Goal: Task Accomplishment & Management: Manage account settings

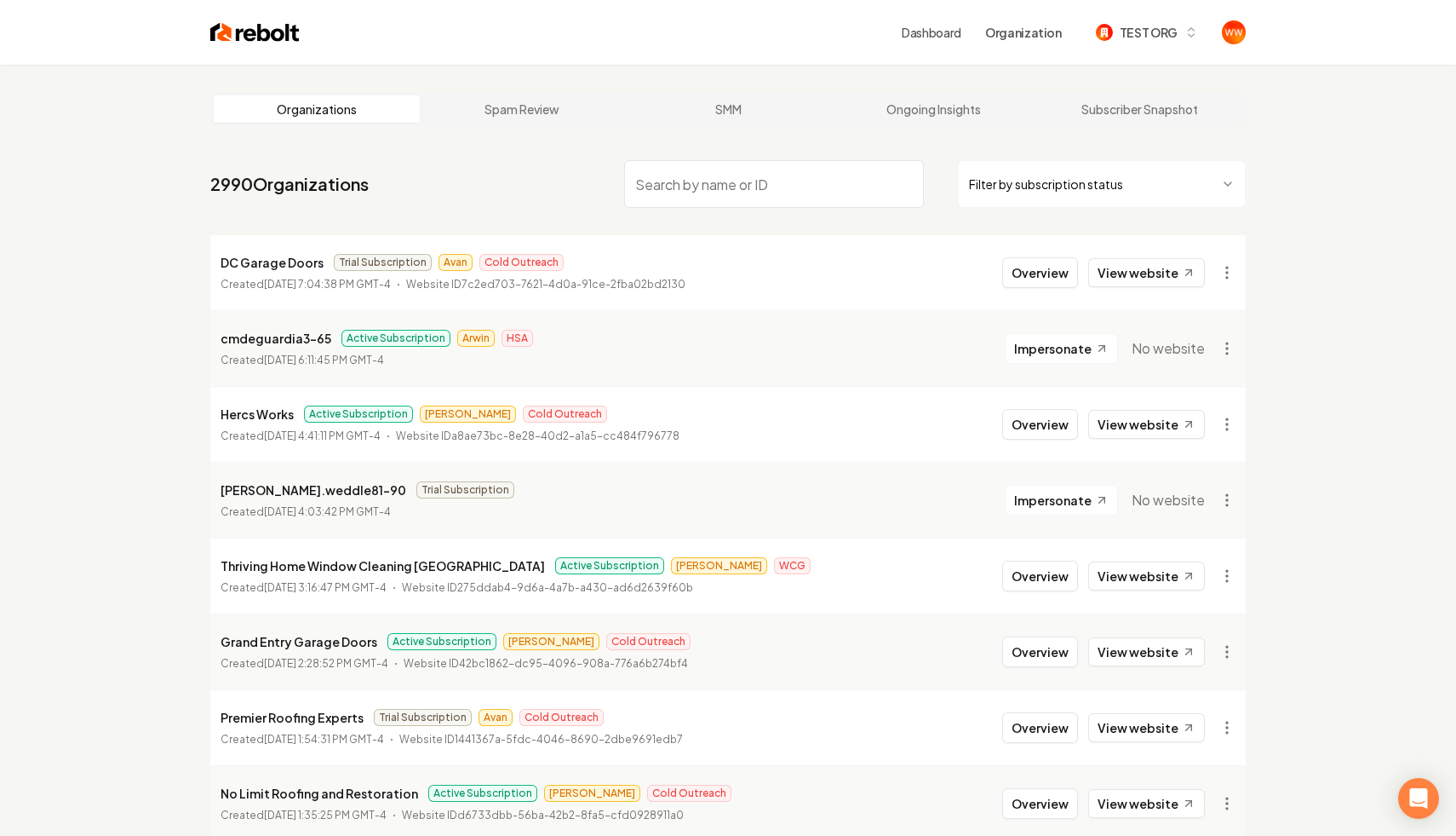
click at [808, 184] on input "search" at bounding box center [774, 184] width 300 height 48
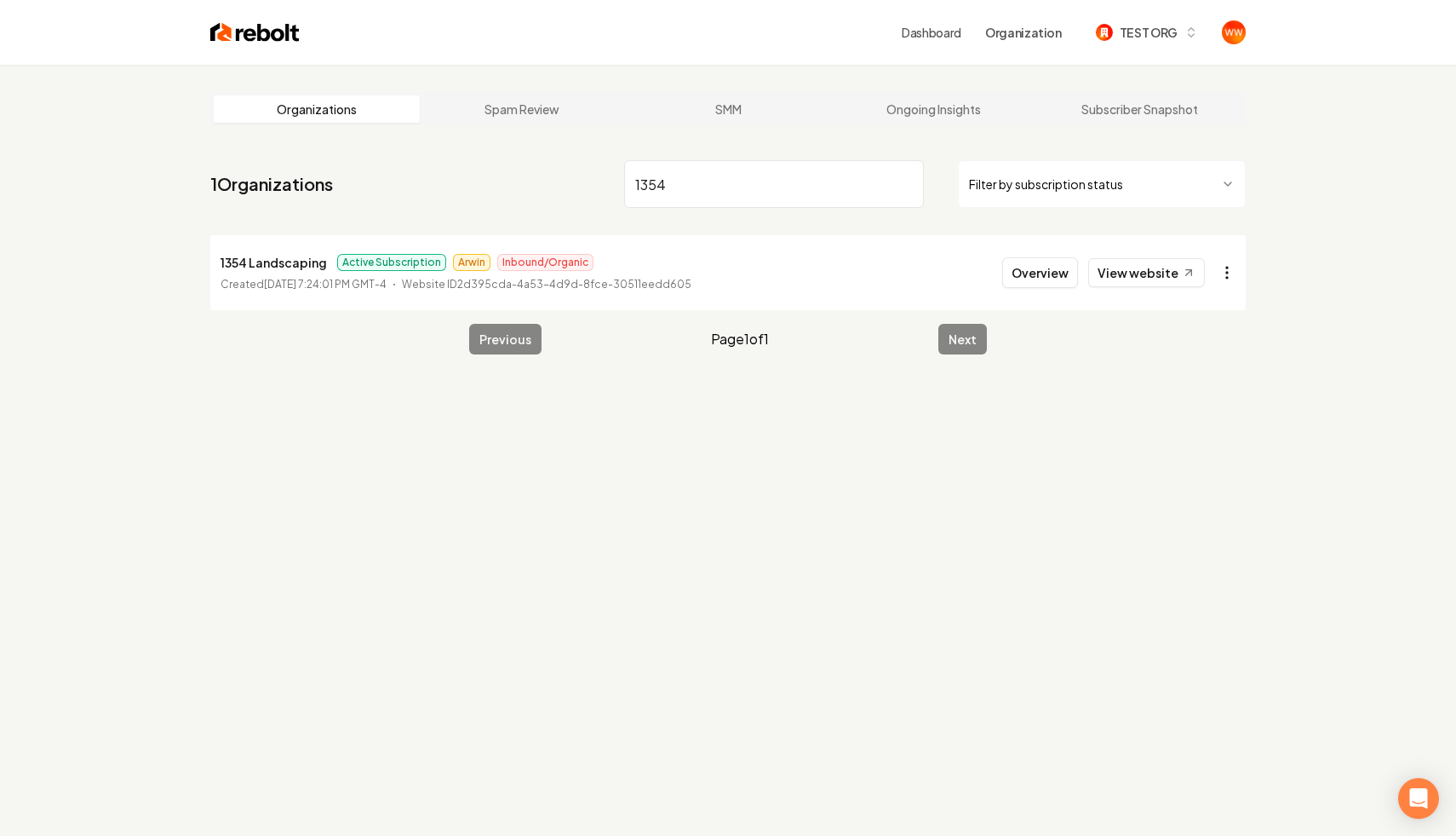
type input "1354"
click at [1234, 272] on html "Dashboard Organization TEST ORG Organizations Spam Review SMM Ongoing Insights …" at bounding box center [728, 418] width 1456 height 836
click at [1166, 451] on link "View Link in Bio" at bounding box center [1186, 448] width 108 height 28
click at [1009, 407] on div "Organizations Spam Review SMM Ongoing Insights Subscriber Snapshot 1 Organizati…" at bounding box center [728, 482] width 1456 height 836
click at [792, 166] on input "1354" at bounding box center [774, 184] width 300 height 48
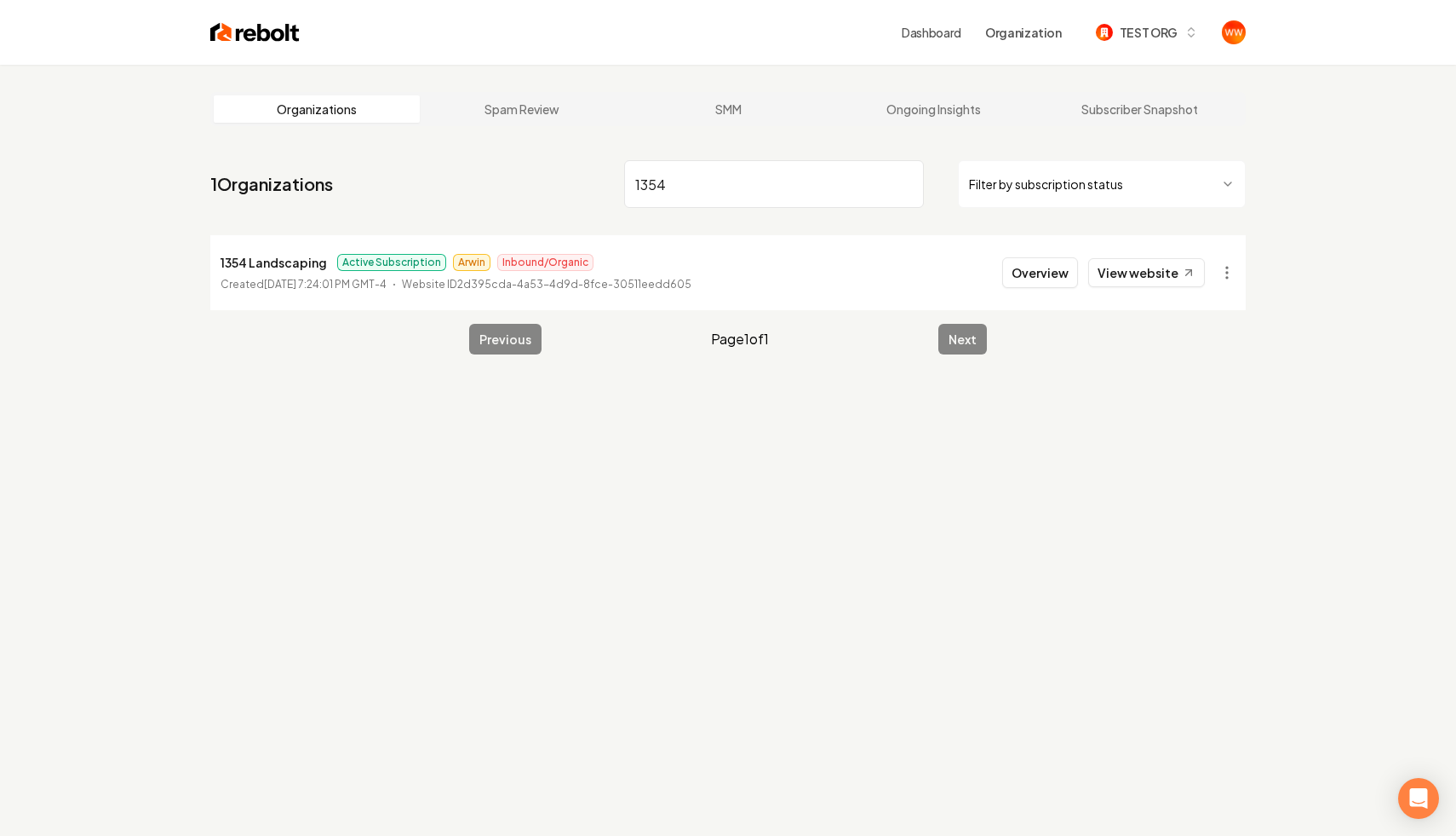
click at [792, 166] on input "1354" at bounding box center [774, 184] width 300 height 48
click at [911, 191] on input "1354" at bounding box center [774, 184] width 300 height 48
click at [909, 185] on input "1354" at bounding box center [774, 184] width 300 height 48
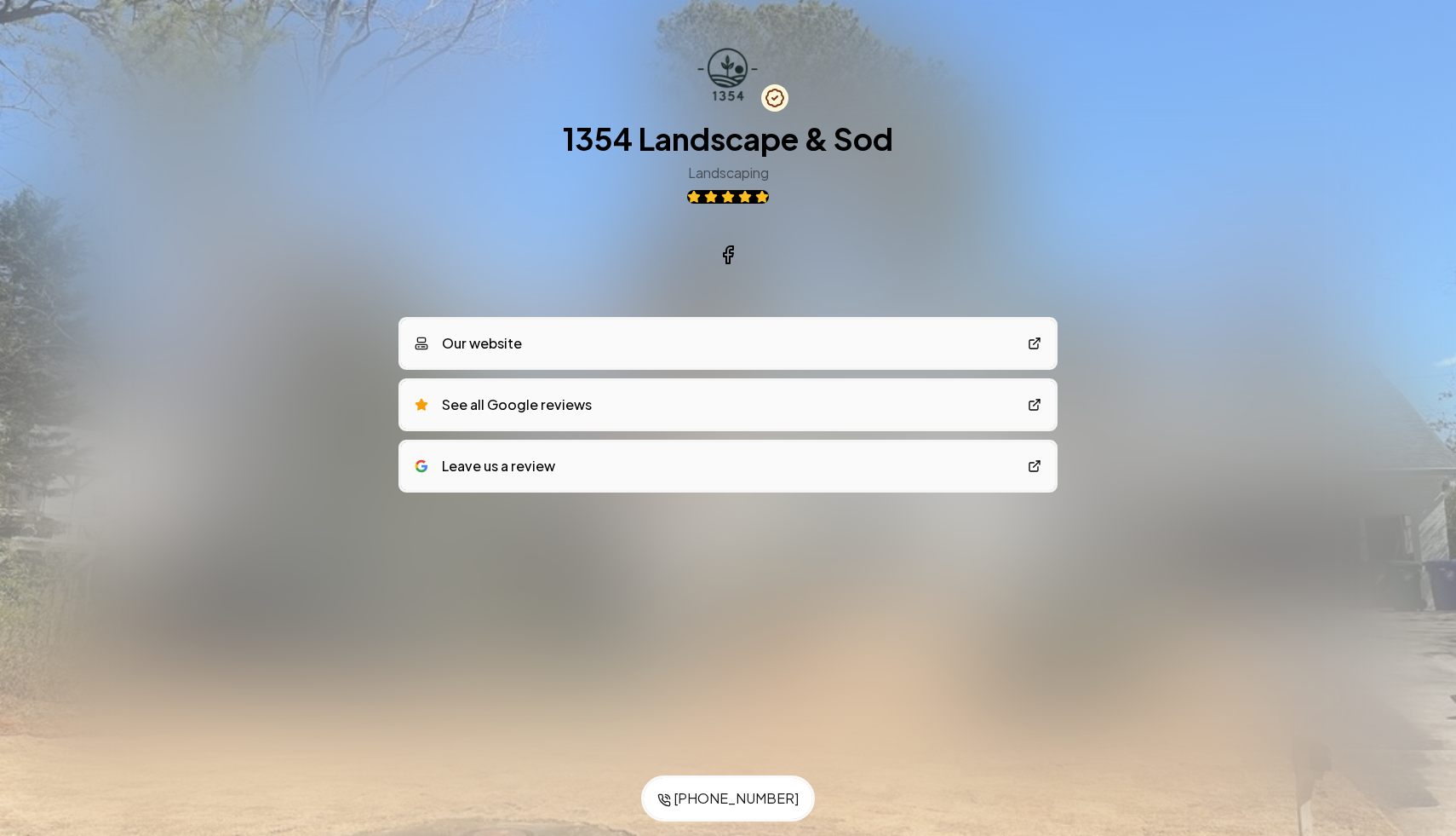
drag, startPoint x: 777, startPoint y: 199, endPoint x: 669, endPoint y: 199, distance: 108.0
click at [669, 199] on div "1354 Landscape & Sod Landscaping" at bounding box center [727, 162] width 330 height 82
click at [1181, 435] on div "Save to Contacts (470) 553-0011 1354 Landscape & Sod Landscaping Our website Se…" at bounding box center [728, 306] width 1456 height 613
click at [1140, 332] on div "Save to Contacts (470) 553-0011 1354 Landscape & Sod Landscaping Our website Se…" at bounding box center [728, 306] width 1456 height 613
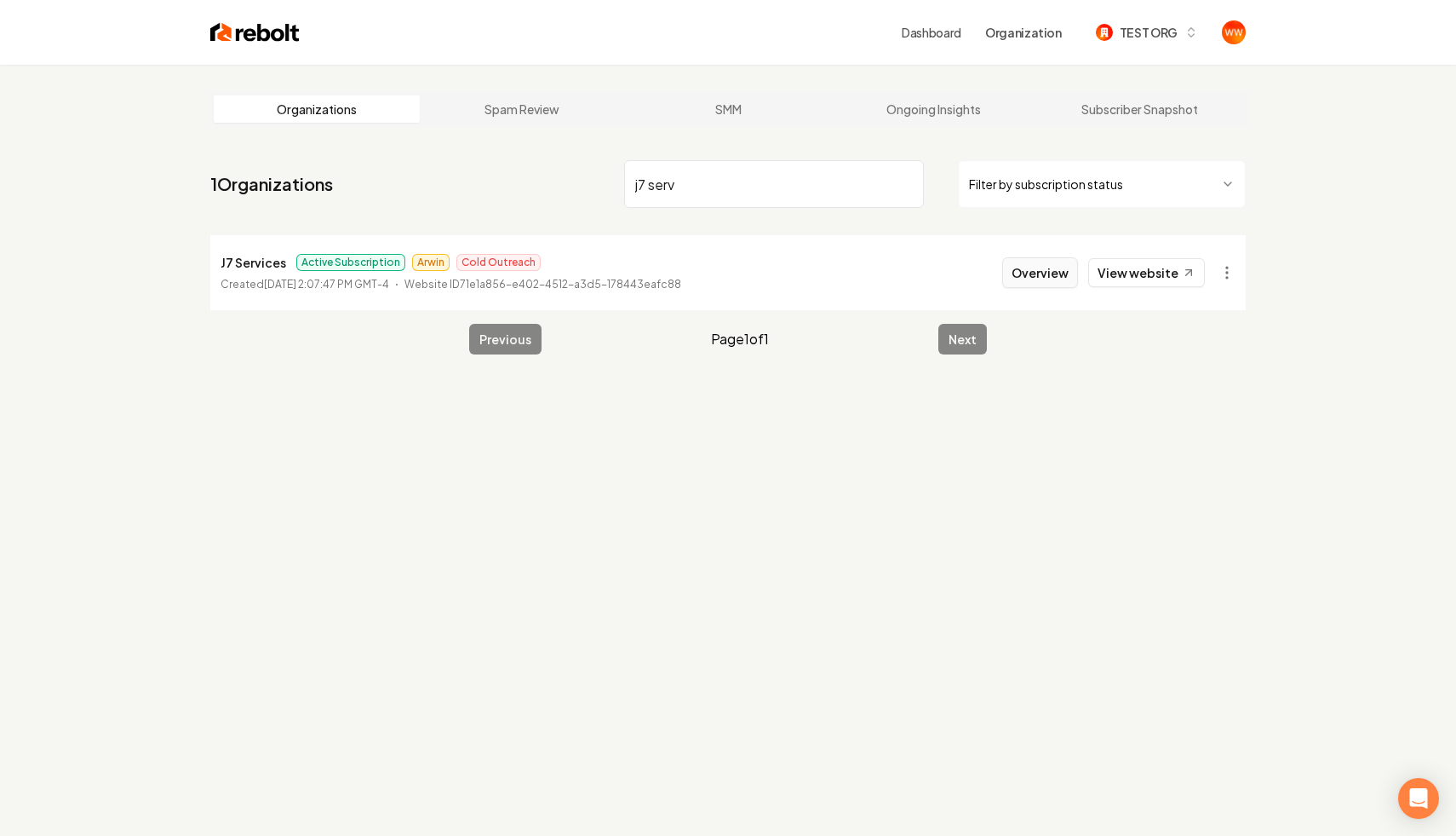
type input "j7 serv"
click at [1058, 280] on button "Overview" at bounding box center [1040, 272] width 75 height 30
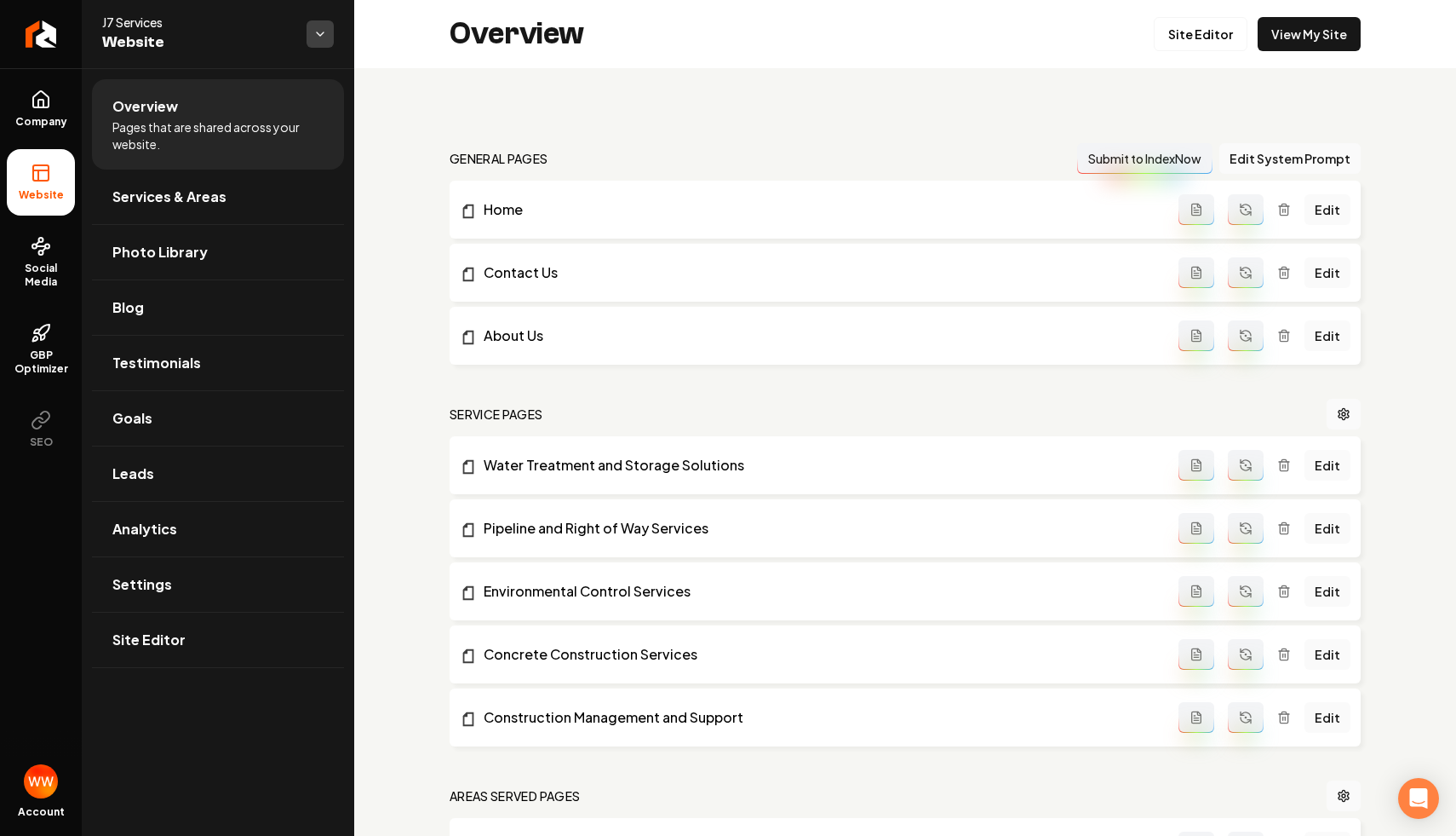
click at [323, 40] on html "Company Website Social Media GBP Optimizer SEO Account J7 Services Website Over…" at bounding box center [728, 418] width 1456 height 836
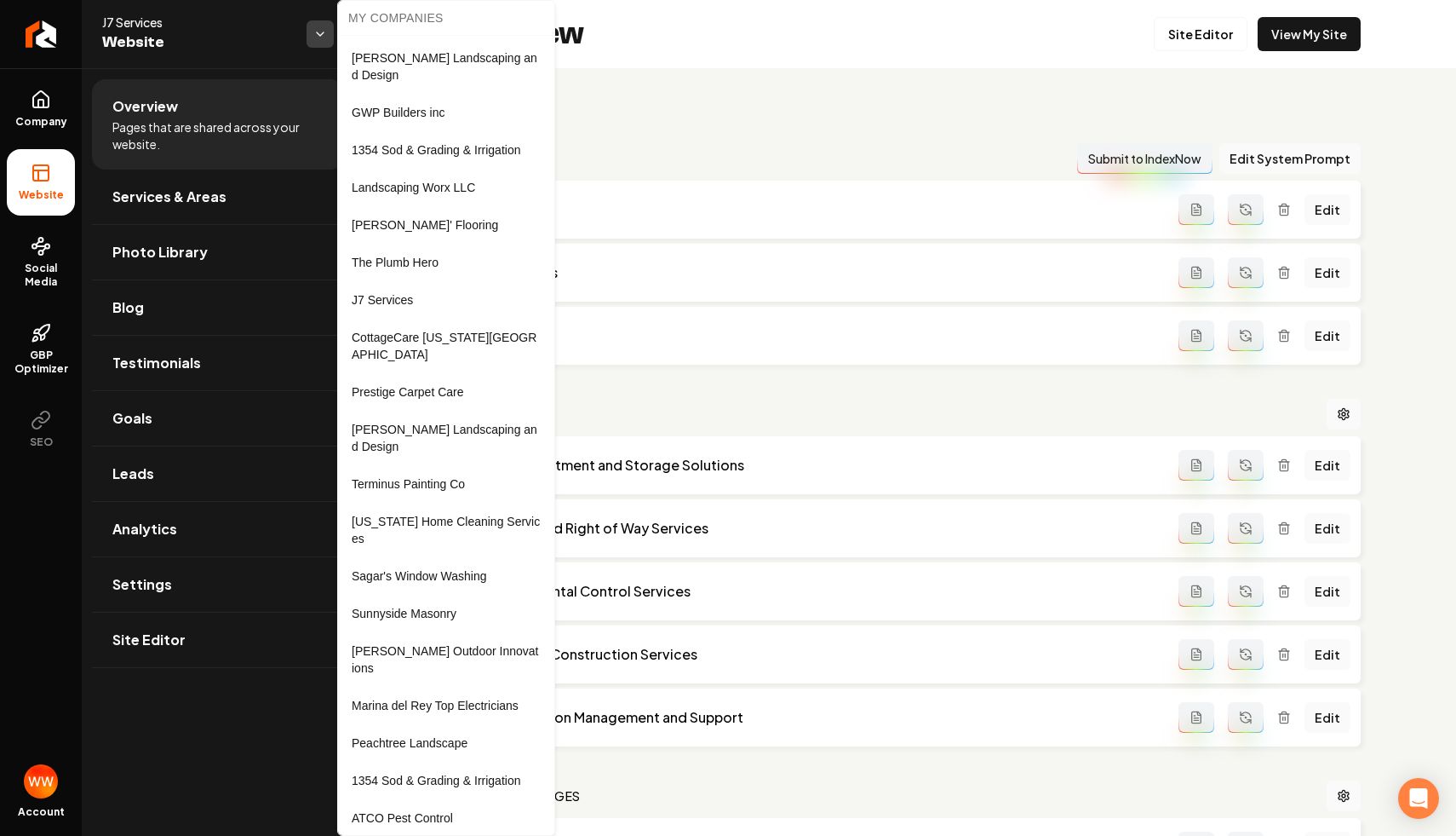
click at [323, 40] on html "Company Website Social Media GBP Optimizer SEO Account J7 Services Website Over…" at bounding box center [728, 418] width 1456 height 836
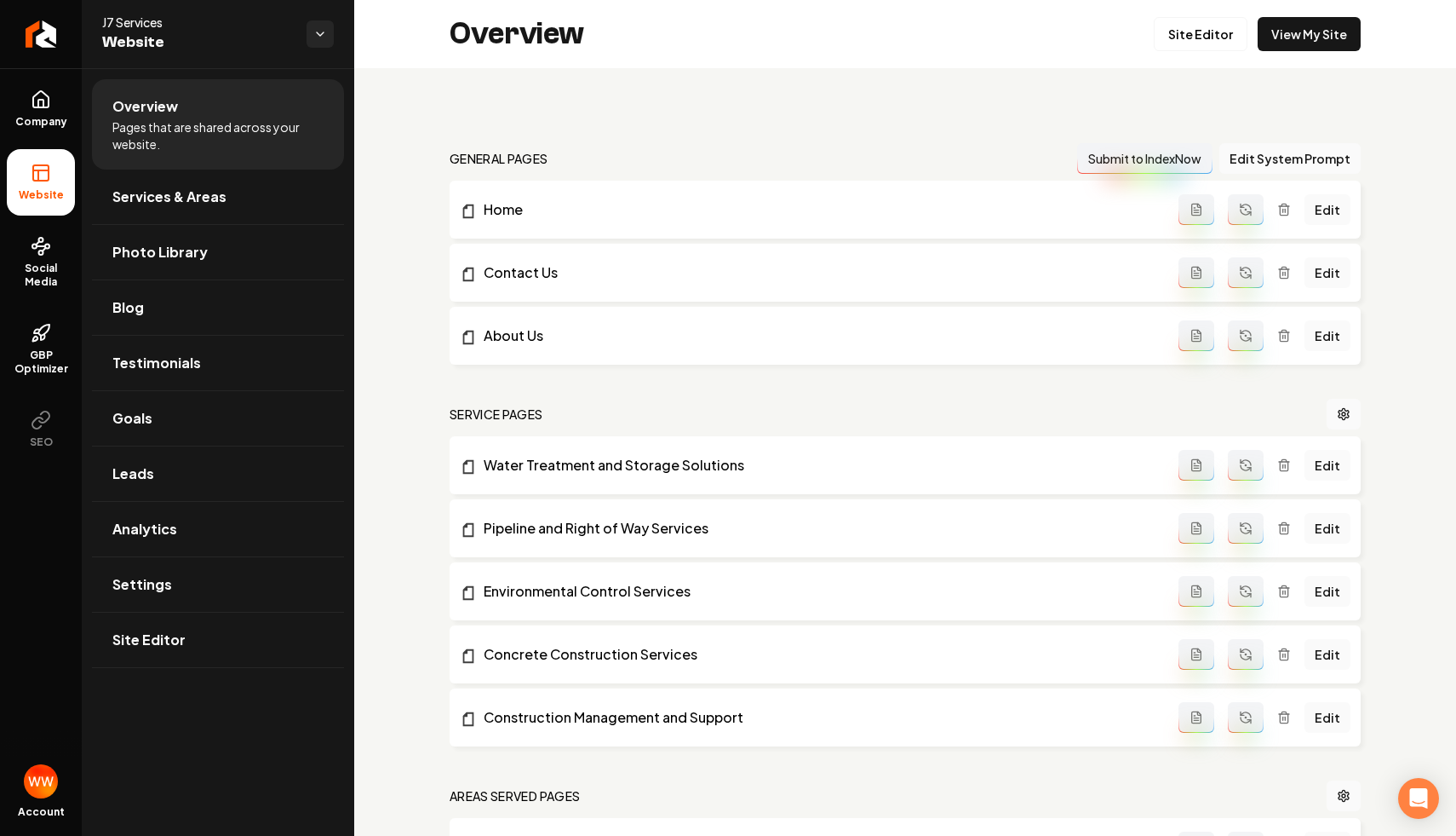
click at [216, 537] on link "Analytics" at bounding box center [218, 529] width 252 height 54
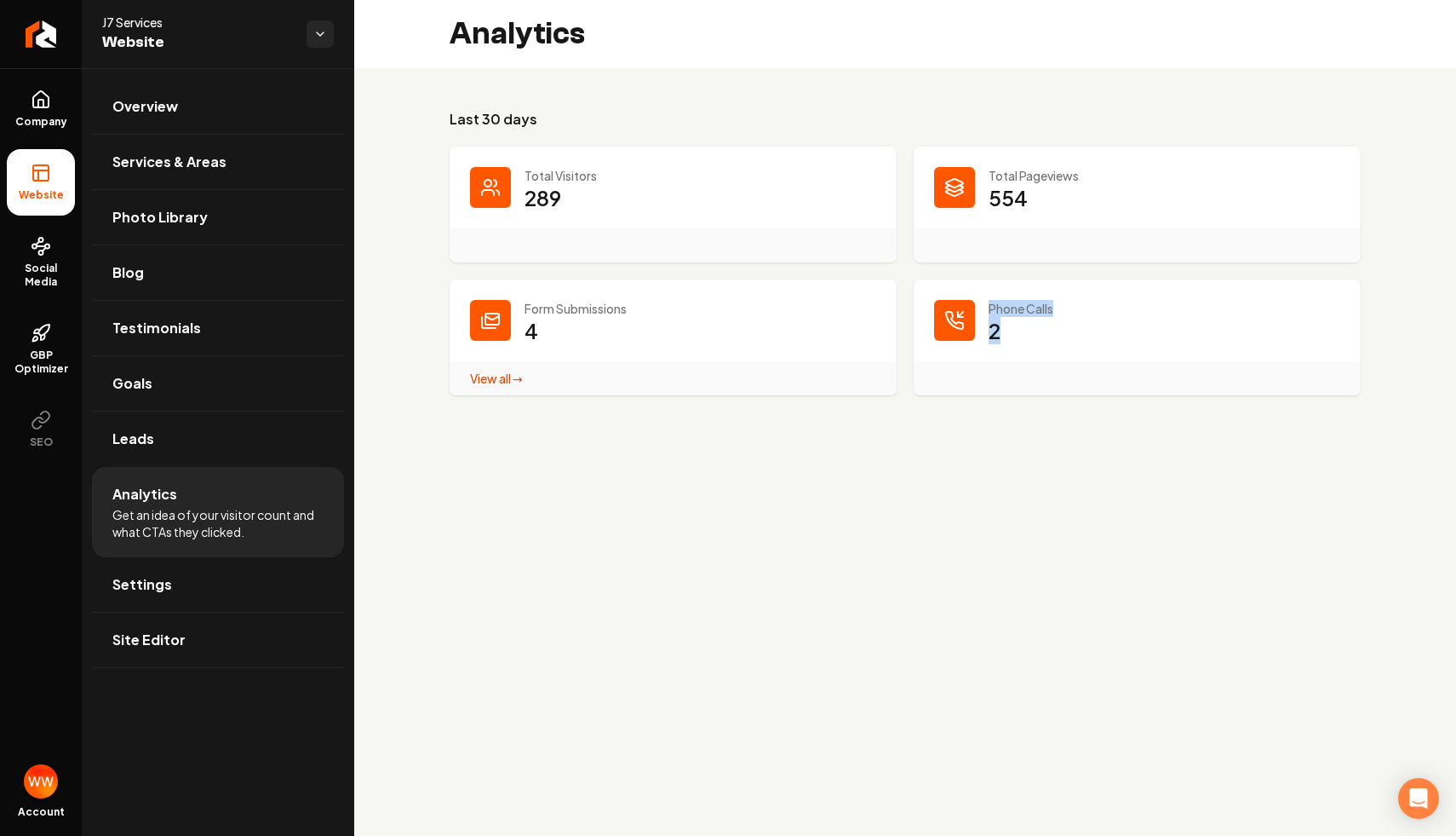
drag, startPoint x: 1028, startPoint y: 326, endPoint x: 967, endPoint y: 296, distance: 68.0
click at [967, 296] on div "Phone Calls 2" at bounding box center [1137, 338] width 447 height 116
click at [45, 40] on icon "Return to dashboard" at bounding box center [41, 34] width 28 height 28
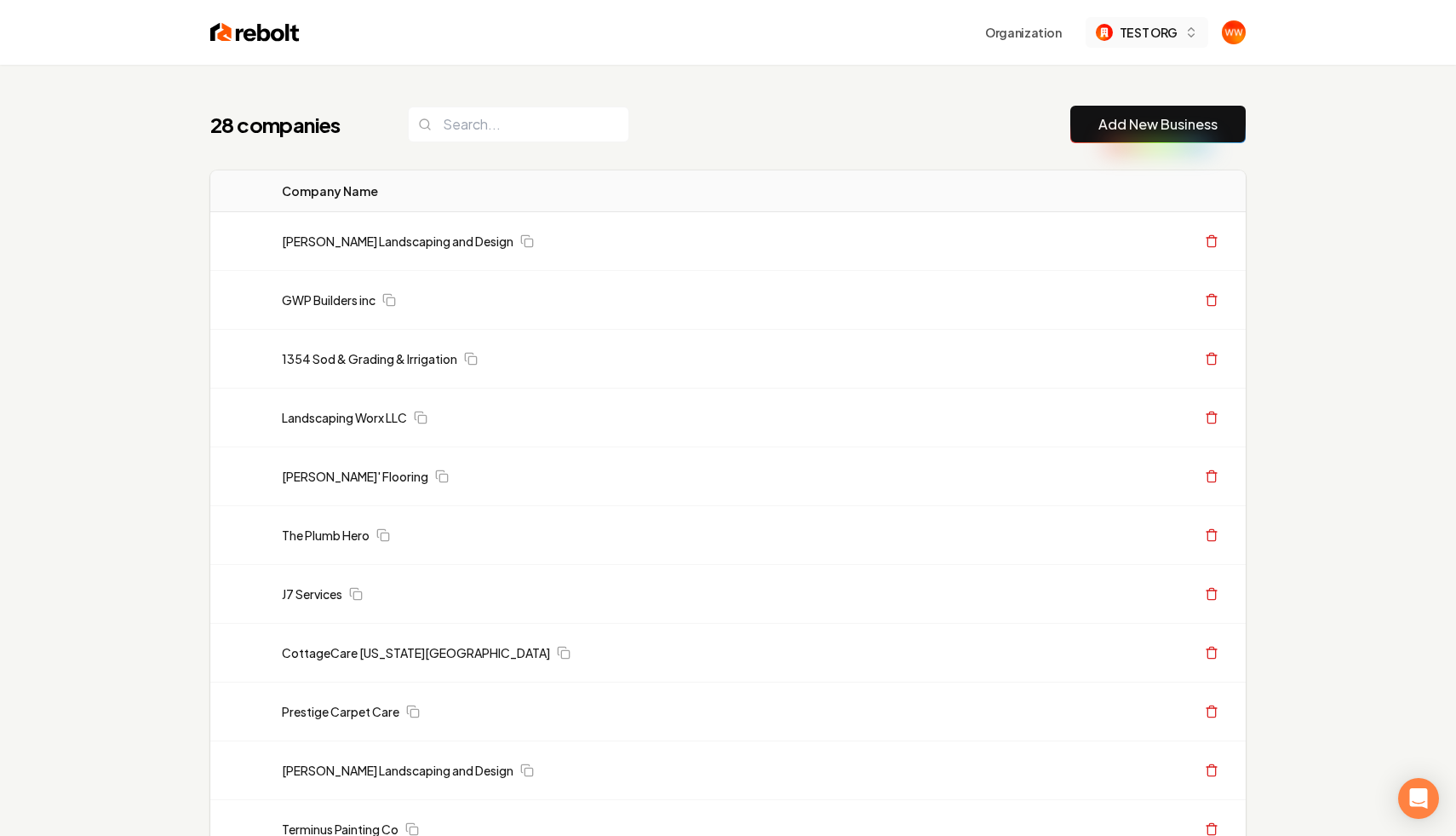
click at [1162, 20] on button "TEST ORG" at bounding box center [1146, 32] width 122 height 30
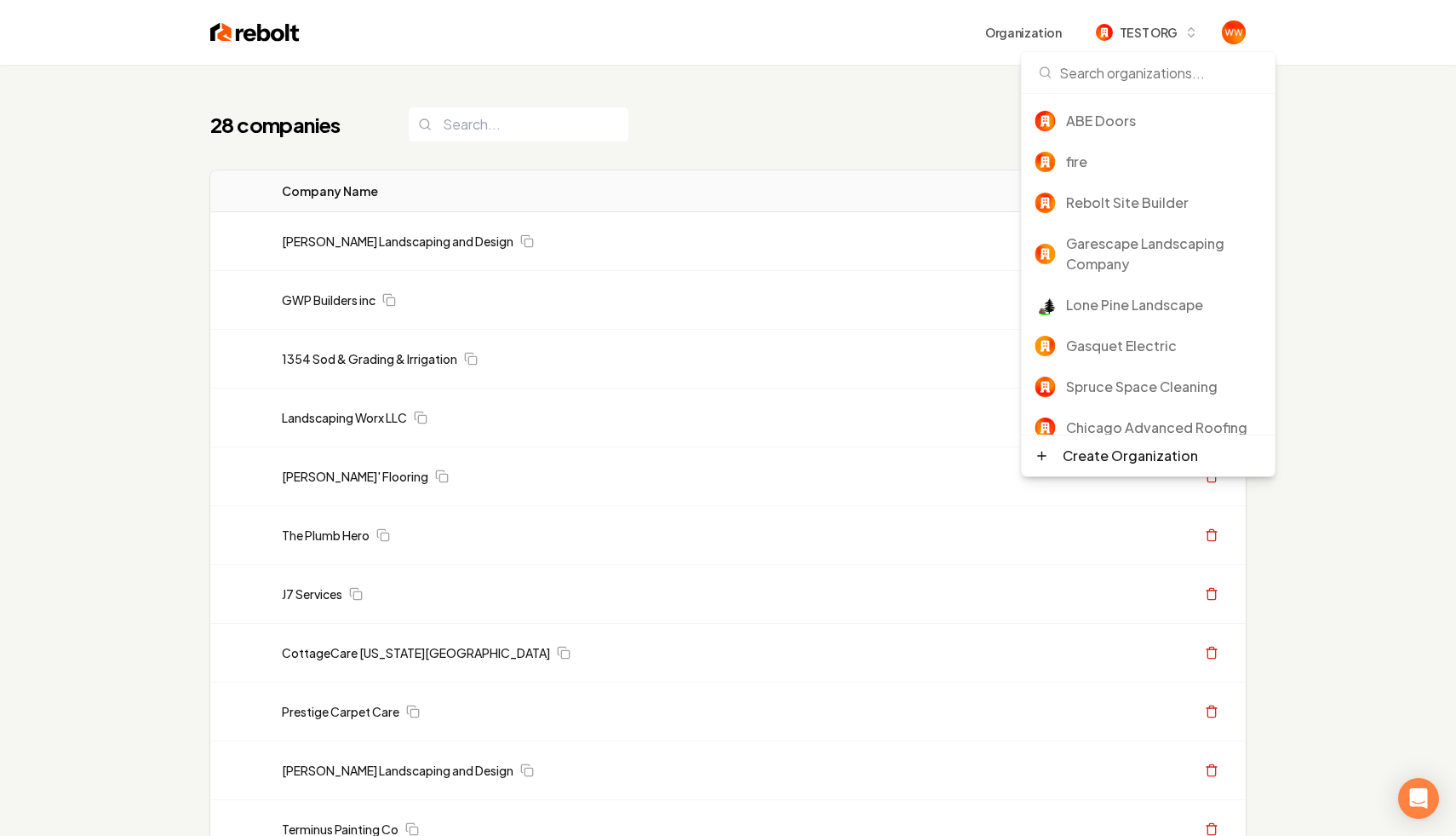
click at [749, 114] on div "28 companies Add New Business" at bounding box center [728, 124] width 1035 height 38
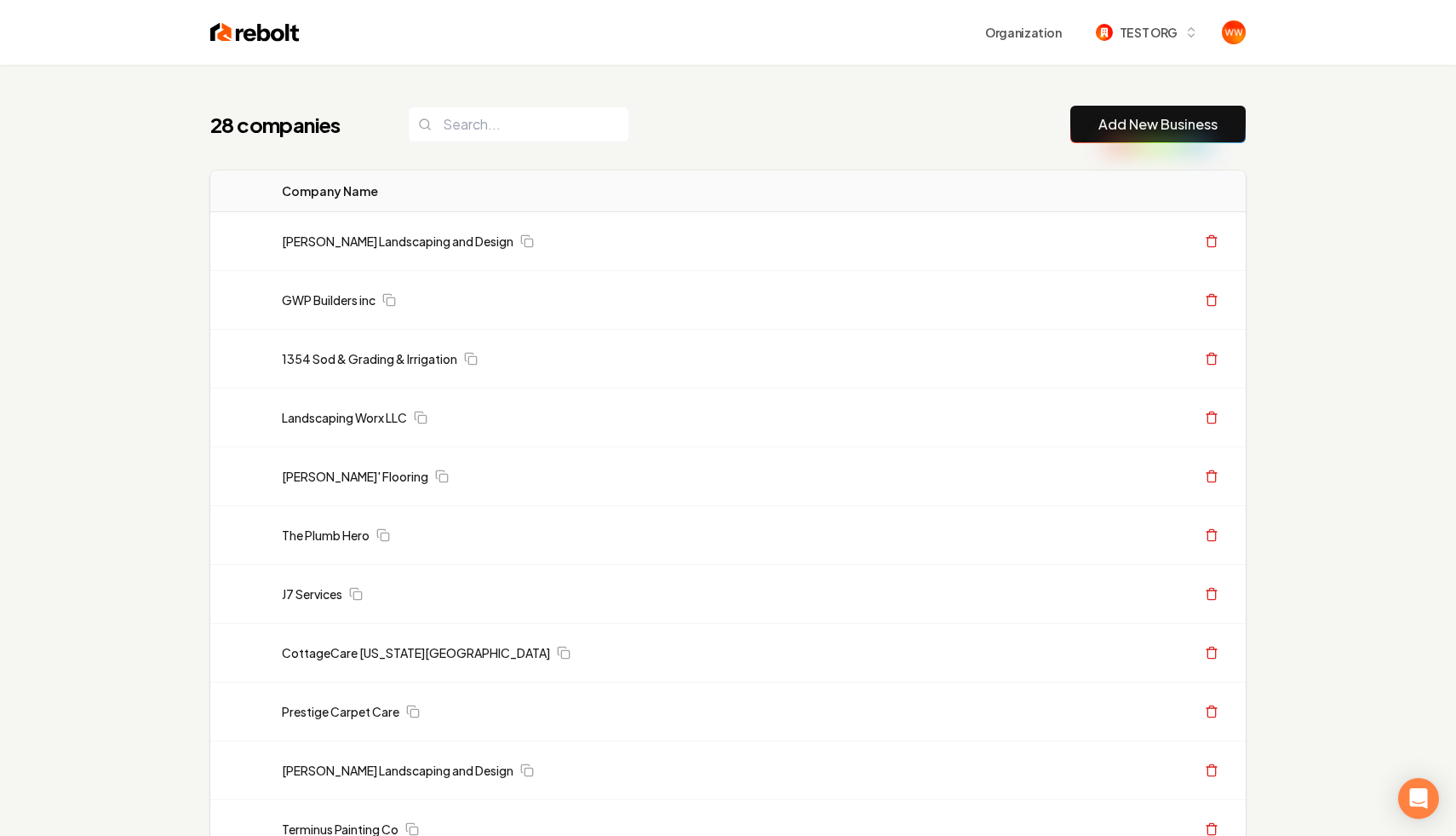
click at [850, 113] on div "28 companies Add New Business" at bounding box center [728, 124] width 1035 height 38
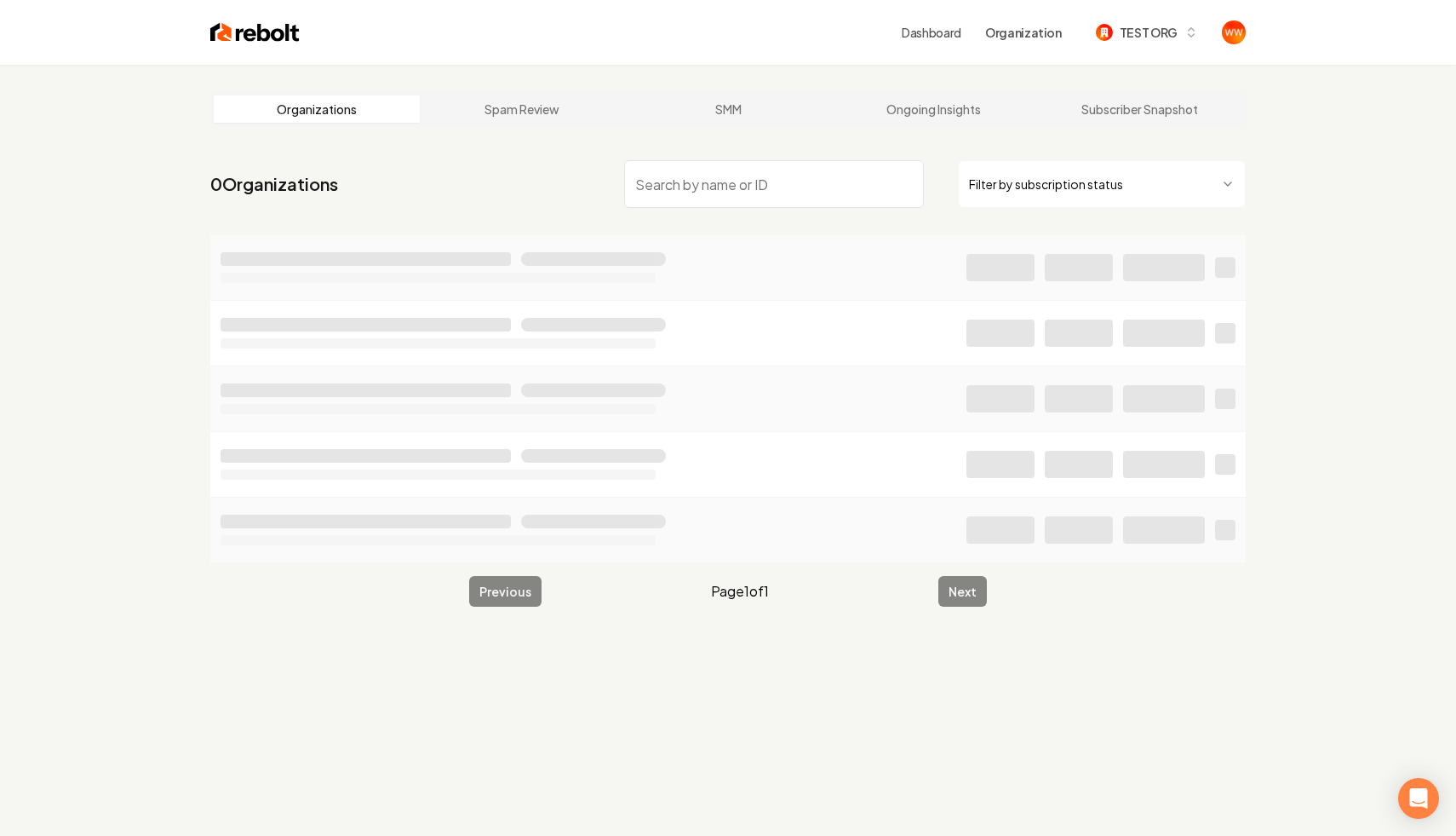
click at [1041, 199] on html "Dashboard Organization TEST ORG Organizations Spam Review SMM Ongoing Insights …" at bounding box center [728, 418] width 1456 height 836
click at [919, 164] on input "search" at bounding box center [774, 184] width 300 height 48
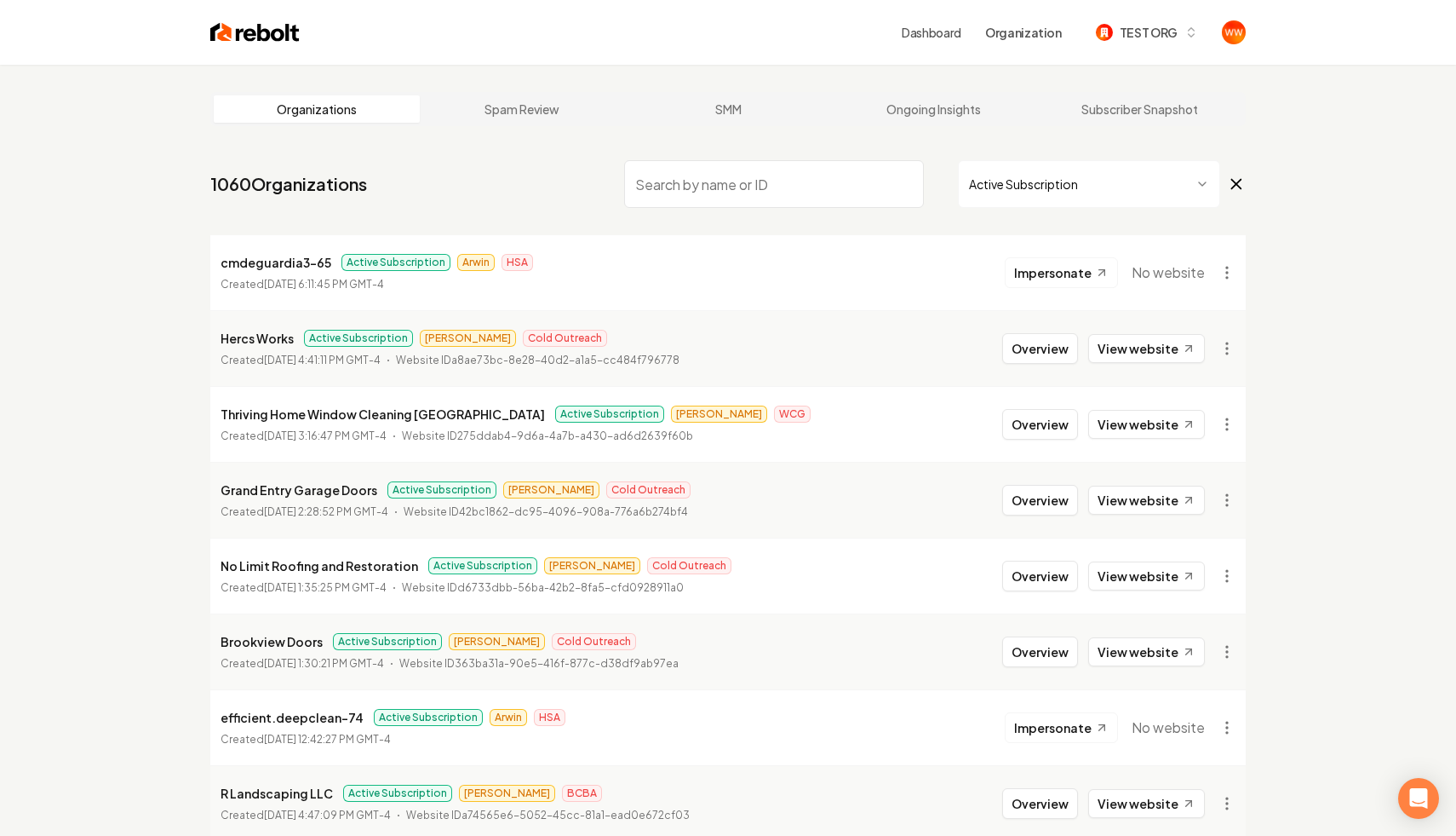
click at [939, 167] on div "Active Subscription" at bounding box center [935, 184] width 621 height 48
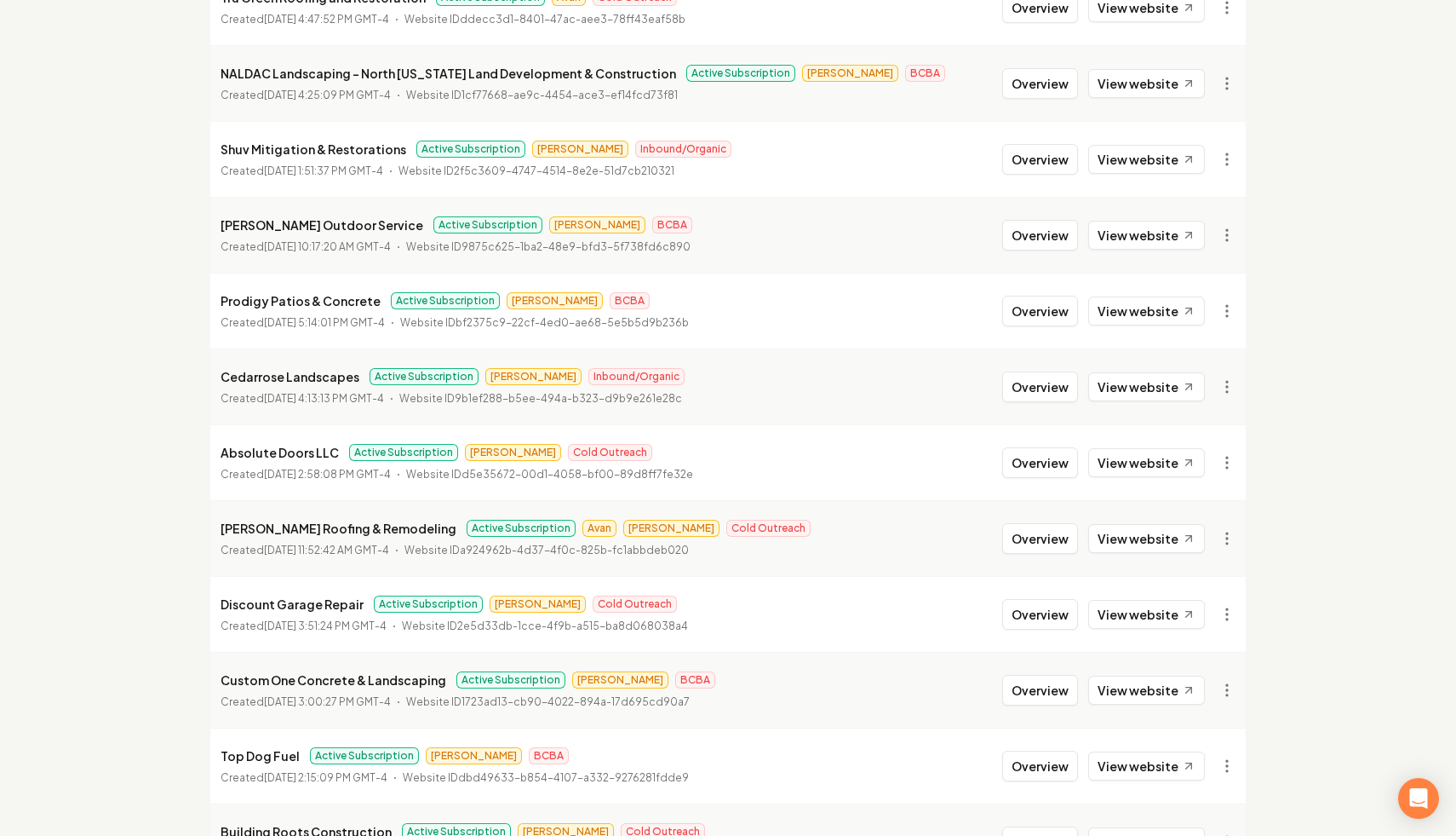
scroll to position [1689, 0]
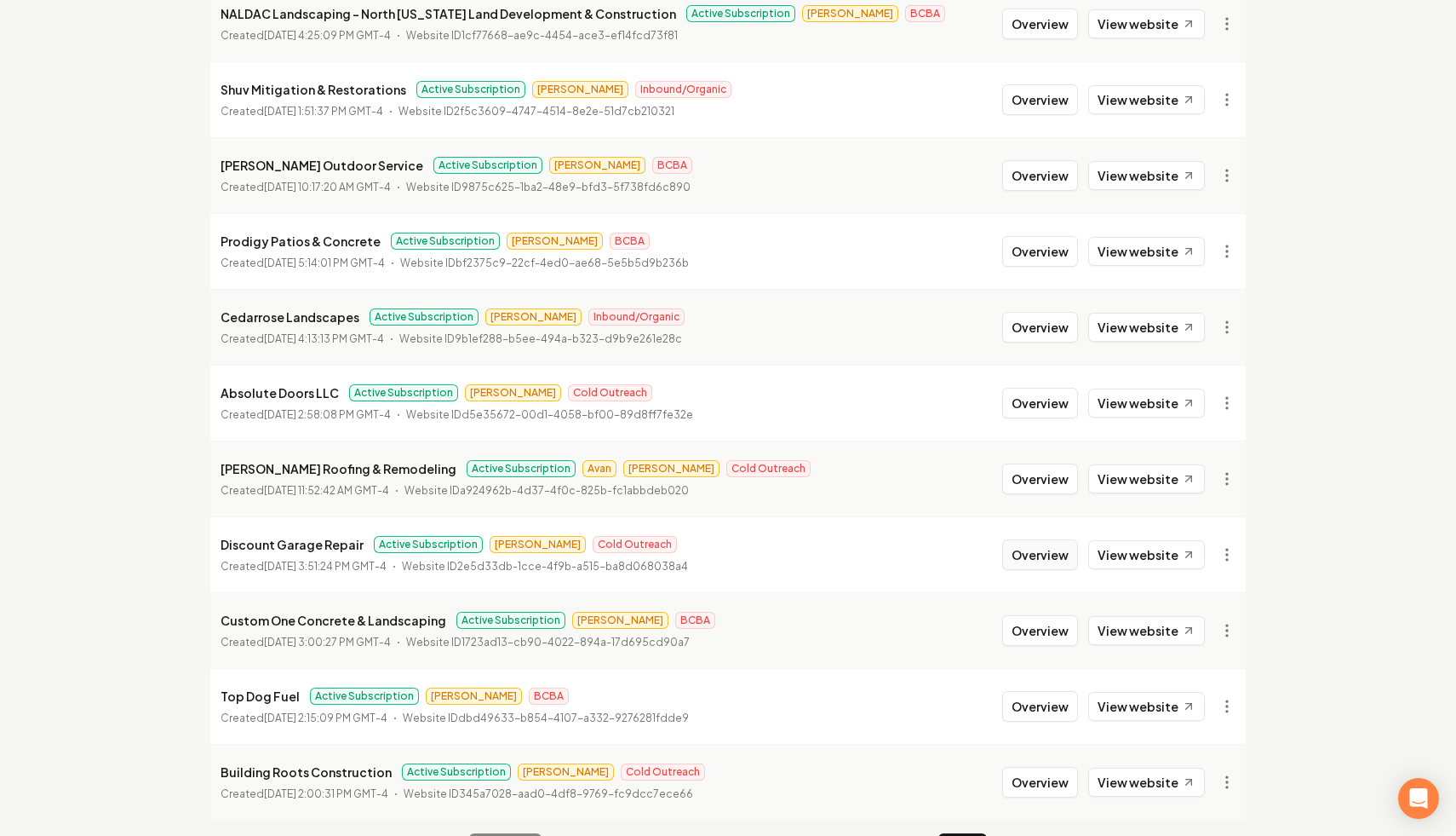
click at [1048, 562] on button "Overview" at bounding box center [1040, 554] width 75 height 30
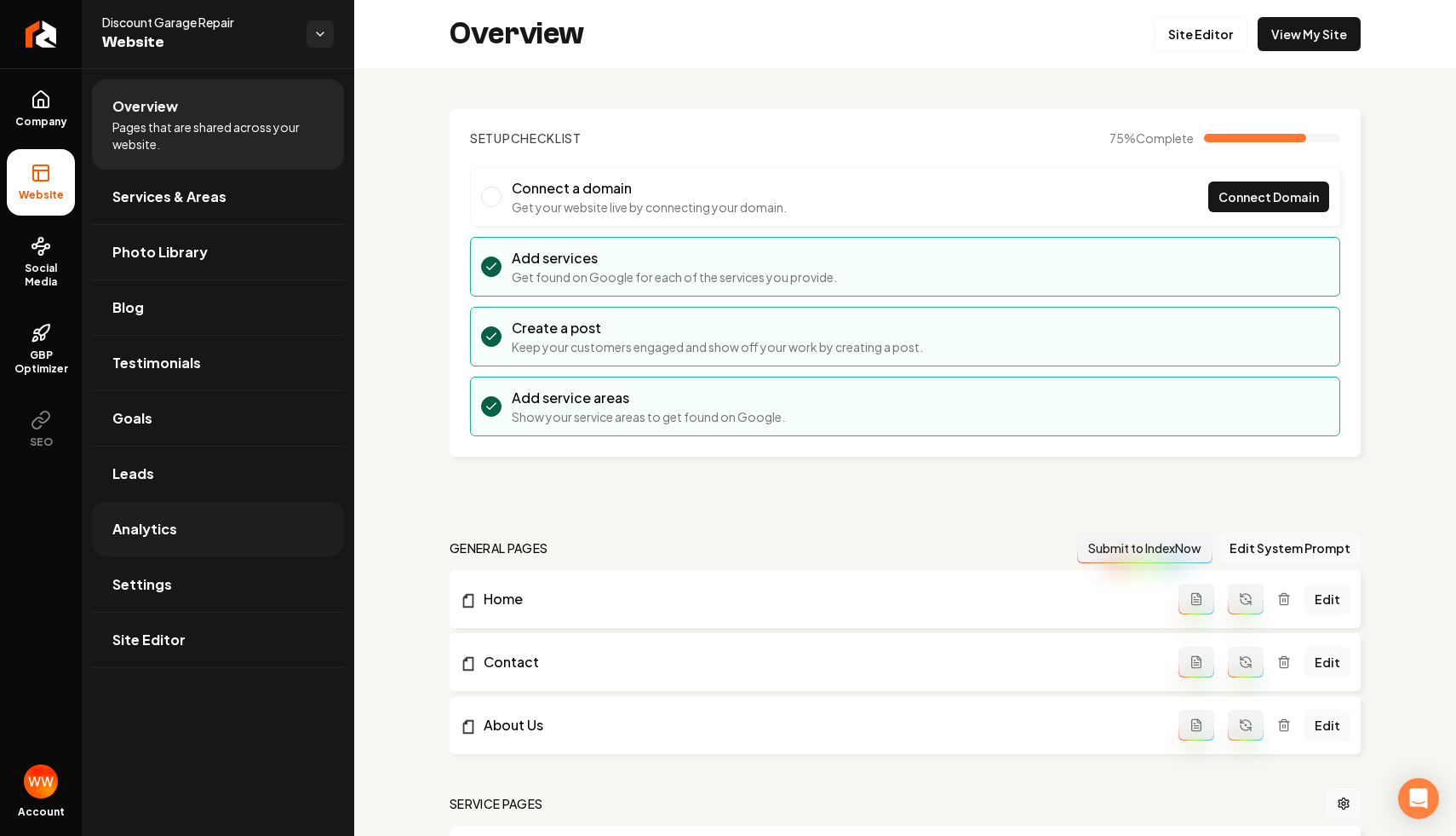
click at [249, 538] on link "Analytics" at bounding box center [218, 529] width 252 height 54
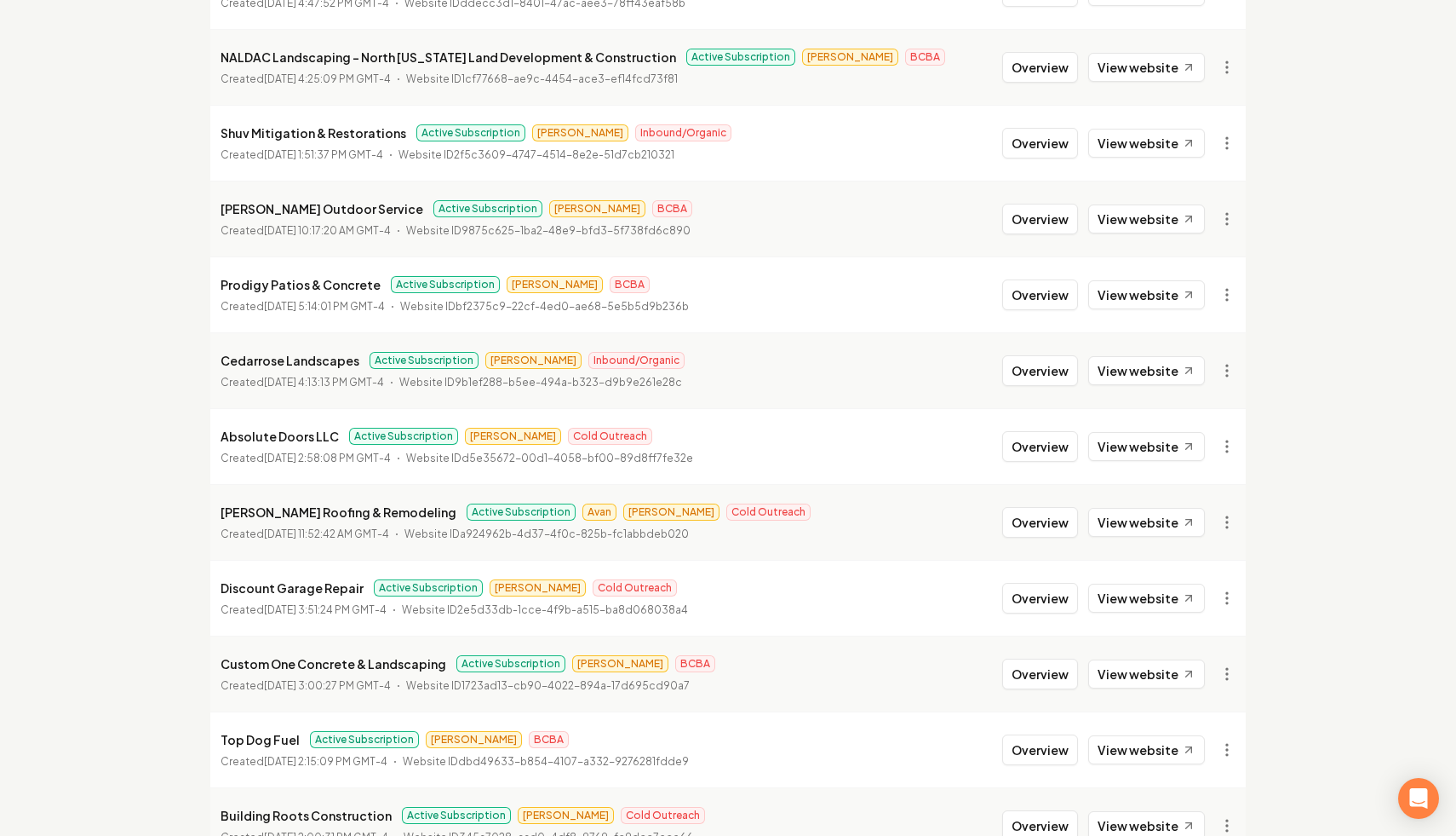
scroll to position [1745, 0]
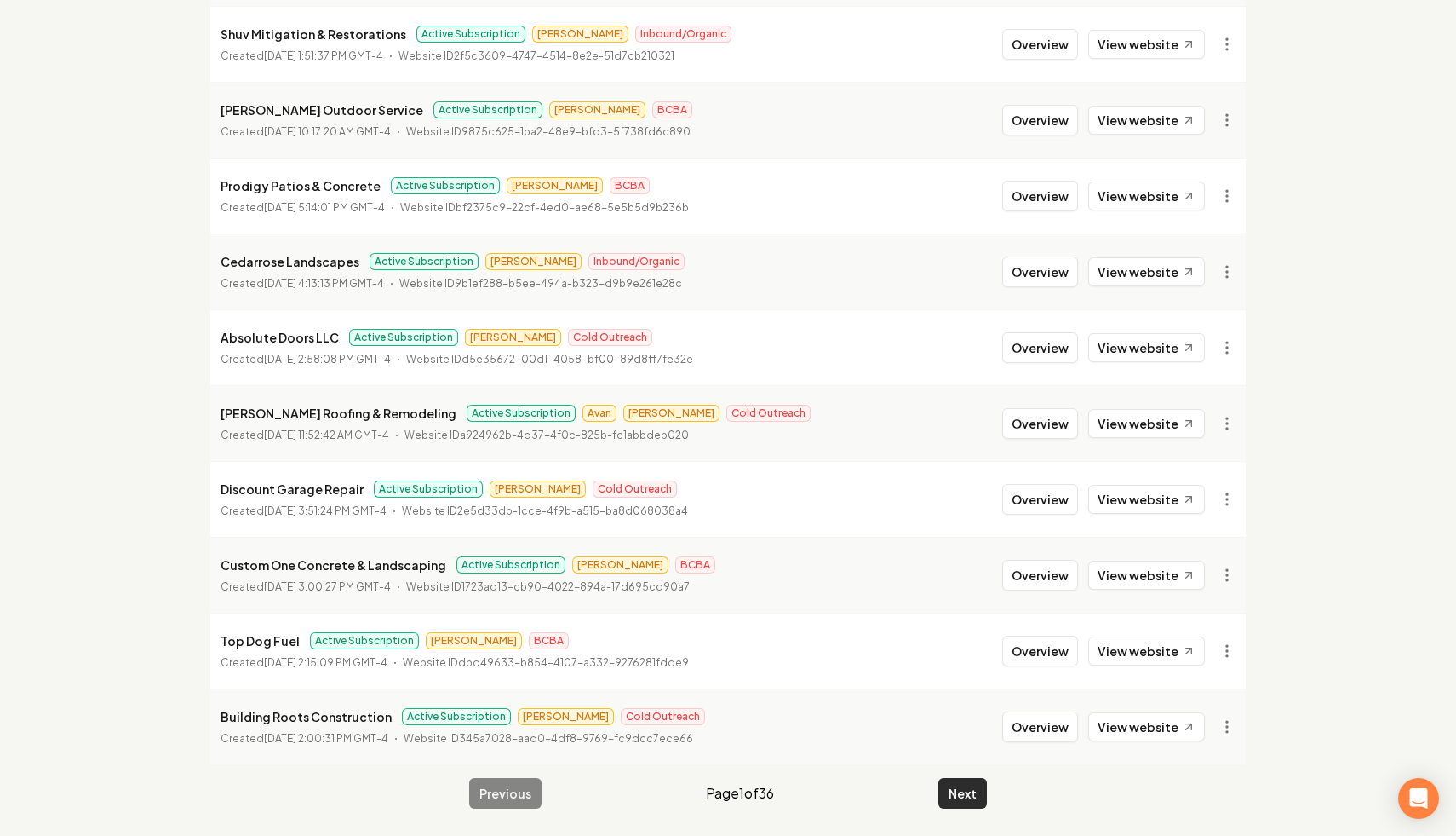
click at [951, 802] on button "Next" at bounding box center [962, 793] width 49 height 30
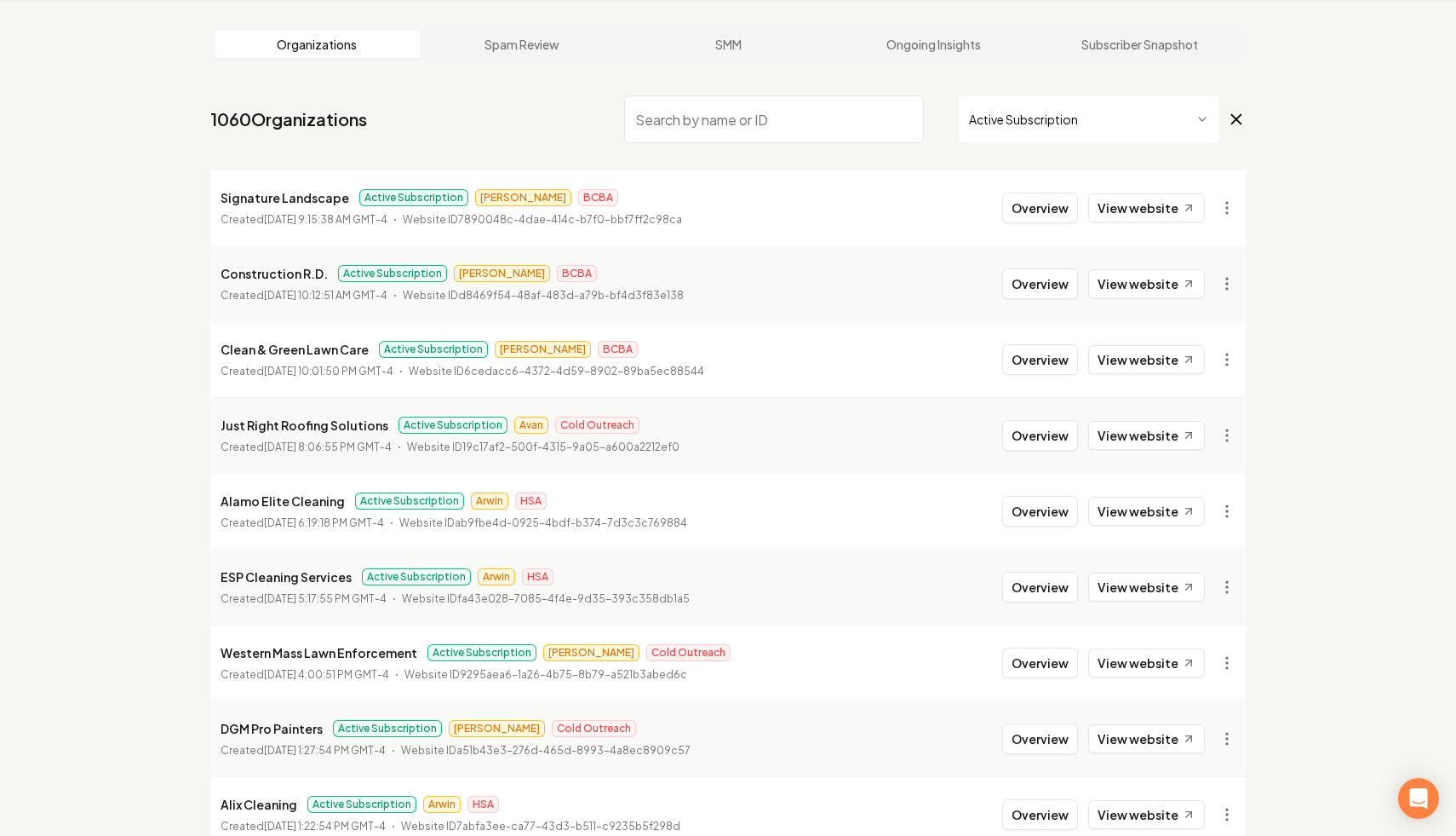
scroll to position [1745, 0]
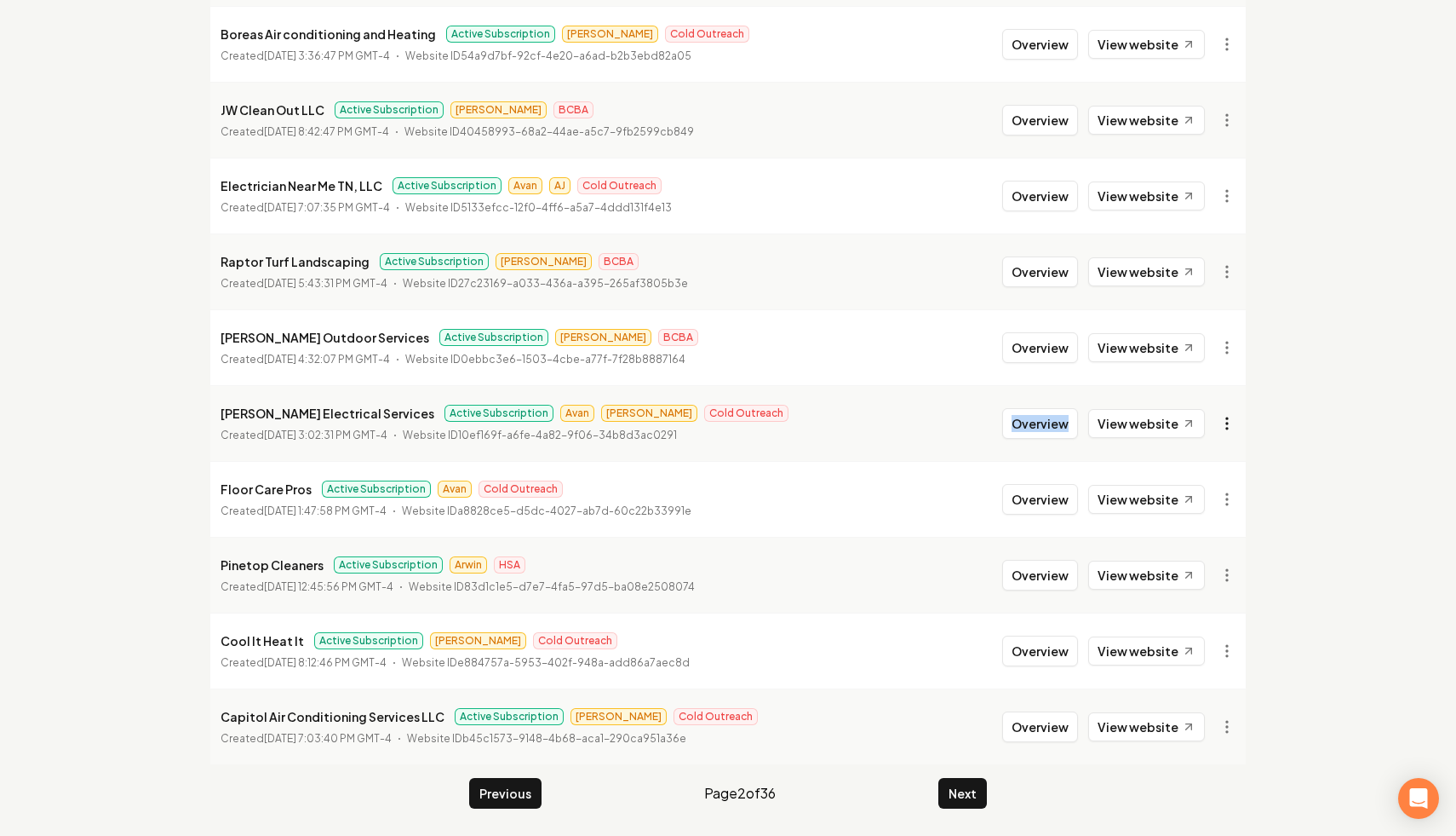
click at [948, 426] on li "[PERSON_NAME] Electrical Services Active Subscription [PERSON_NAME] Cold Outrea…" at bounding box center [728, 423] width 1035 height 75
click at [1047, 418] on button "Overview" at bounding box center [1040, 423] width 75 height 30
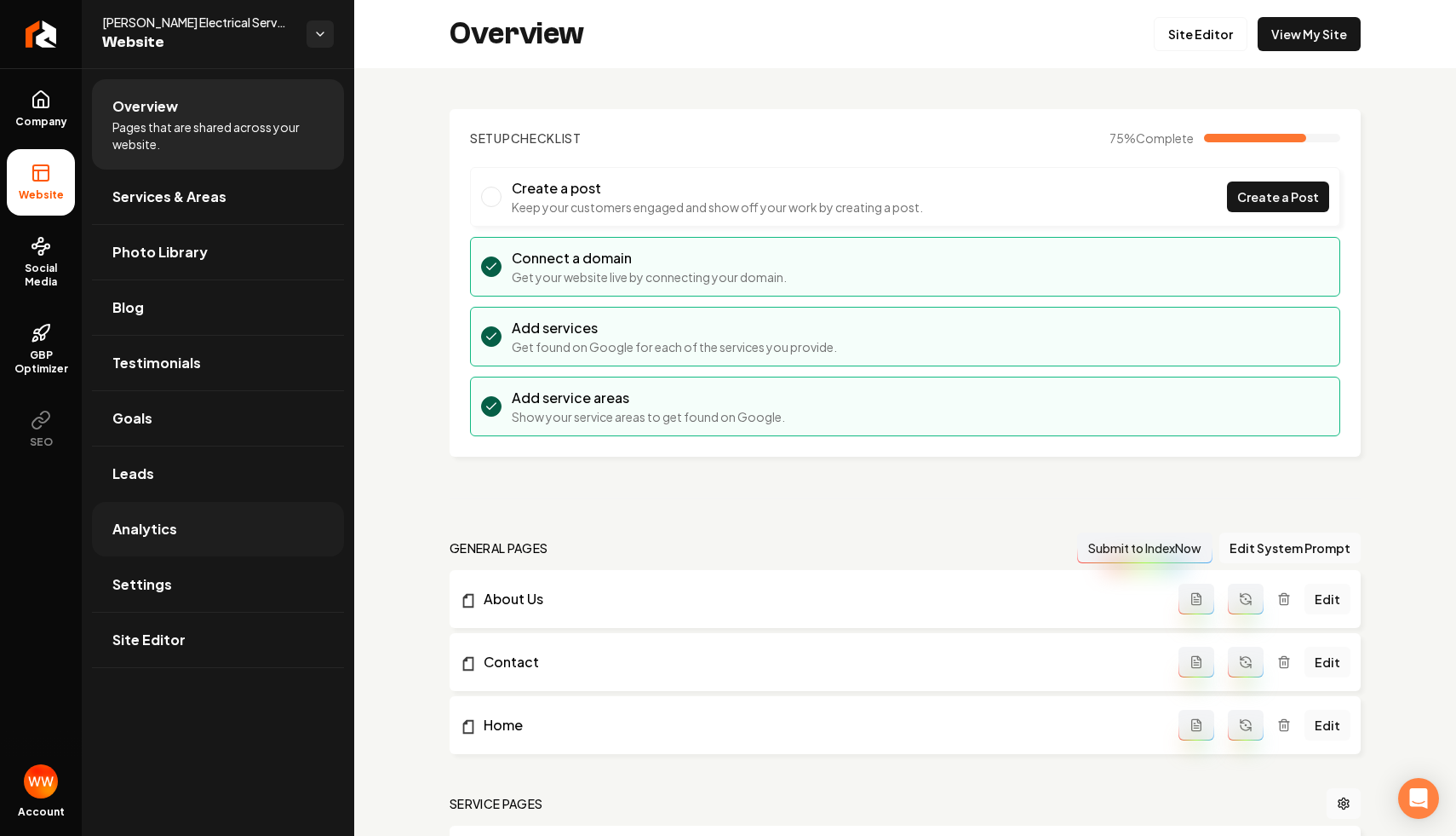
click at [230, 538] on link "Analytics" at bounding box center [218, 529] width 252 height 54
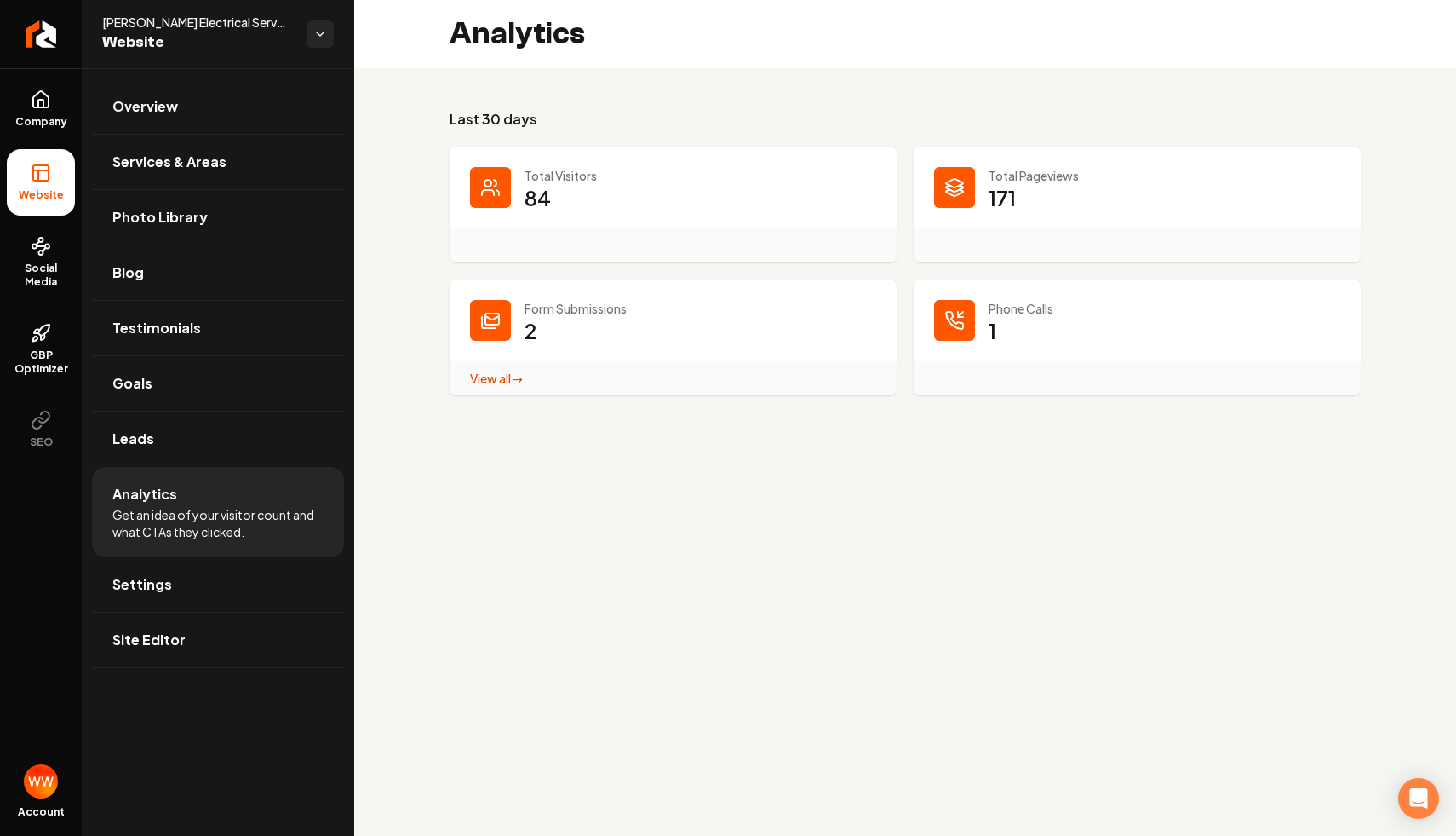
drag, startPoint x: 990, startPoint y: 309, endPoint x: 871, endPoint y: 233, distance: 141.2
click at [871, 233] on dl "Total Visitors 84 Total Pageviews 171 Form Submissions 2 View all → Form Submis…" at bounding box center [904, 270] width 911 height 249
click at [665, 176] on p "Total Visitors" at bounding box center [700, 176] width 352 height 17
drag, startPoint x: 624, startPoint y: 217, endPoint x: 552, endPoint y: 155, distance: 95.0
click at [552, 155] on div "Total Visitors 84" at bounding box center [673, 204] width 447 height 116
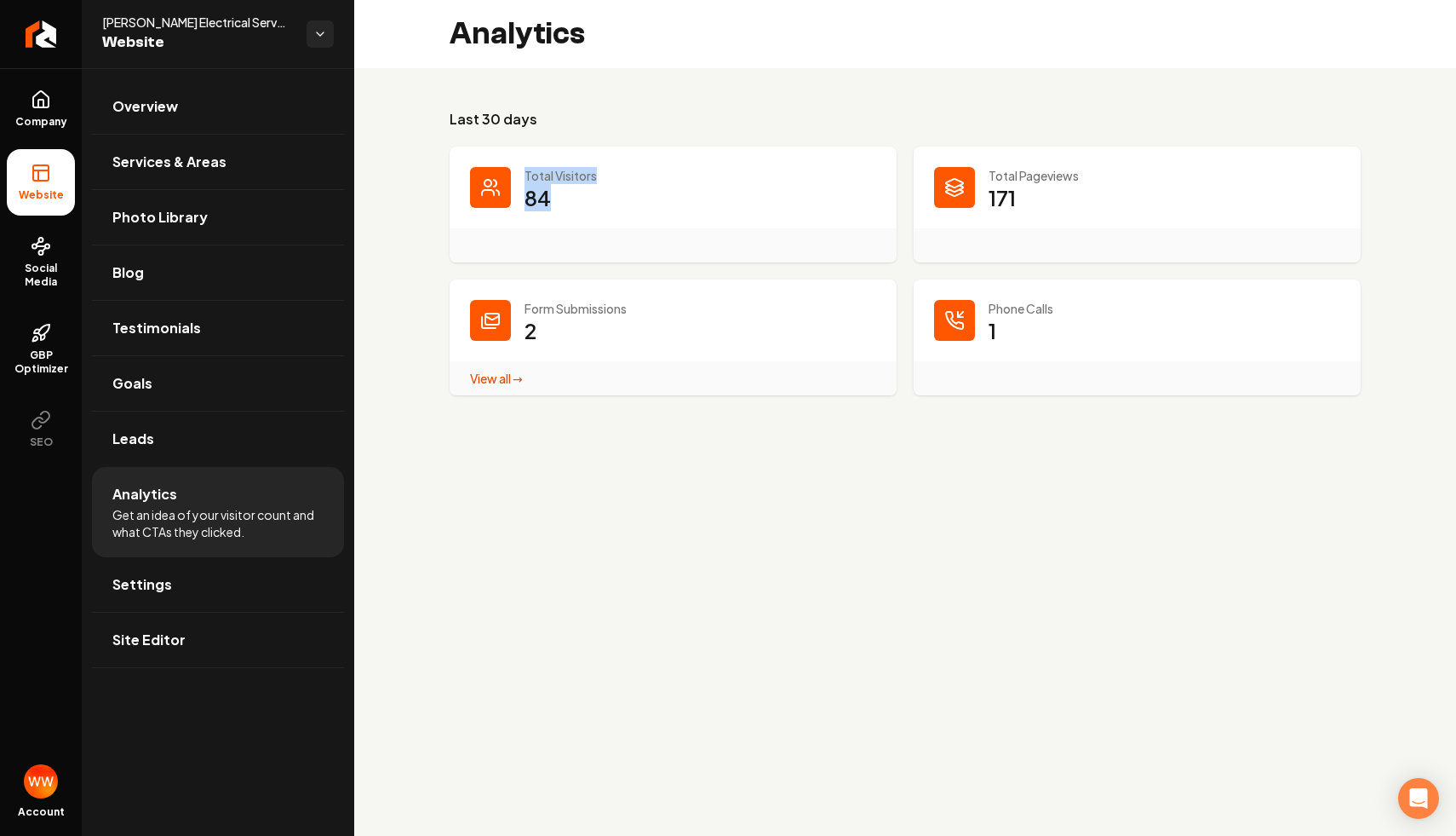
click at [597, 106] on div "Last 30 days Total Visitors 84 Total Pageviews 171 Form Submissions 2 View all …" at bounding box center [904, 252] width 1102 height 368
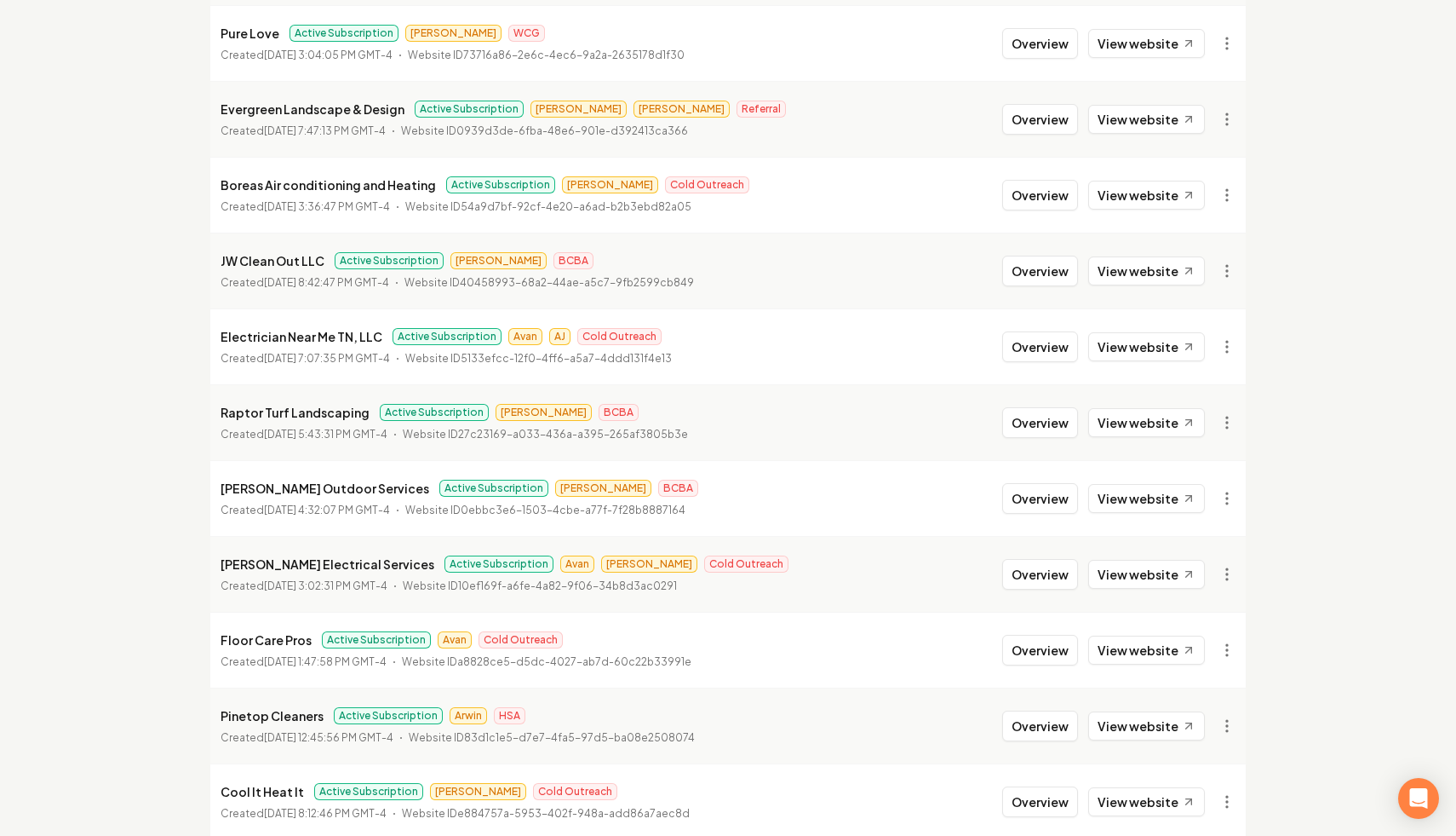
scroll to position [1745, 0]
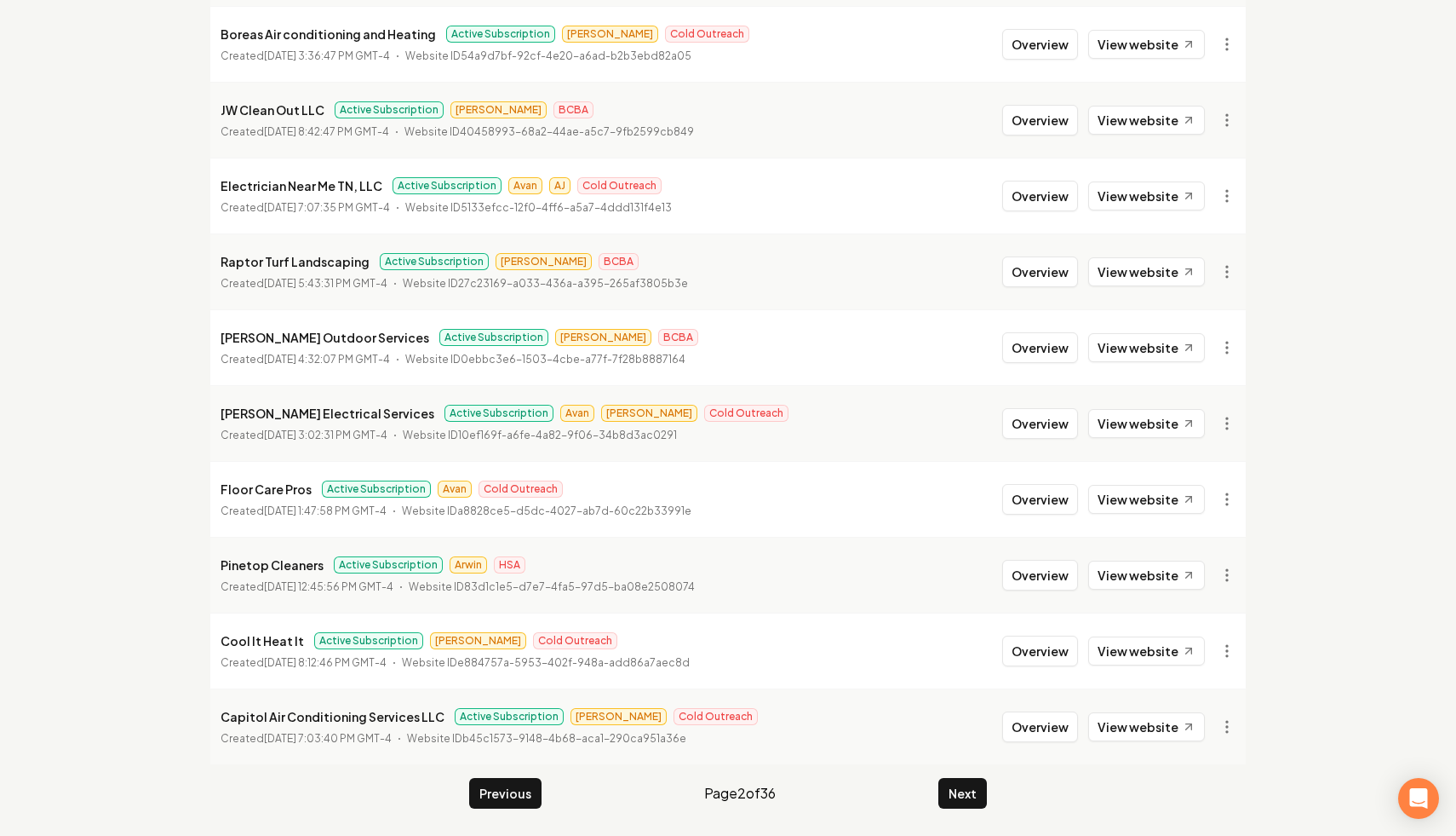
click at [937, 793] on div "Previous Page 2 of 36 Next" at bounding box center [727, 793] width 518 height 30
click at [968, 791] on button "Next" at bounding box center [962, 793] width 49 height 30
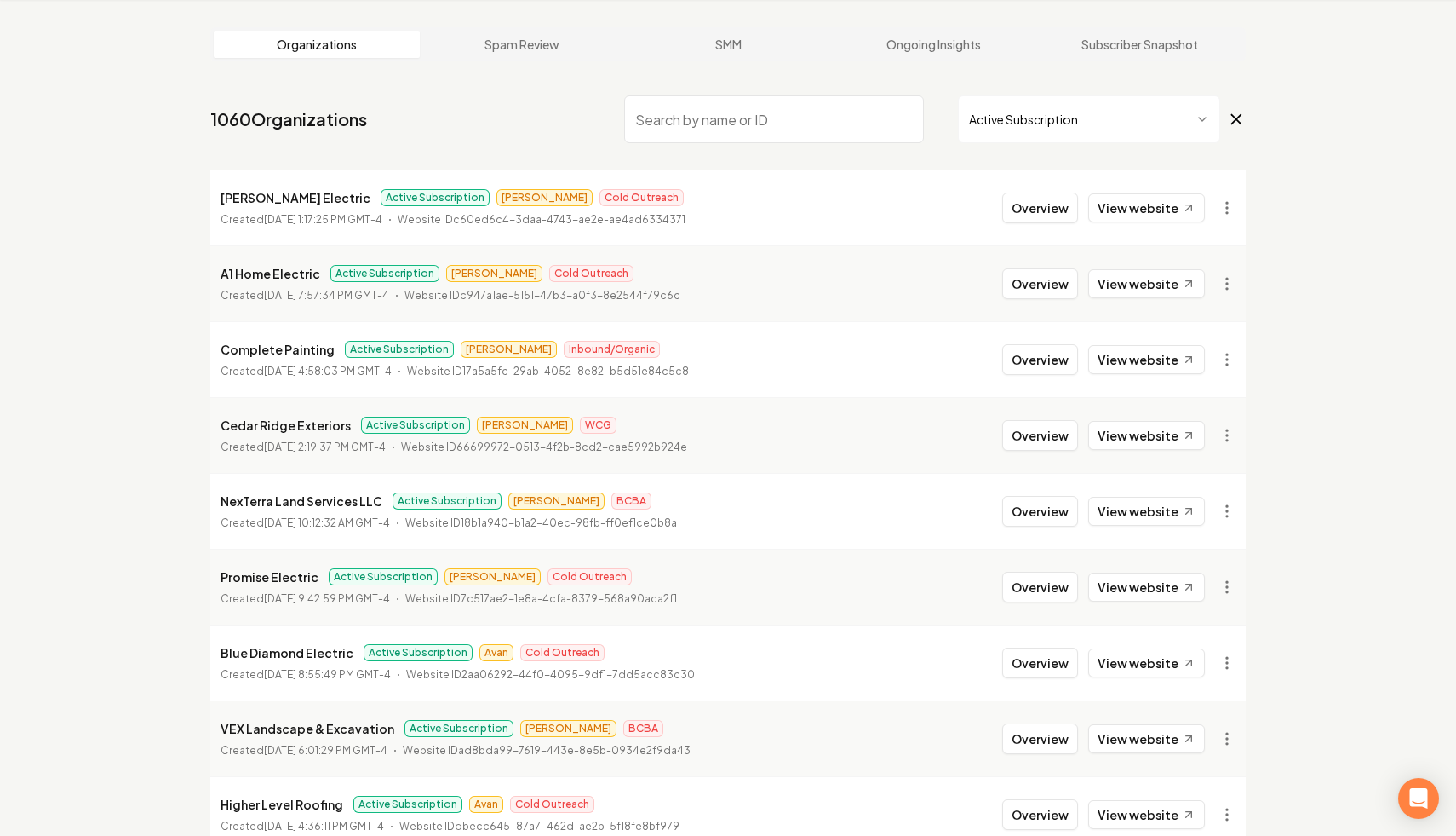
scroll to position [1745, 0]
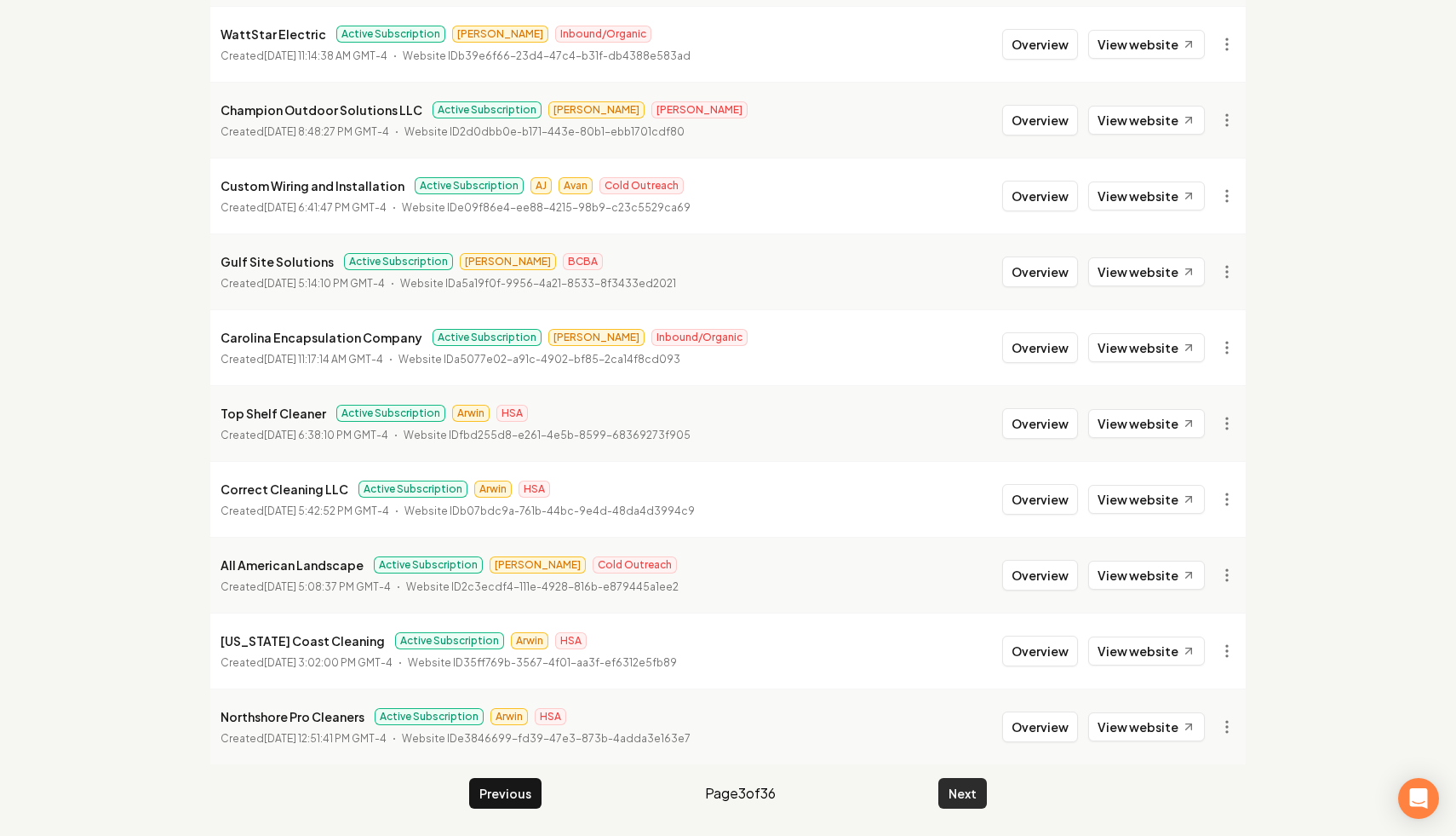
click at [954, 782] on button "Next" at bounding box center [962, 793] width 49 height 30
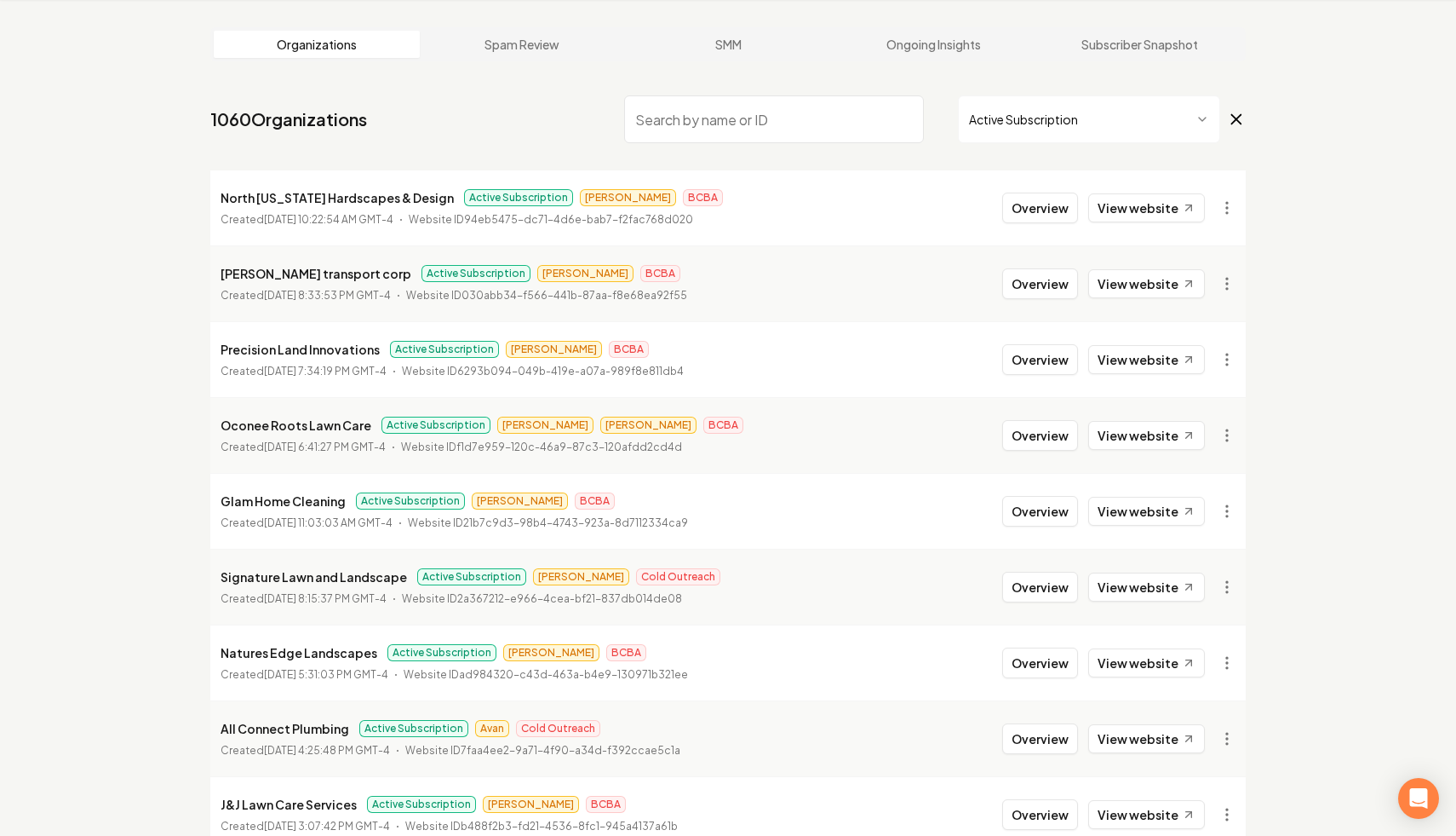
scroll to position [1745, 0]
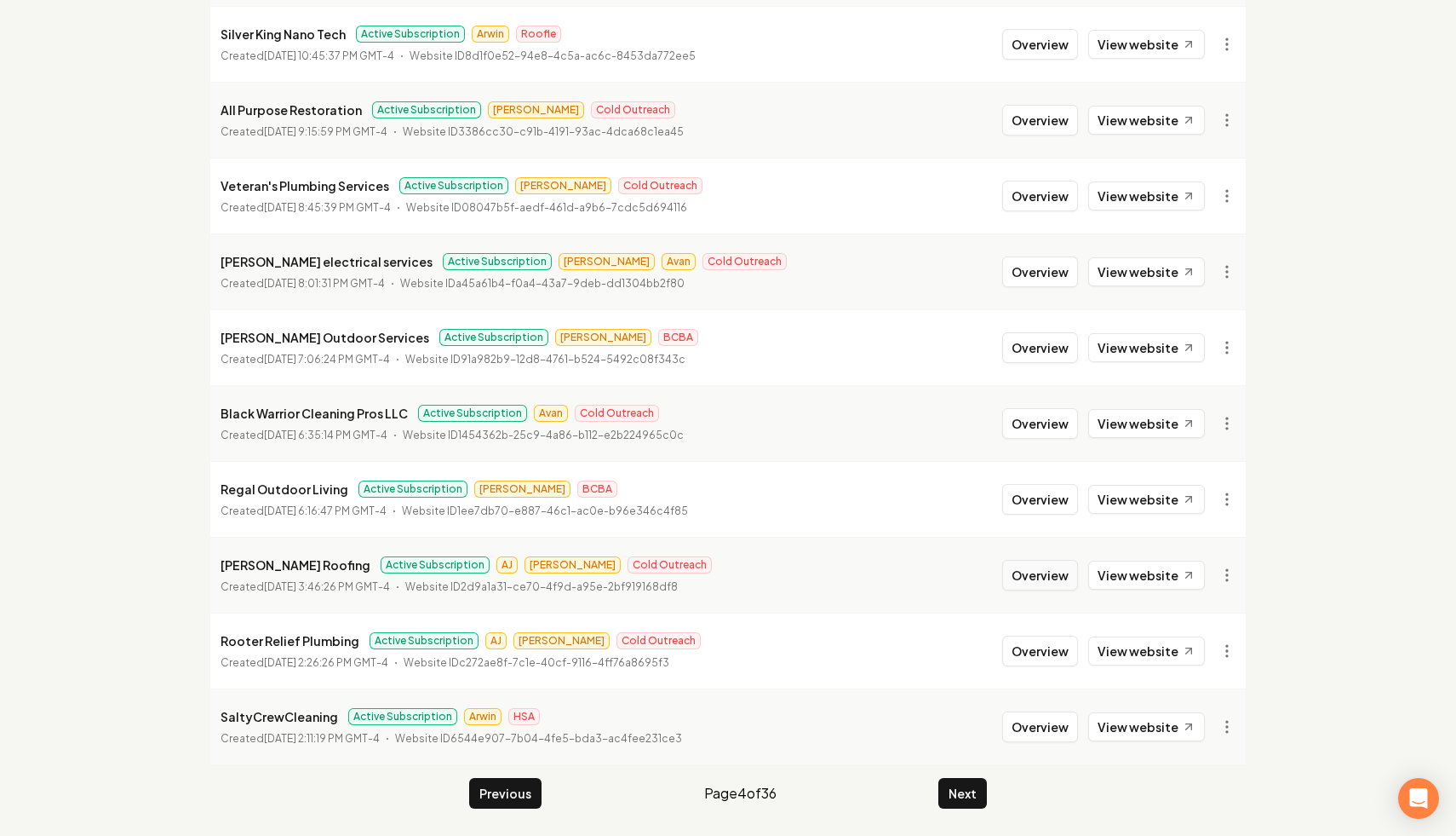
click at [1046, 574] on button "Overview" at bounding box center [1040, 575] width 75 height 30
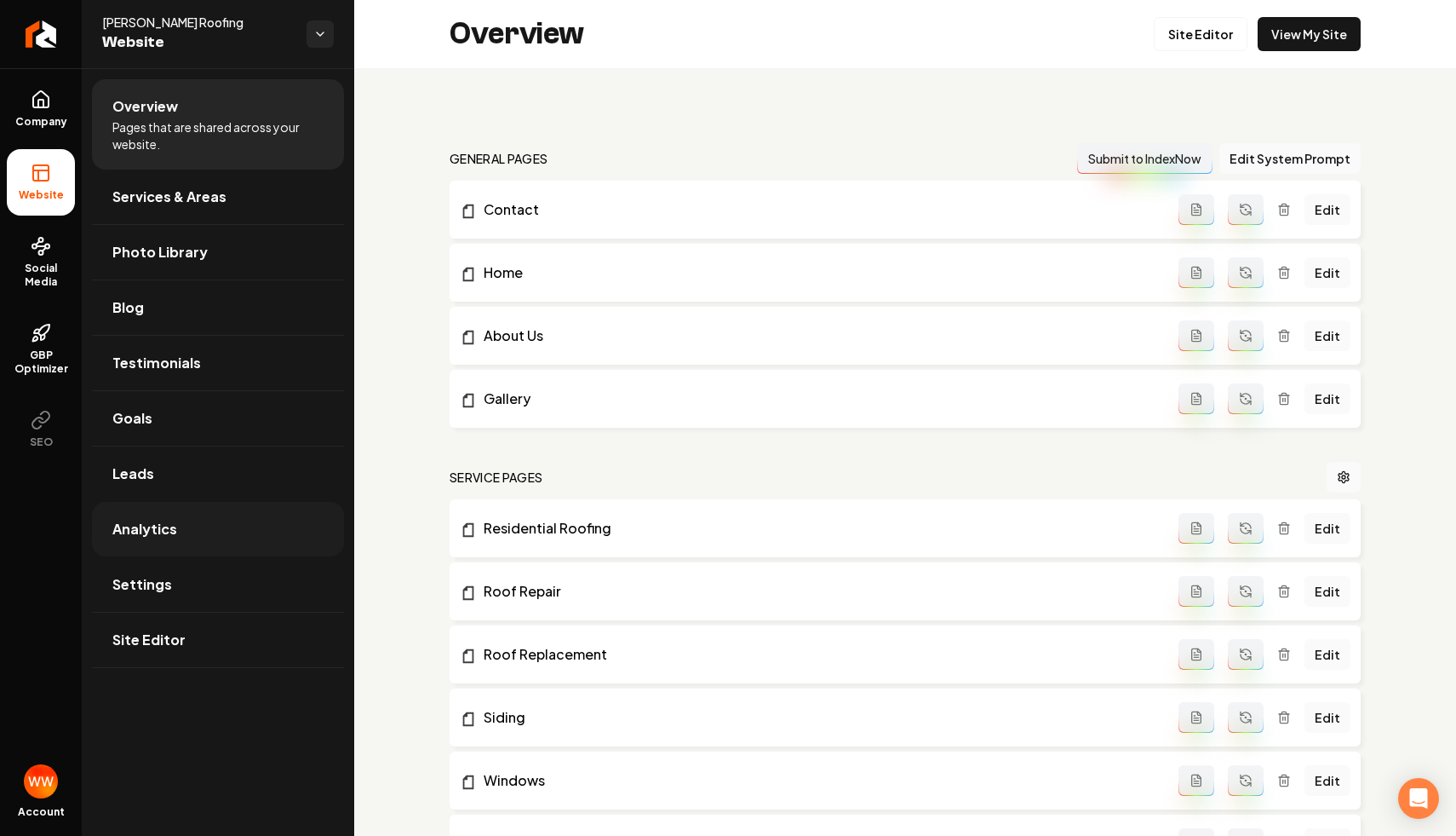
click at [224, 546] on link "Analytics" at bounding box center [218, 529] width 252 height 54
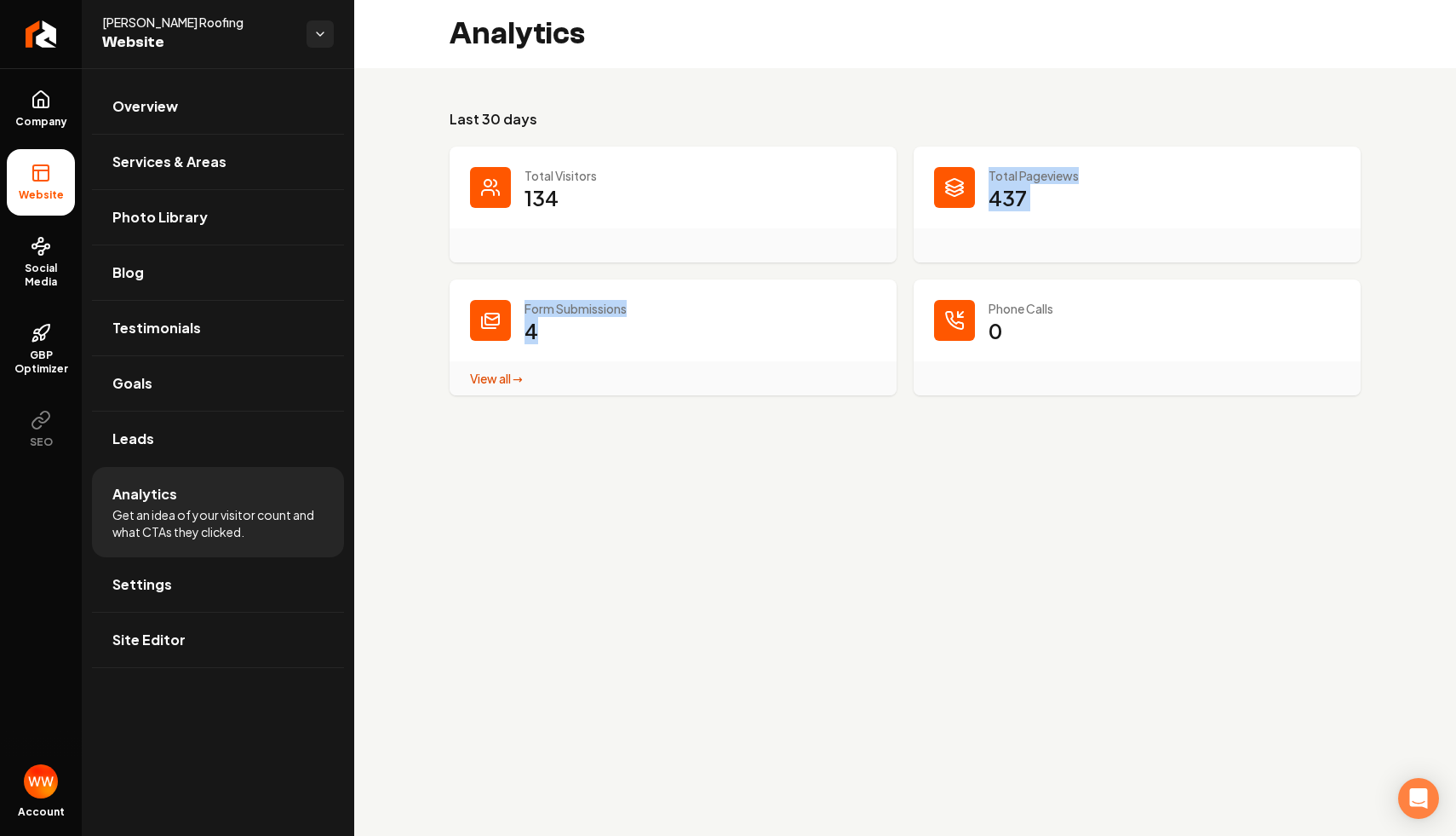
drag, startPoint x: 613, startPoint y: 341, endPoint x: 559, endPoint y: 179, distance: 170.8
click at [559, 179] on dl "Total Visitors 134 Total Pageviews 437 Form Submissions 4 View all → Form Submi…" at bounding box center [904, 270] width 911 height 249
click at [563, 190] on dd "134" at bounding box center [700, 210] width 352 height 52
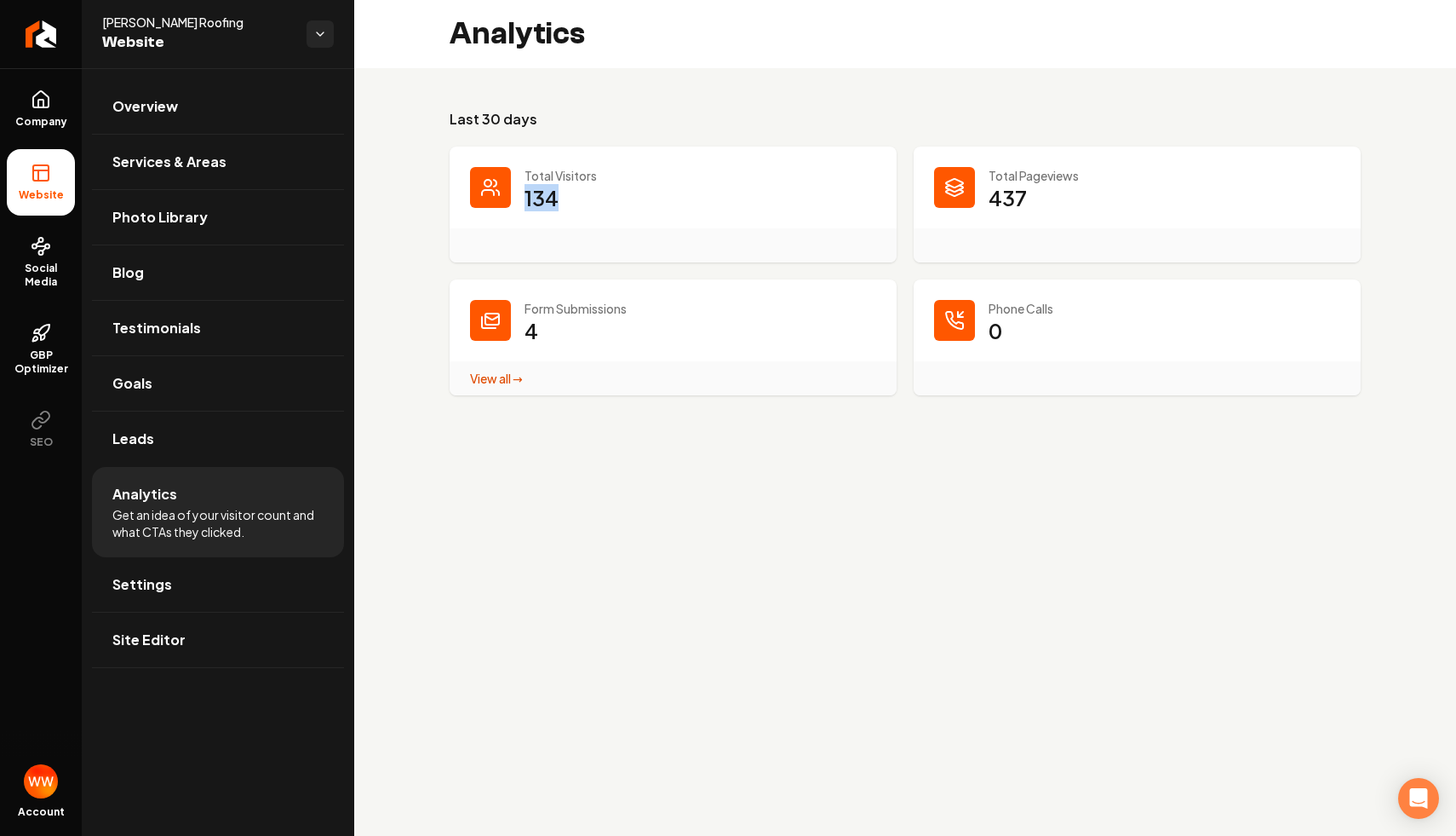
click at [563, 190] on dd "134" at bounding box center [700, 210] width 352 height 52
click at [511, 383] on link "View all → Form Submissions stats" at bounding box center [495, 378] width 52 height 16
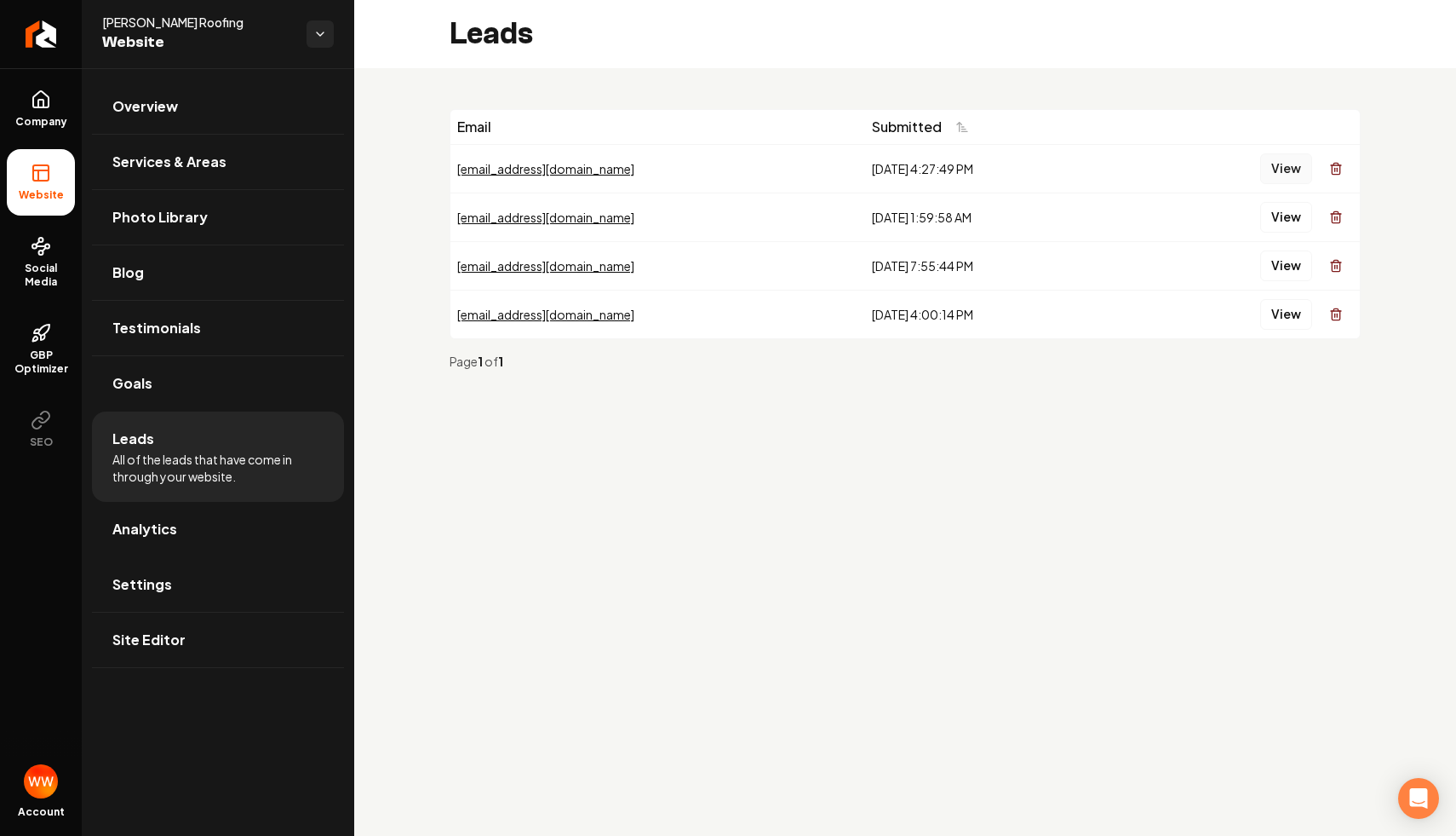
click at [1289, 170] on button "View" at bounding box center [1286, 168] width 52 height 30
click at [1284, 214] on button "View" at bounding box center [1286, 217] width 52 height 30
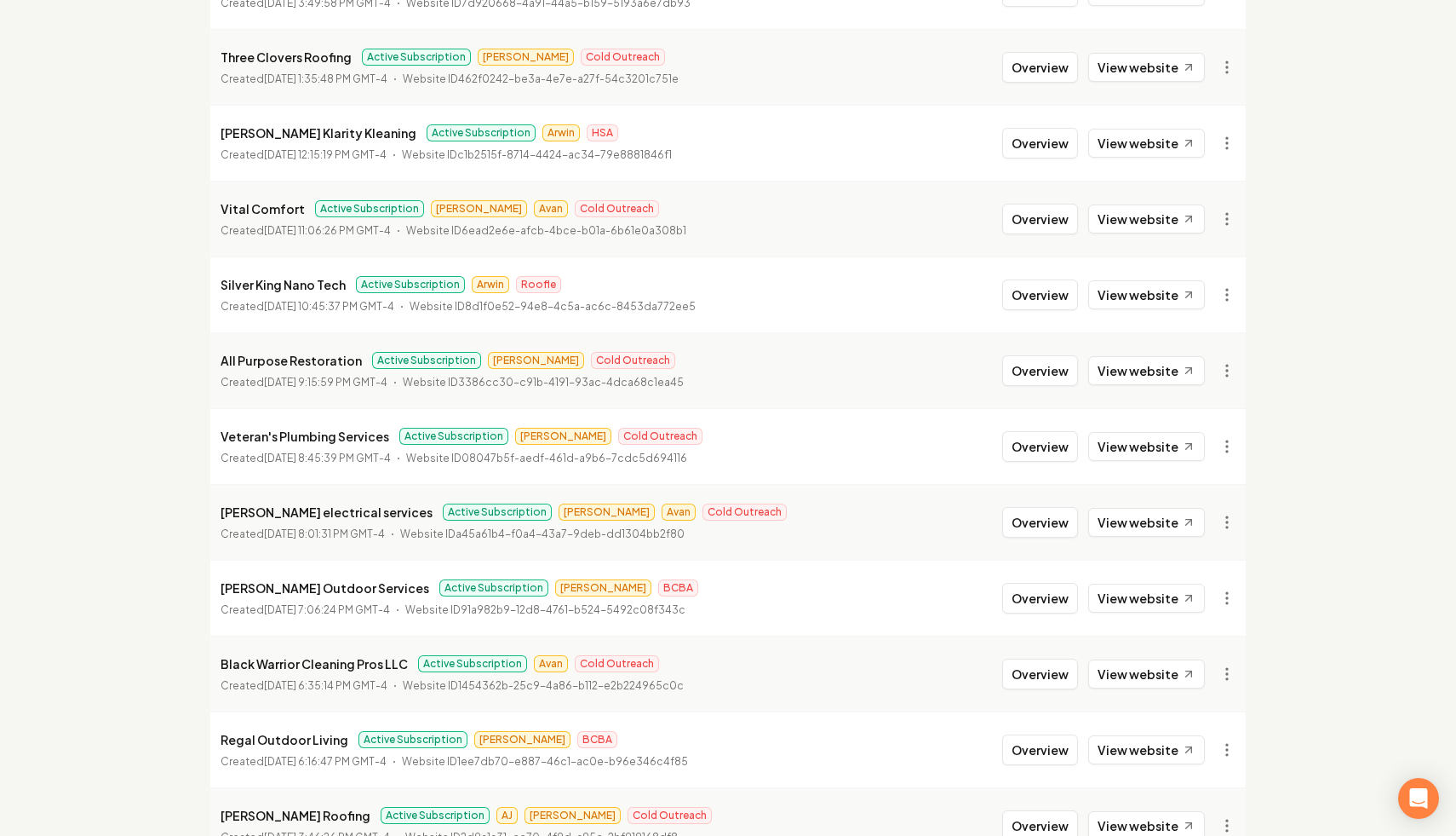
scroll to position [1745, 0]
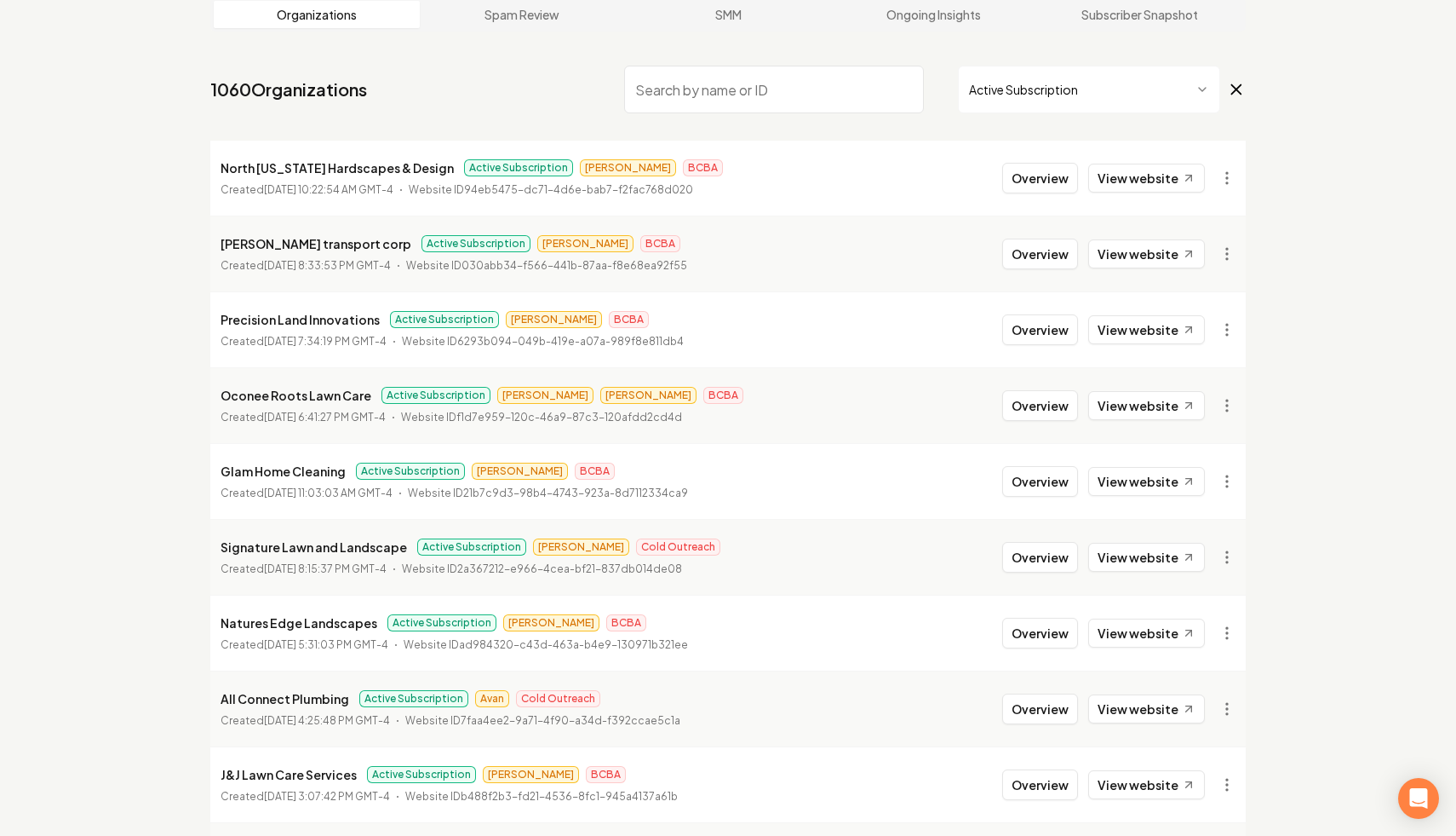
scroll to position [0, 0]
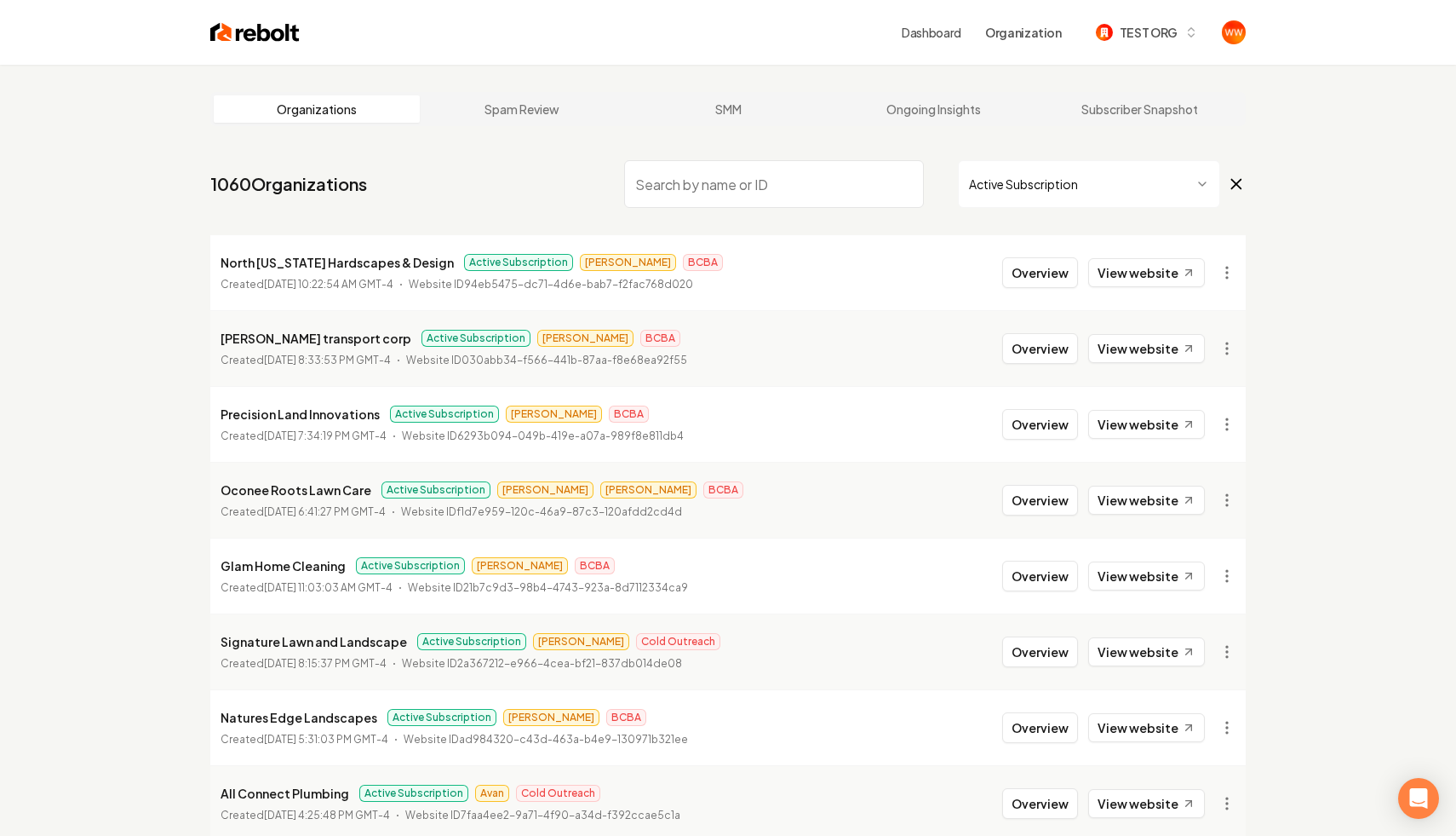
click at [1233, 187] on icon at bounding box center [1236, 184] width 9 height 9
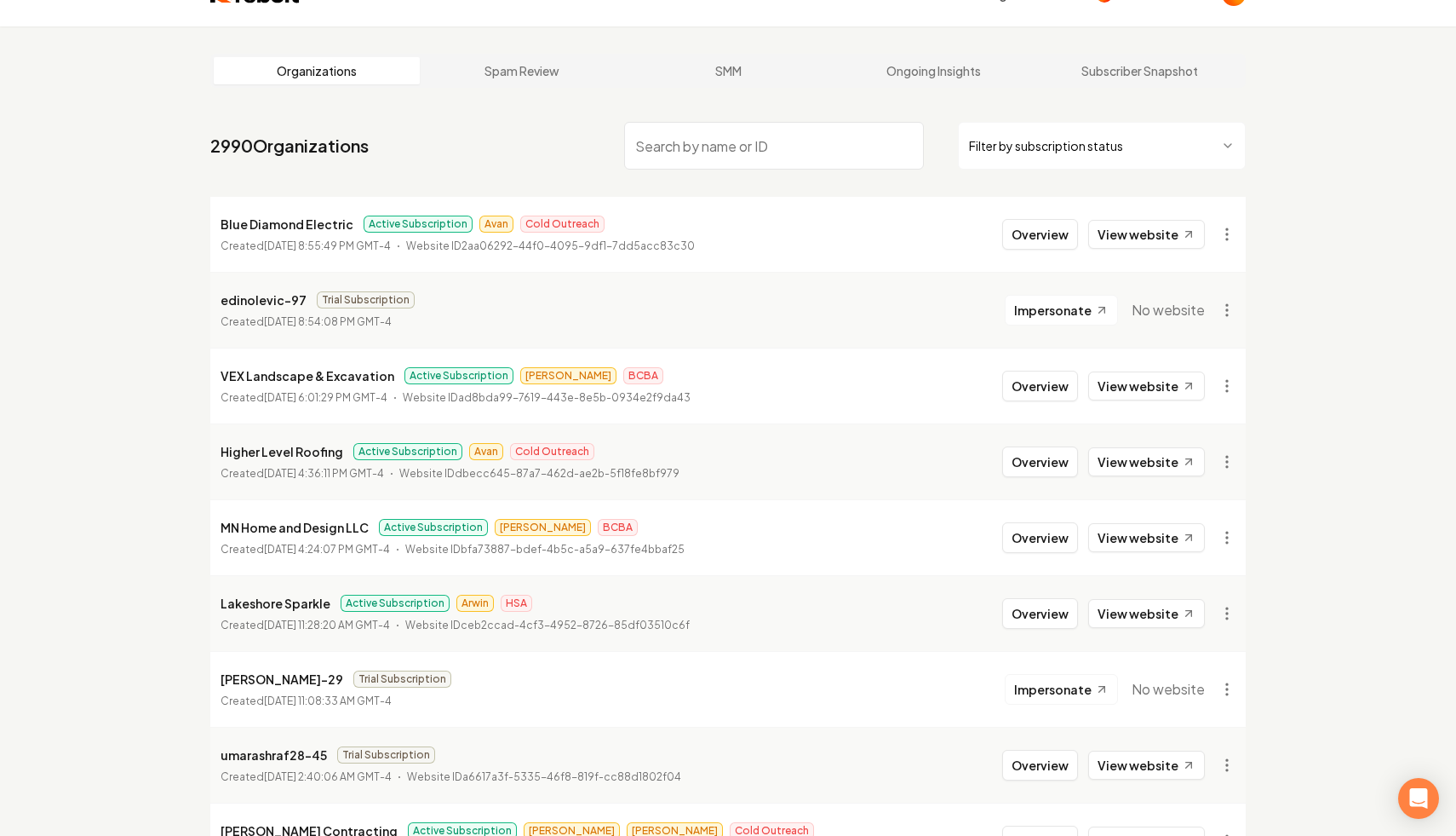
scroll to position [66, 0]
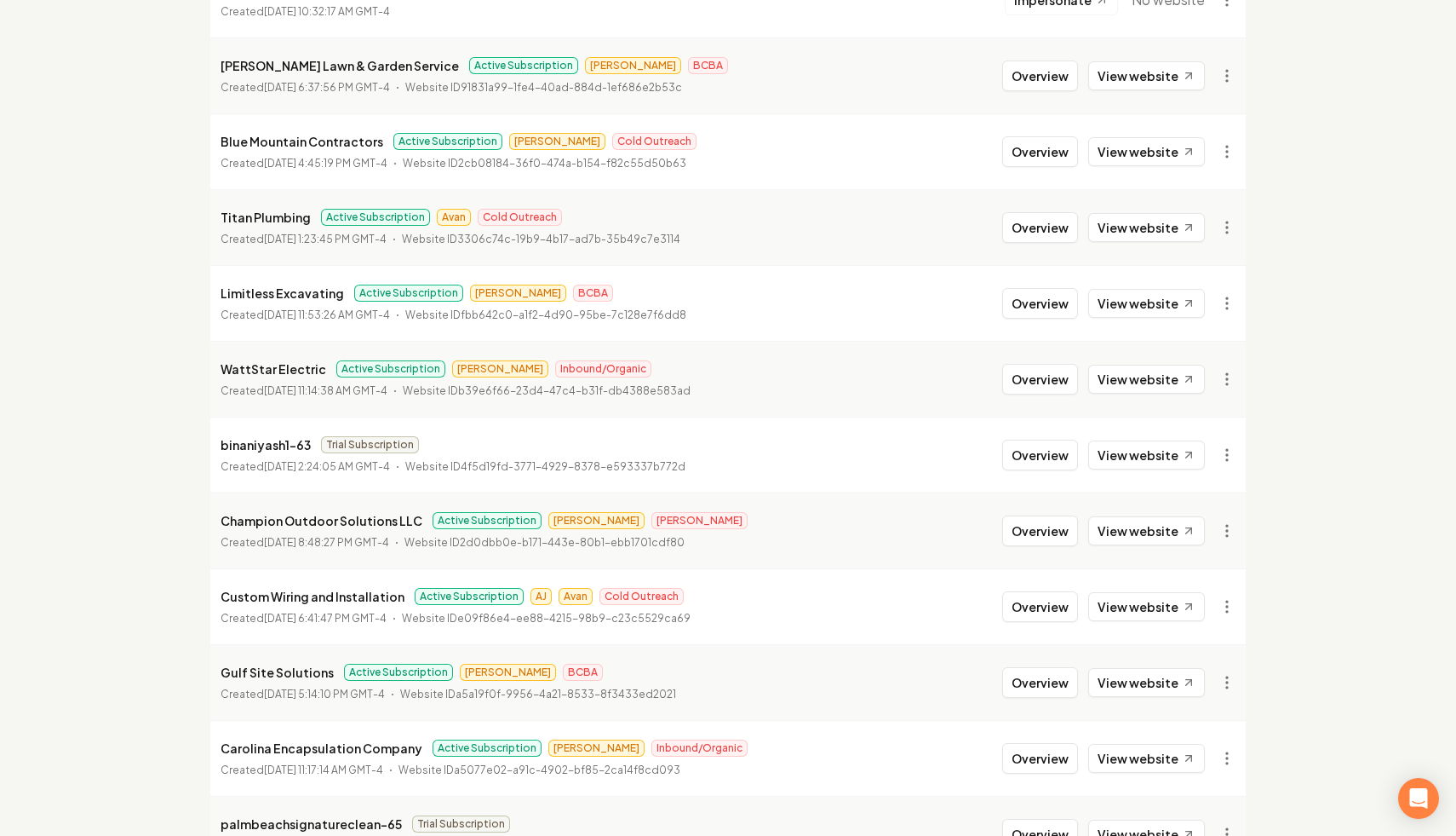
scroll to position [1745, 0]
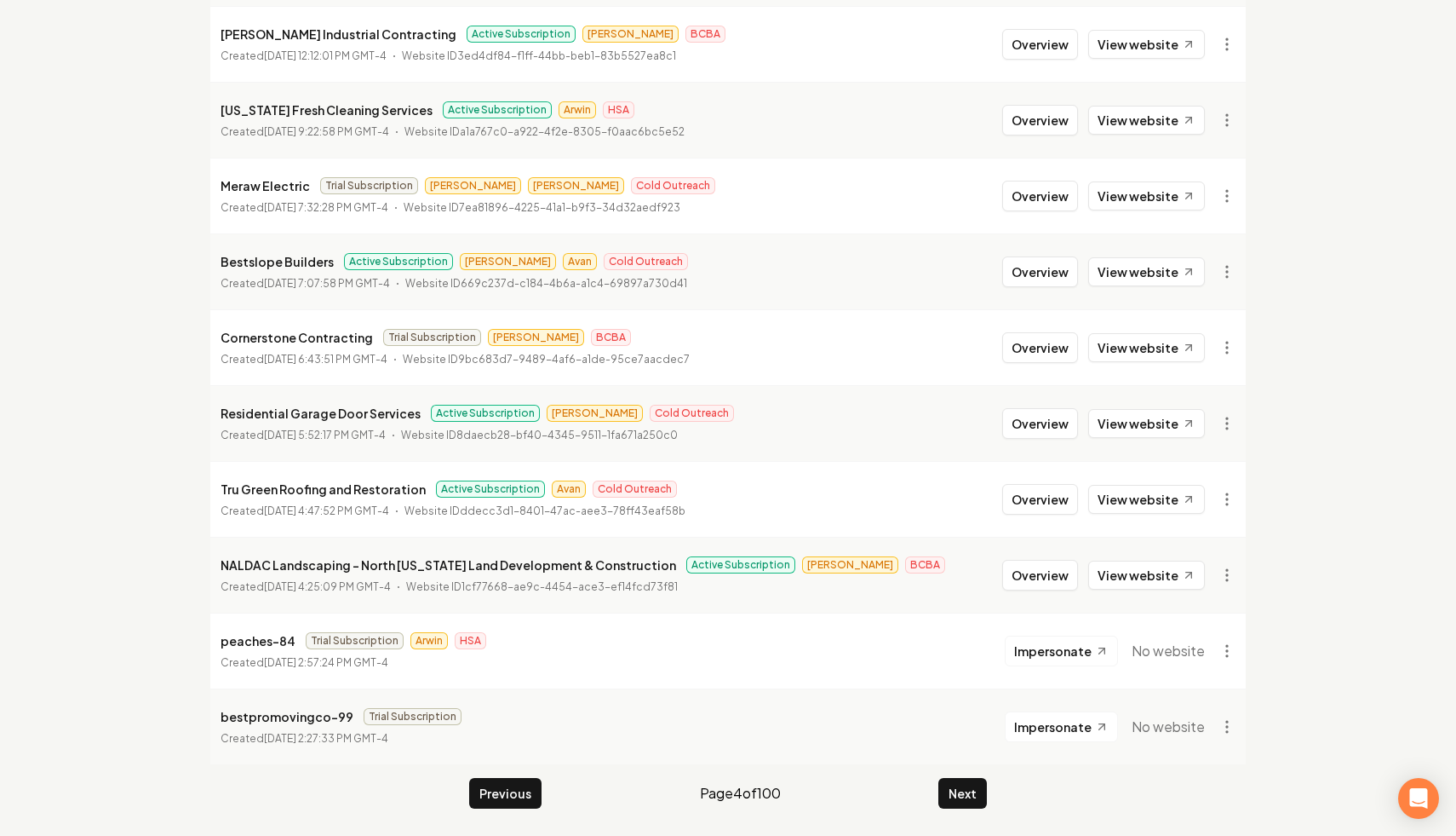
click at [972, 794] on button "Next" at bounding box center [962, 793] width 49 height 30
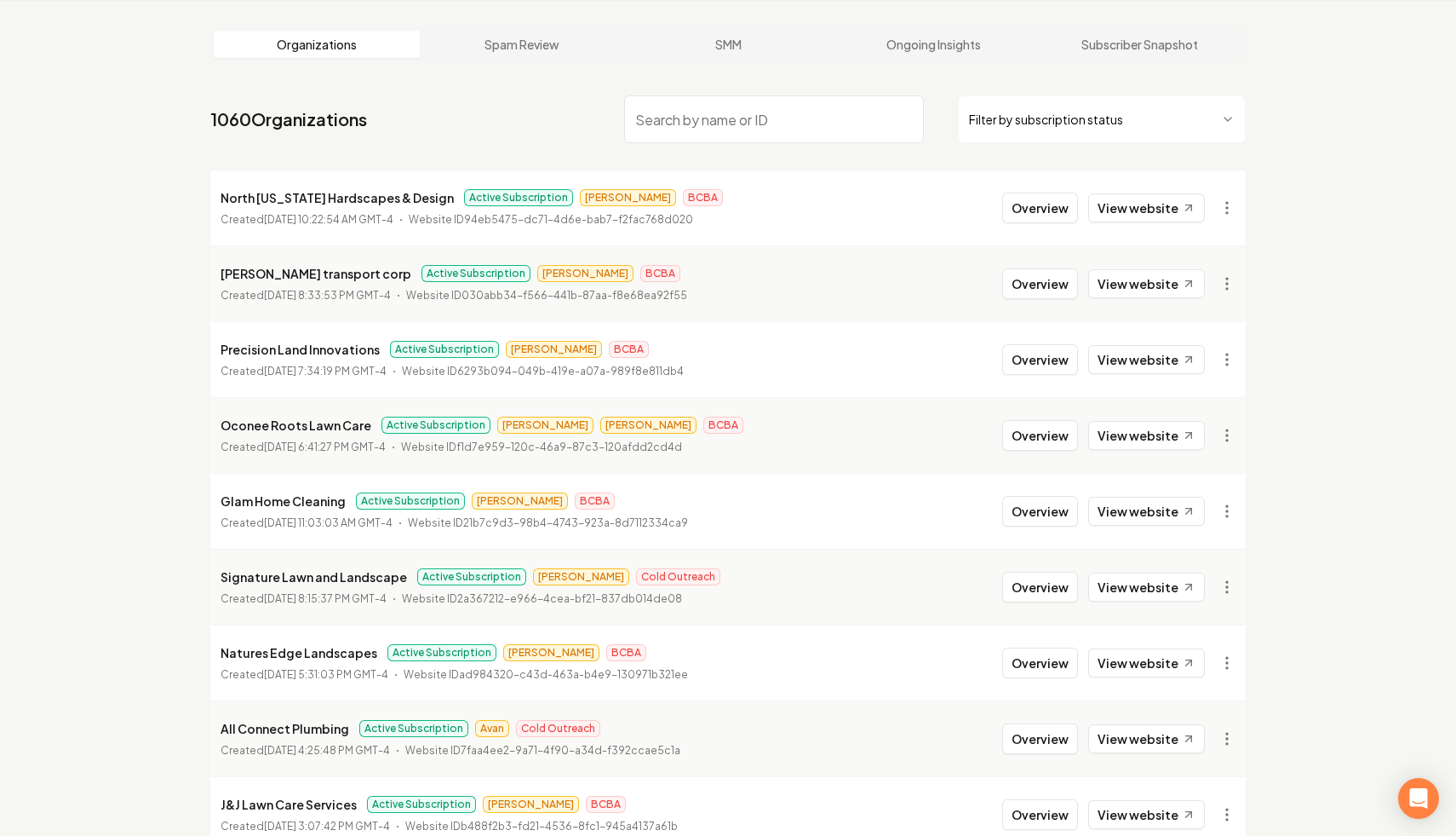
scroll to position [1745, 0]
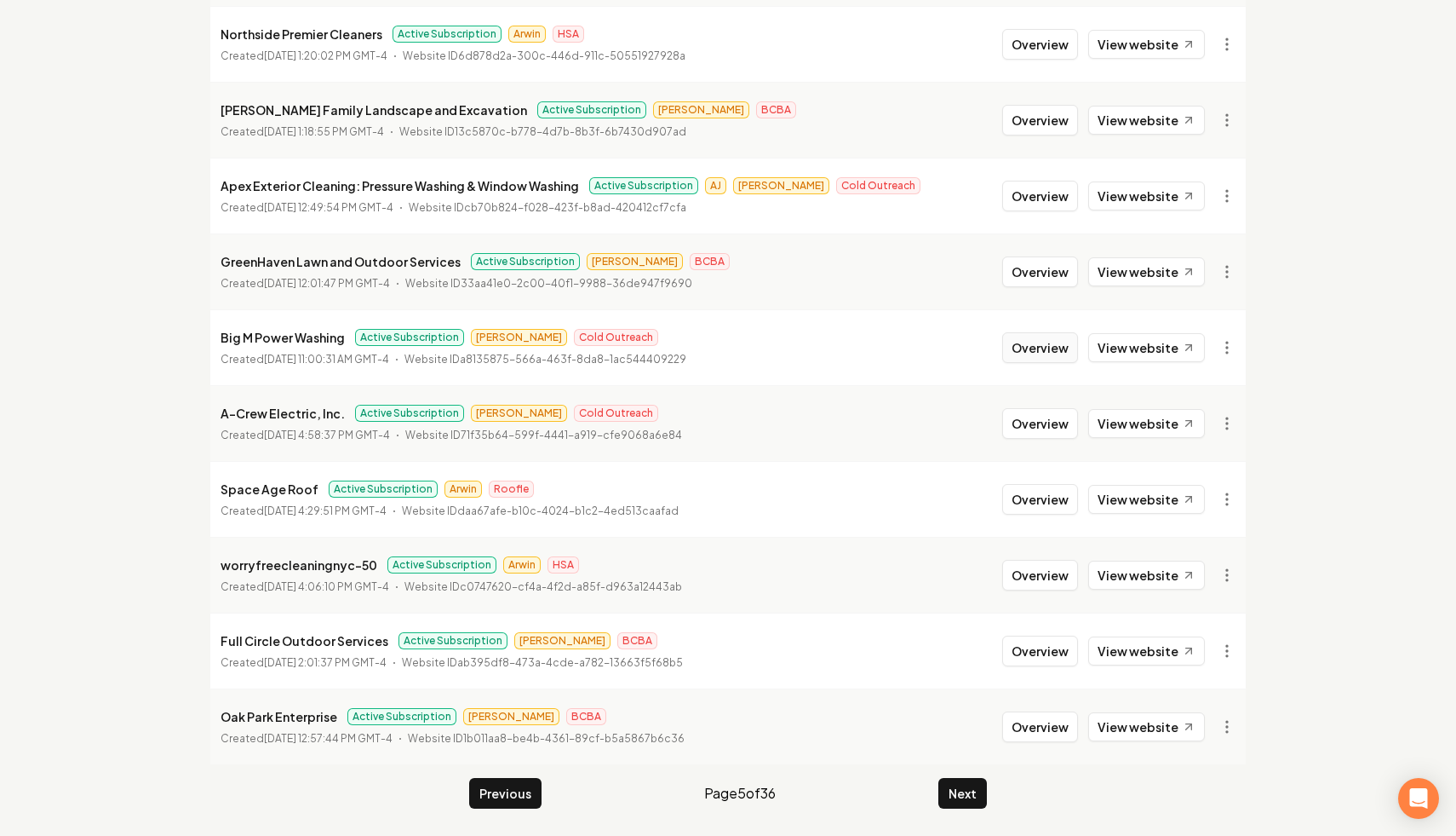
click at [1045, 344] on button "Overview" at bounding box center [1040, 347] width 75 height 30
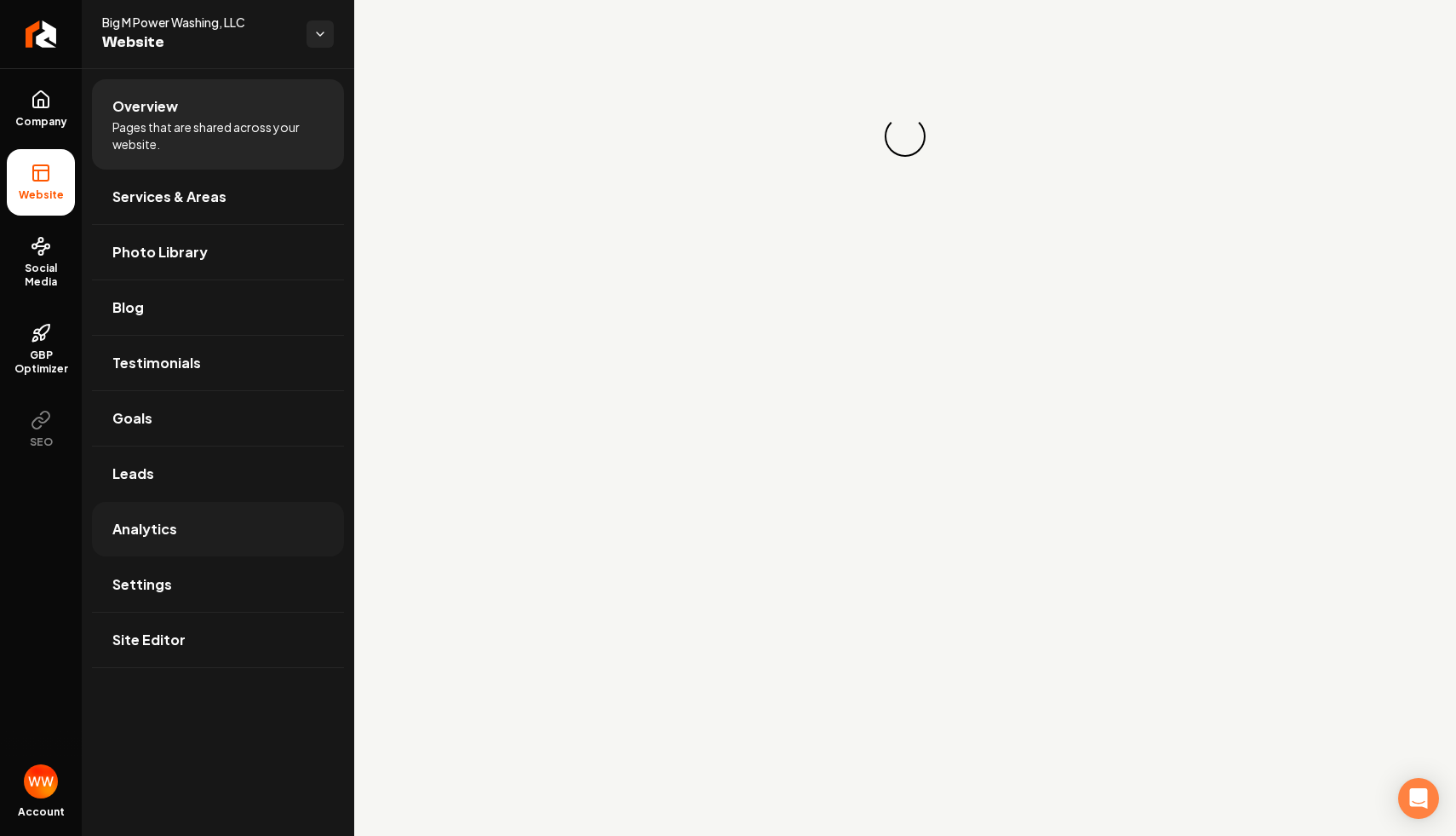
click at [259, 524] on link "Analytics" at bounding box center [218, 529] width 252 height 54
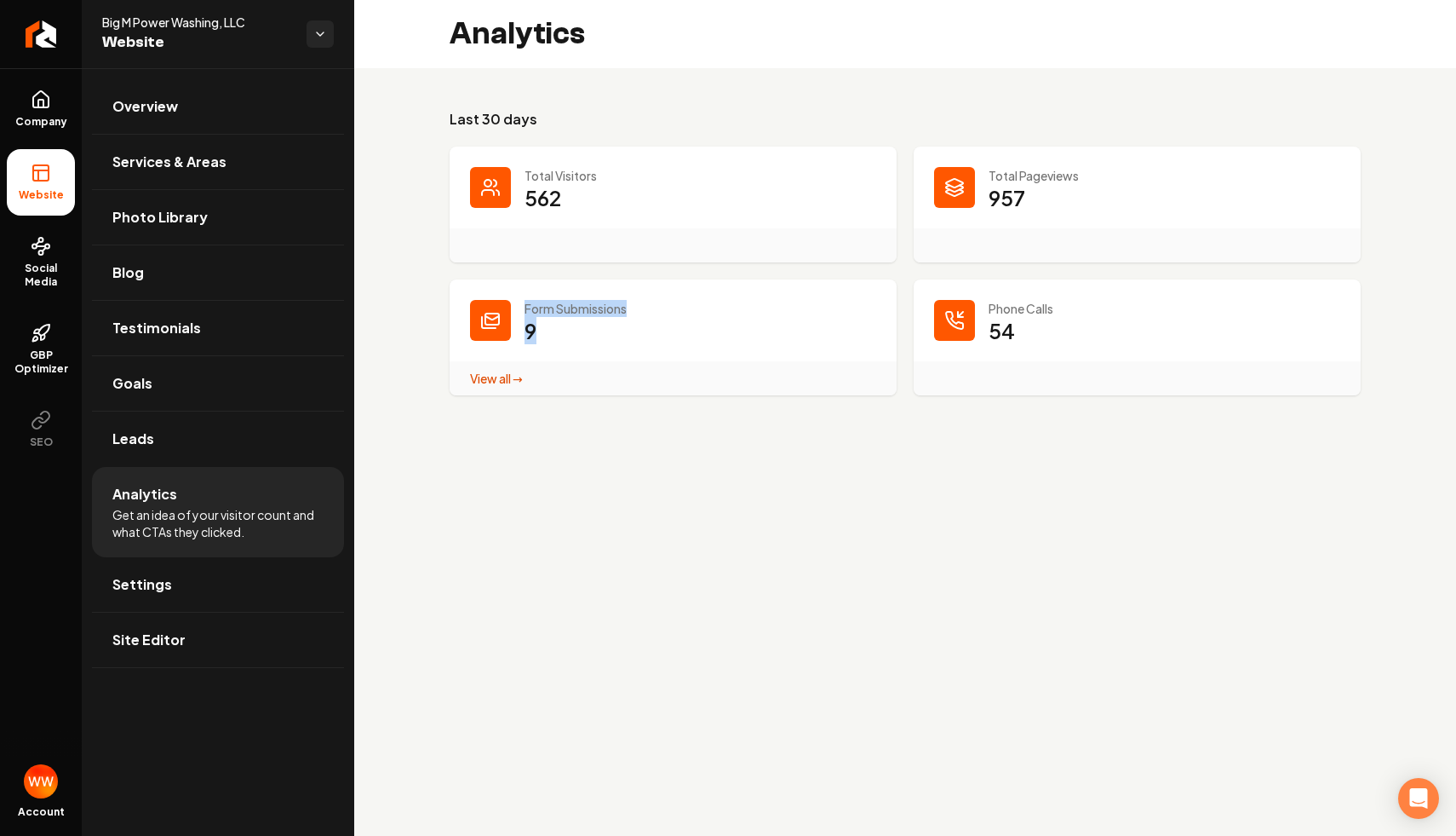
drag, startPoint x: 637, startPoint y: 345, endPoint x: 603, endPoint y: 281, distance: 72.5
click at [603, 281] on div "Form Submissions 9 View all → Form Submissions stats" at bounding box center [673, 338] width 447 height 116
click at [673, 330] on dd "9 View all → Form Submissions stats" at bounding box center [700, 343] width 352 height 52
click at [259, 85] on link "Overview" at bounding box center [218, 106] width 252 height 54
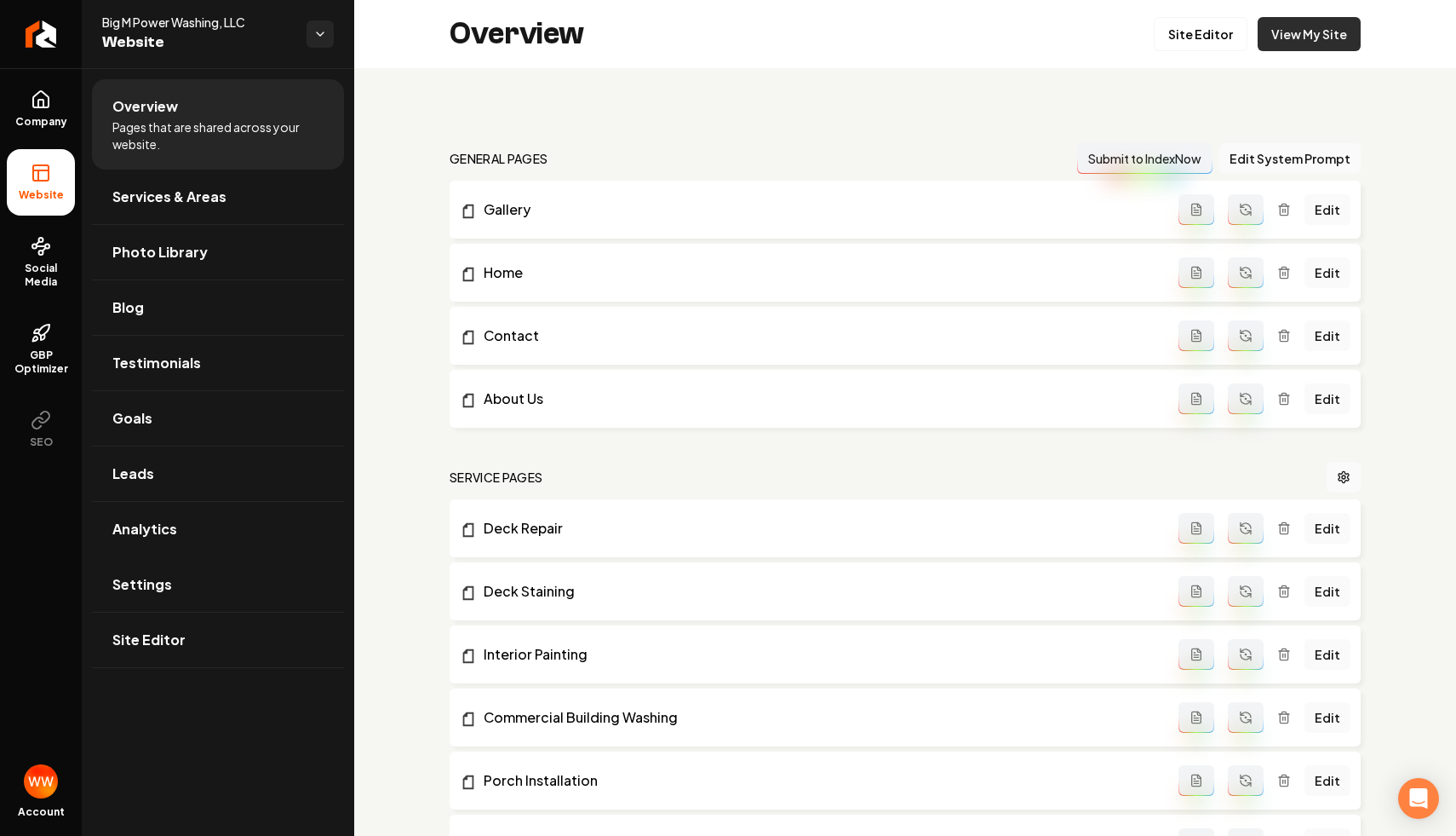
click at [1337, 19] on link "View My Site" at bounding box center [1309, 34] width 103 height 34
click at [208, 578] on link "Settings" at bounding box center [218, 584] width 252 height 54
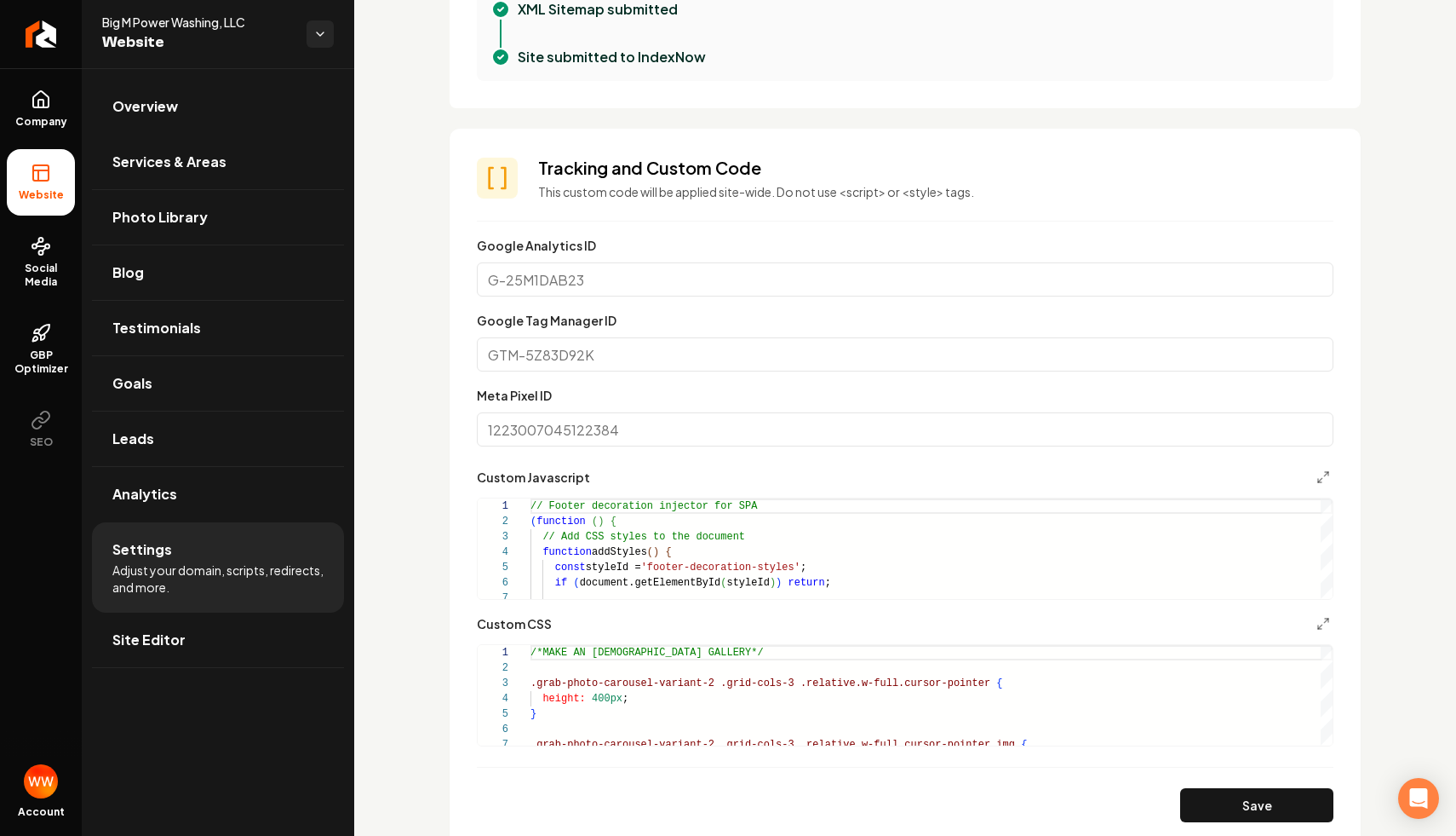
scroll to position [899, 0]
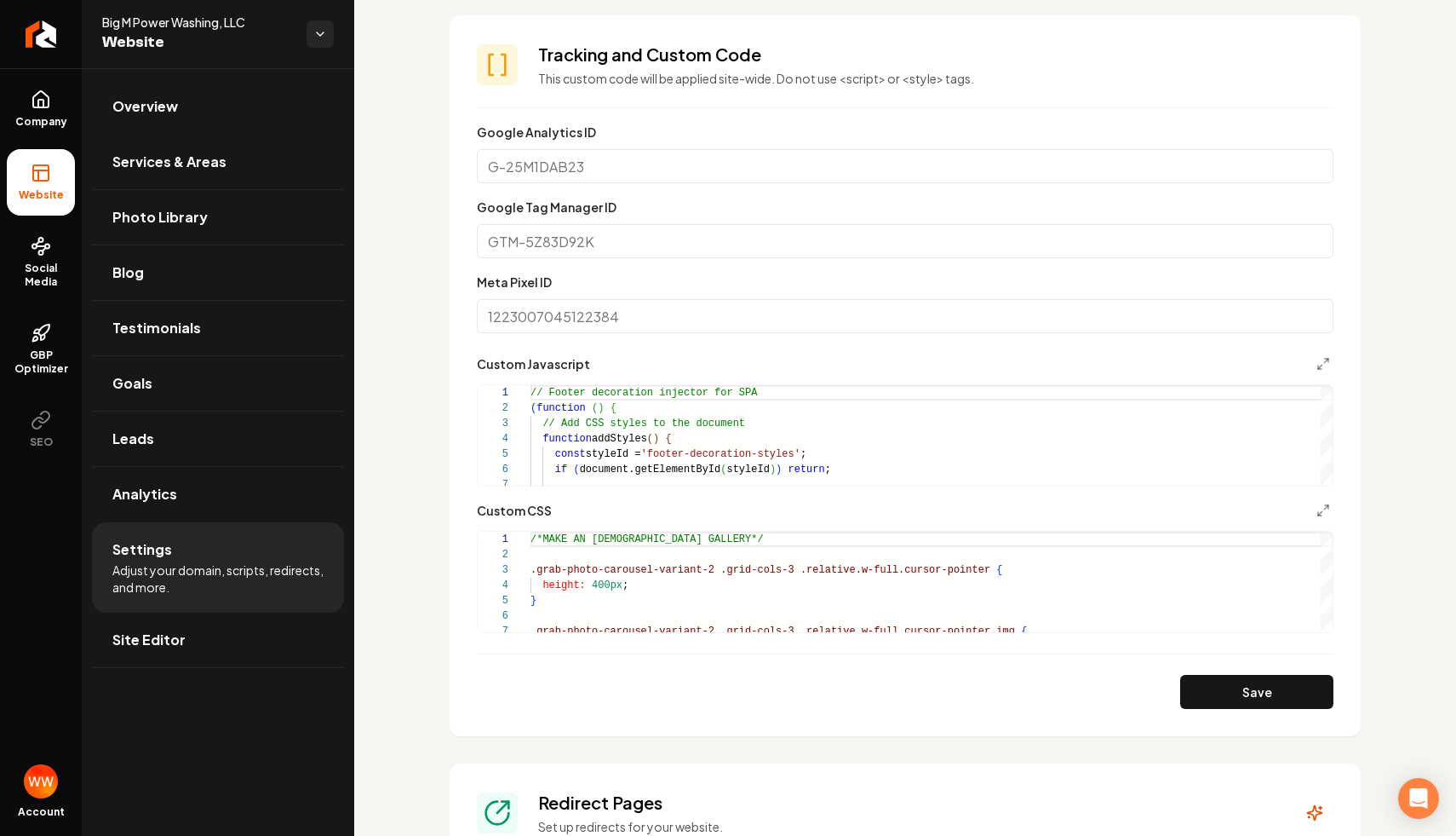
click at [668, 211] on div "Google Tag Manager ID" at bounding box center [905, 227] width 857 height 62
click at [658, 237] on input "Google Tag Manager ID" at bounding box center [905, 241] width 857 height 34
click at [663, 168] on input "Google Analytics ID" at bounding box center [905, 166] width 857 height 34
click at [622, 303] on input "Meta Pixel ID" at bounding box center [905, 315] width 857 height 34
click at [460, 337] on section "**********" at bounding box center [904, 376] width 911 height 721
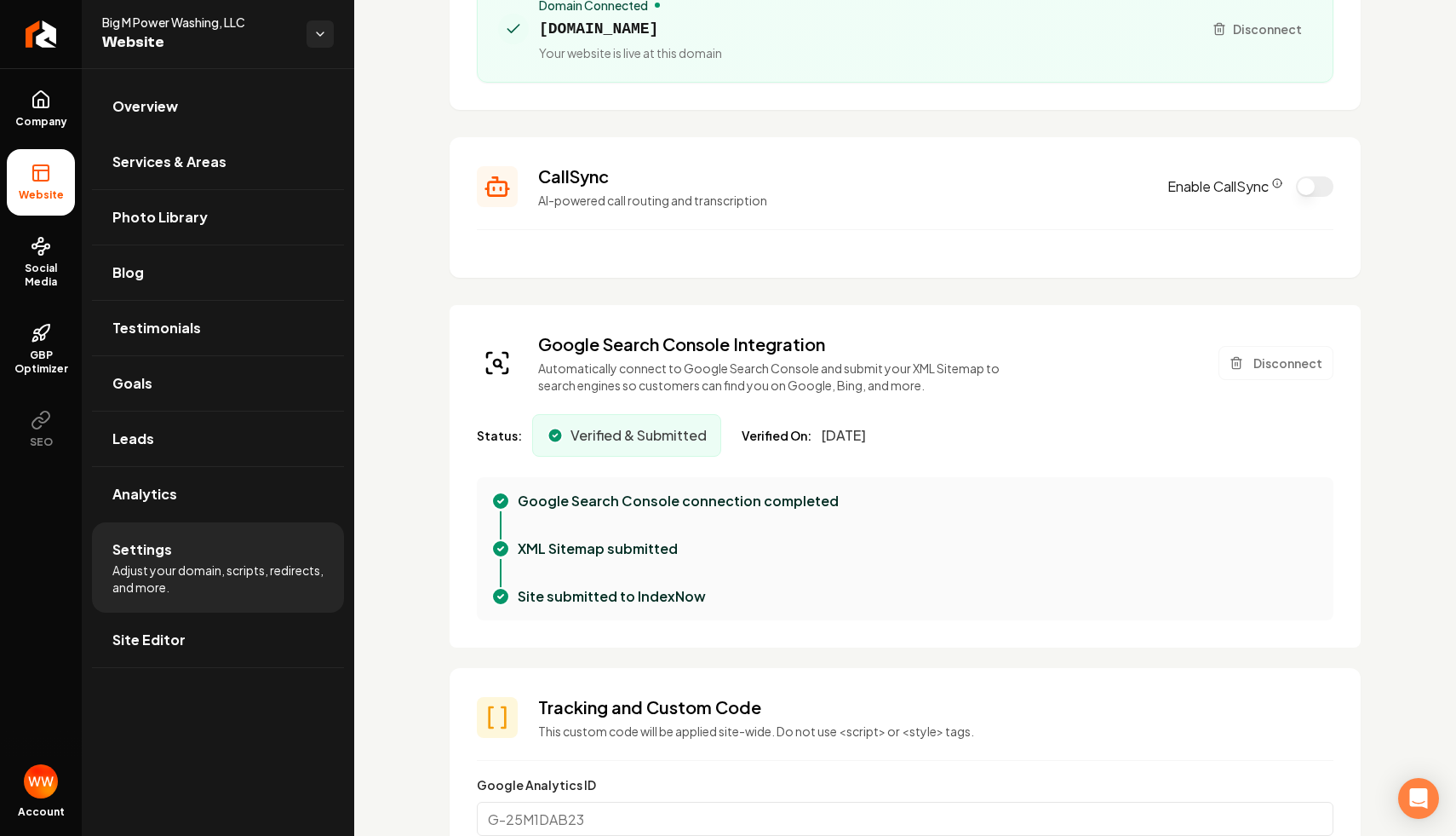
scroll to position [219, 0]
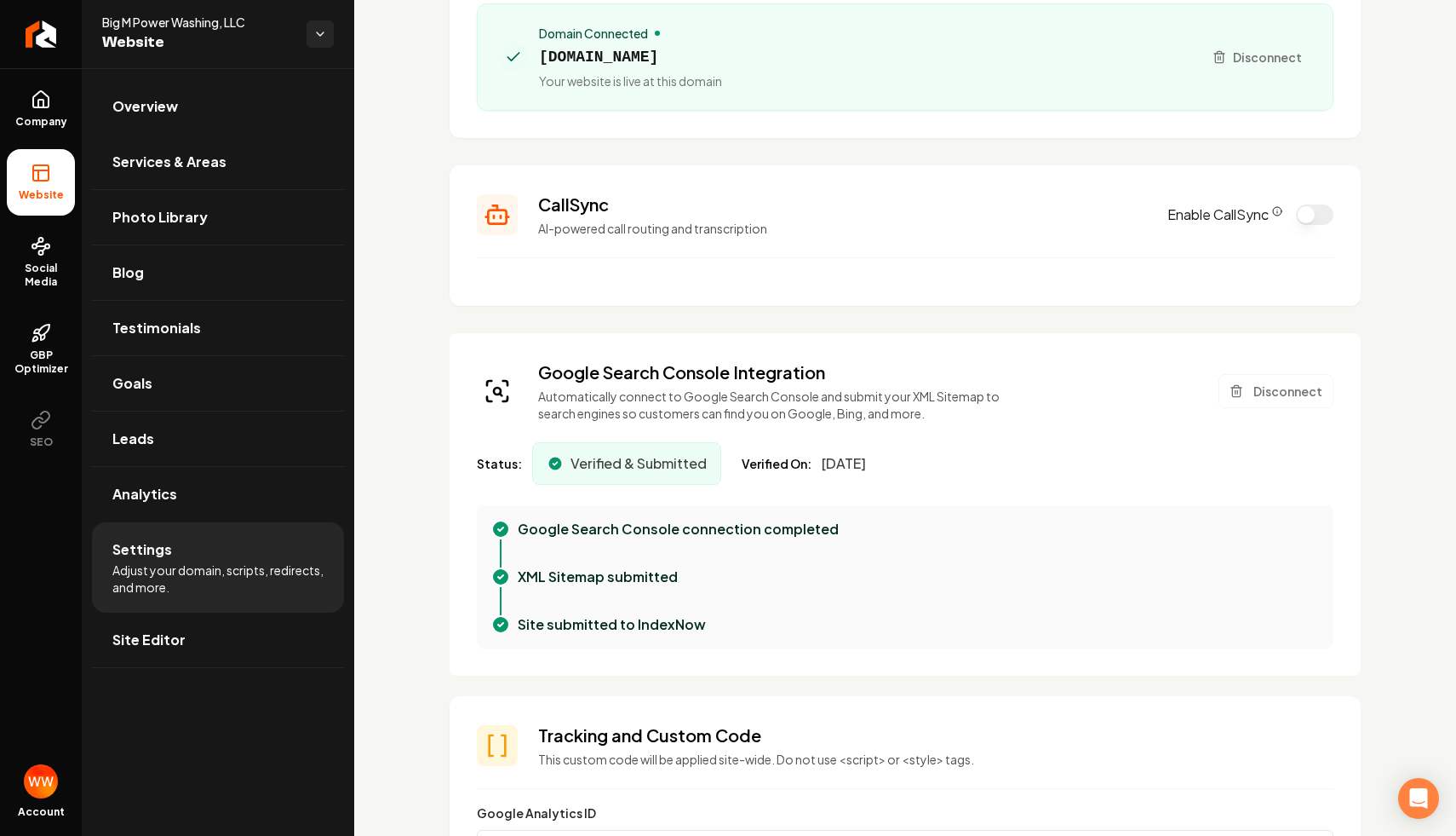
click at [1317, 210] on button "Enable CallSync" at bounding box center [1314, 214] width 38 height 20
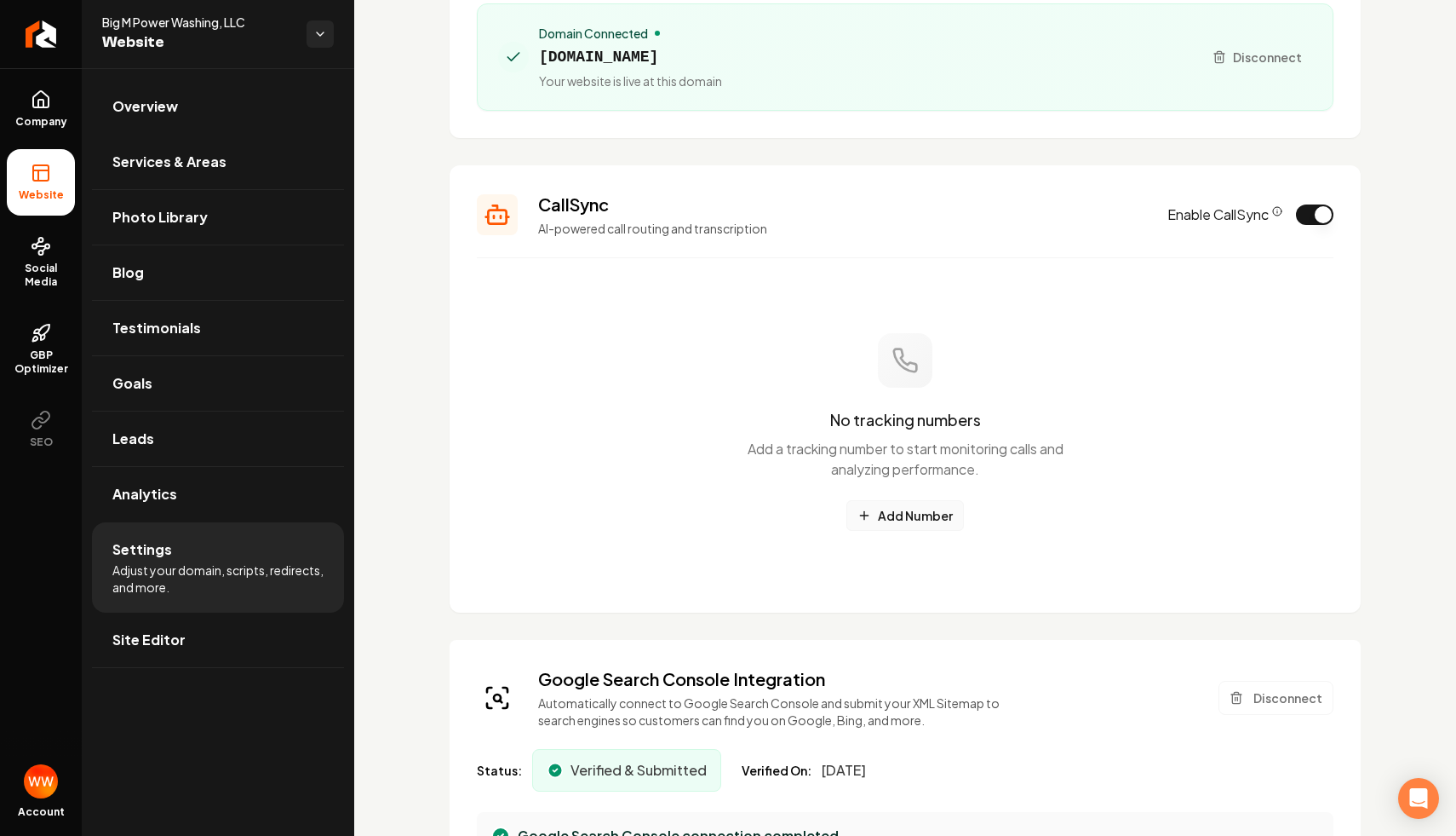
click at [916, 502] on button "Add Number" at bounding box center [905, 515] width 118 height 30
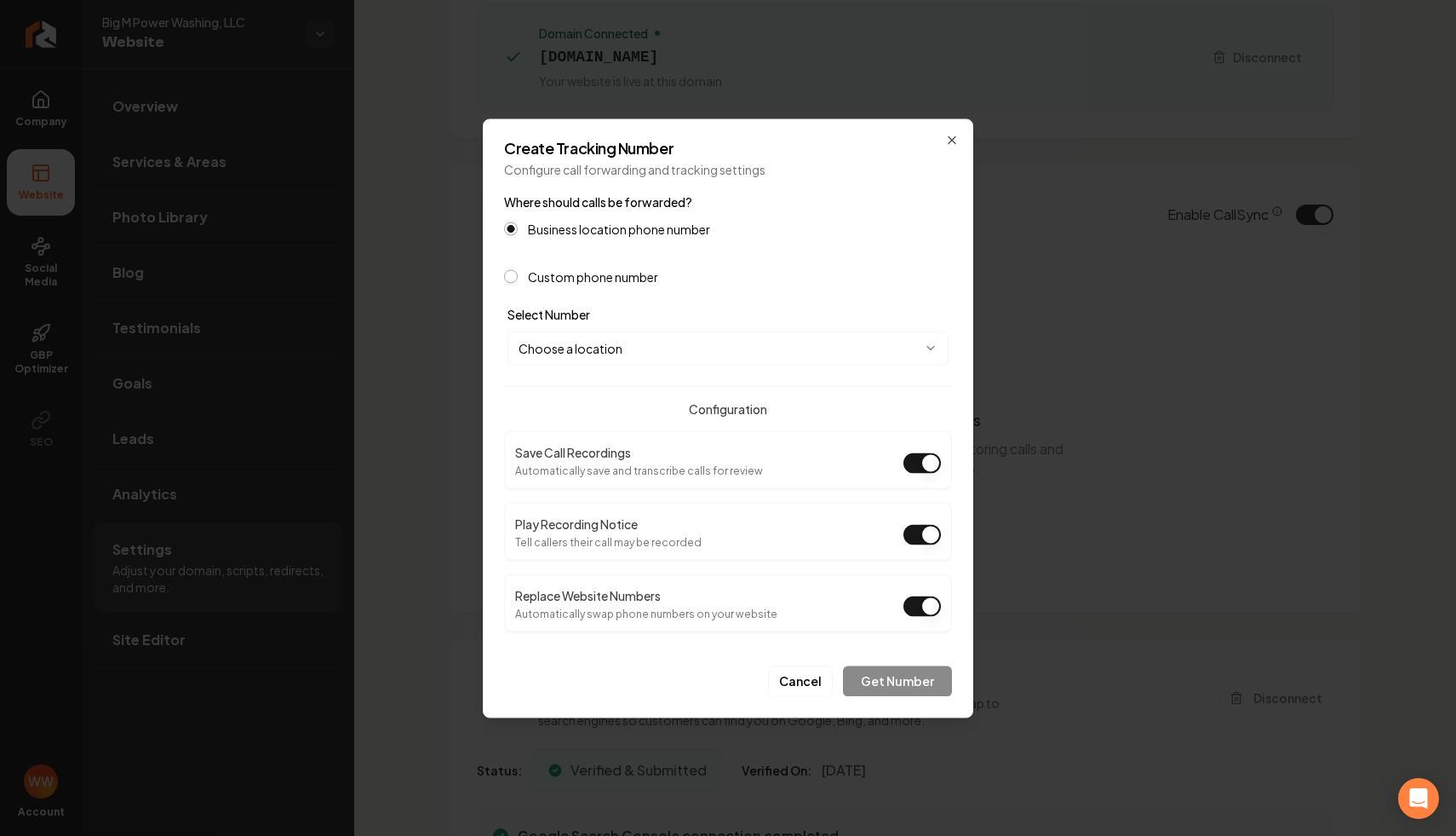
click at [660, 352] on button "Choose a location" at bounding box center [728, 347] width 441 height 34
select select "**********"
click at [907, 532] on button "Play Recording Notice" at bounding box center [922, 534] width 38 height 20
click at [897, 684] on button "Get Number" at bounding box center [897, 681] width 109 height 30
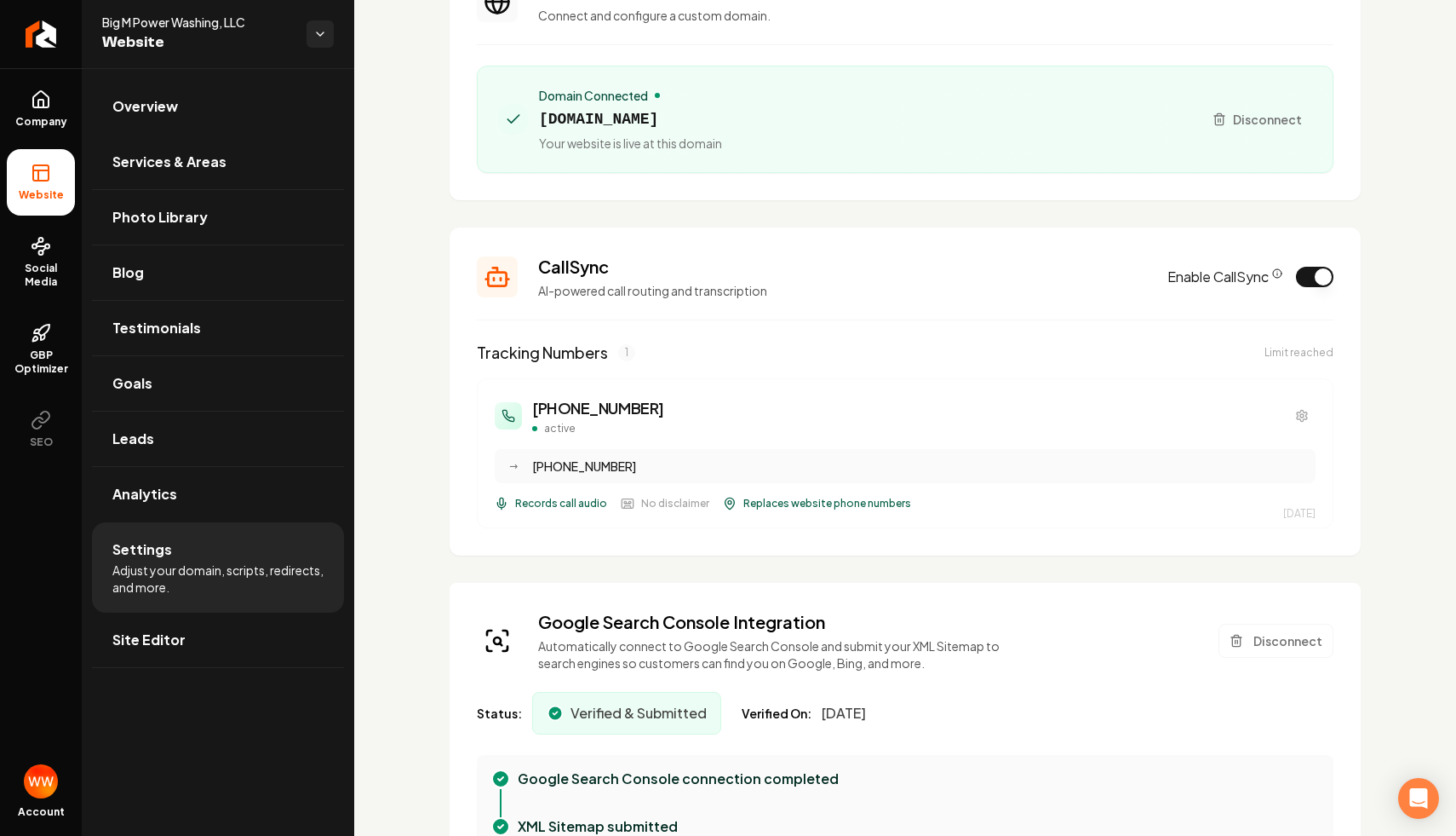
scroll to position [154, 0]
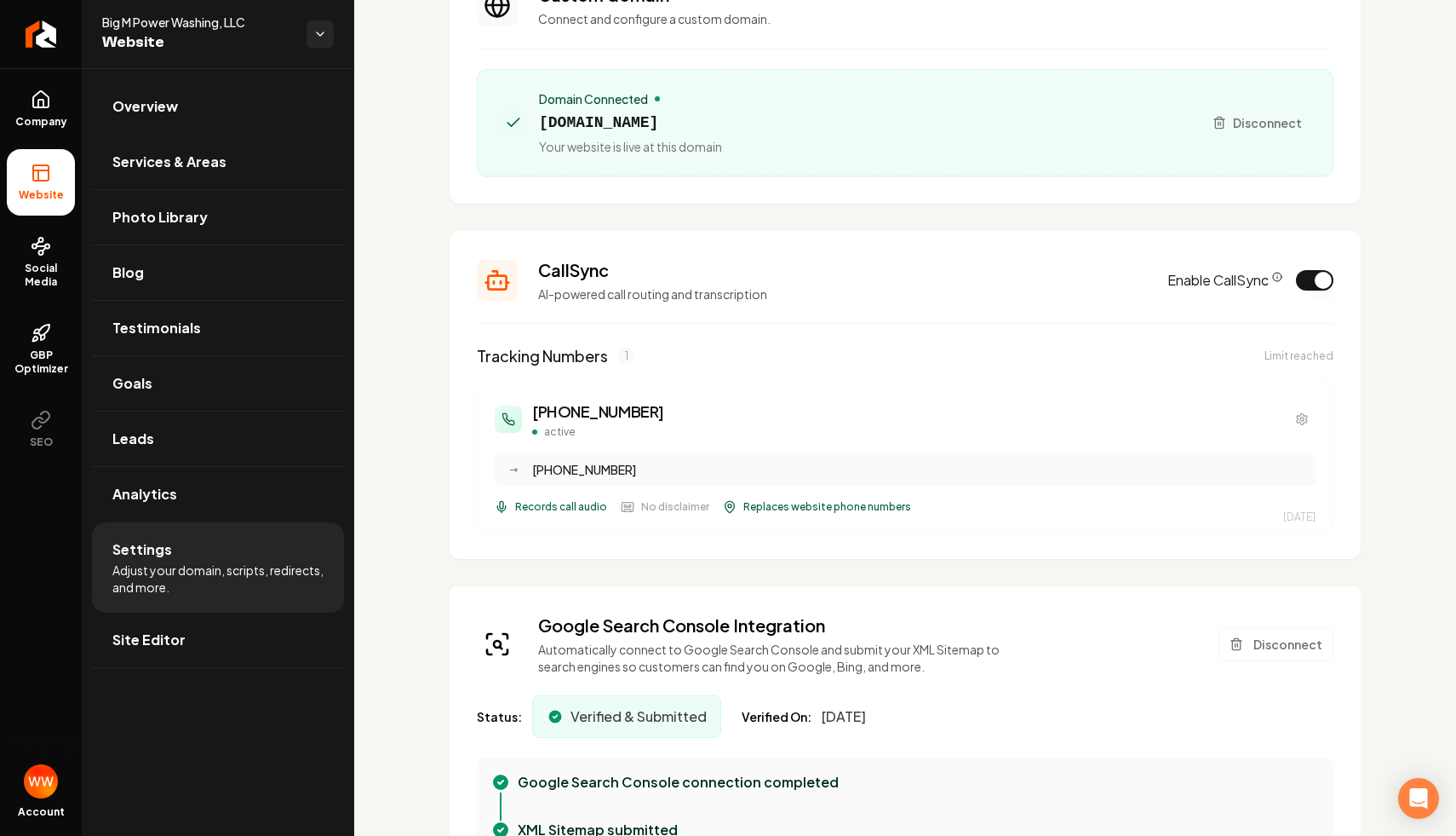
click at [1281, 353] on div "Limit reached" at bounding box center [1299, 356] width 69 height 14
click at [1296, 417] on icon "Main content area" at bounding box center [1302, 418] width 14 height 14
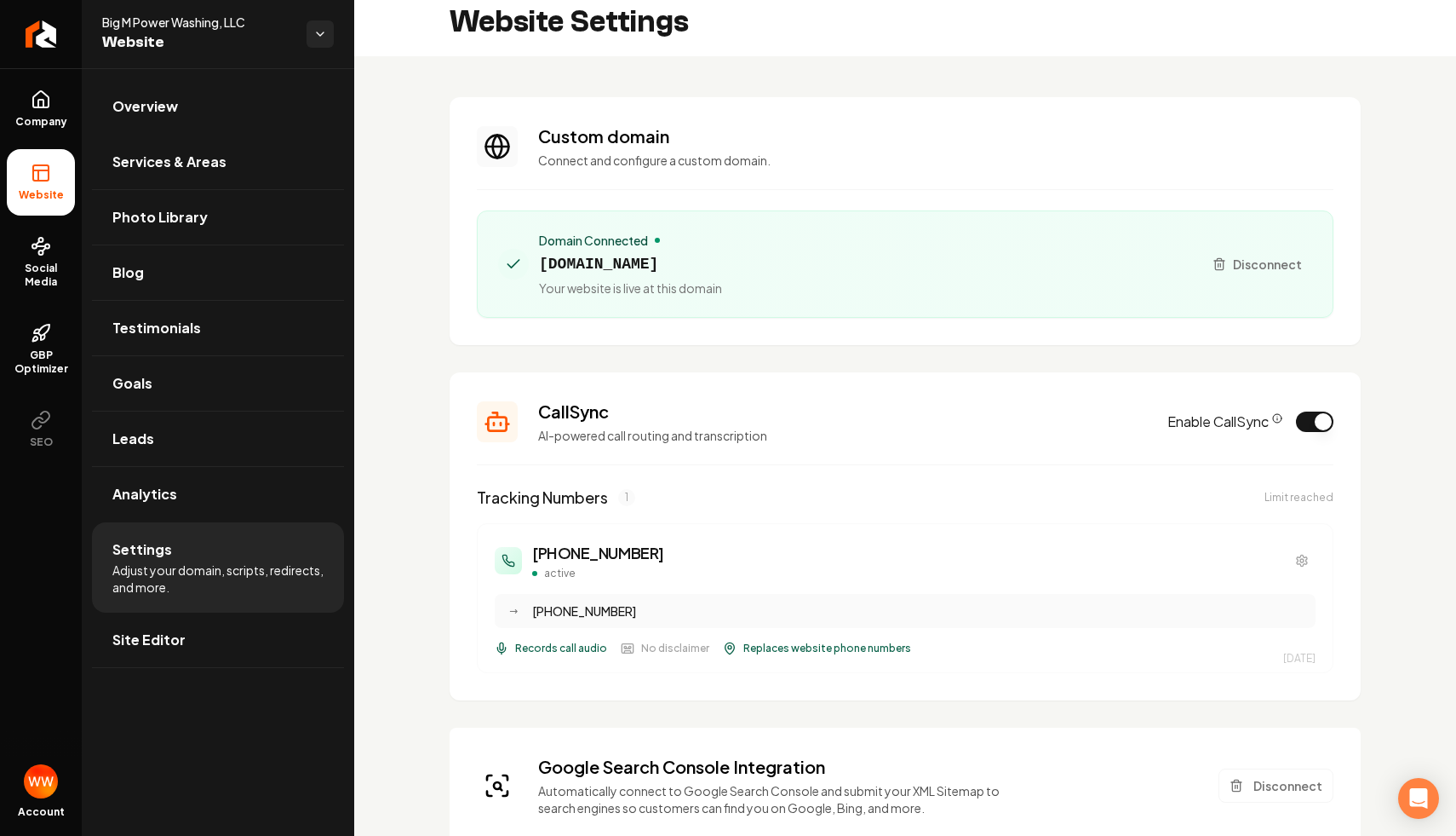
scroll to position [21, 0]
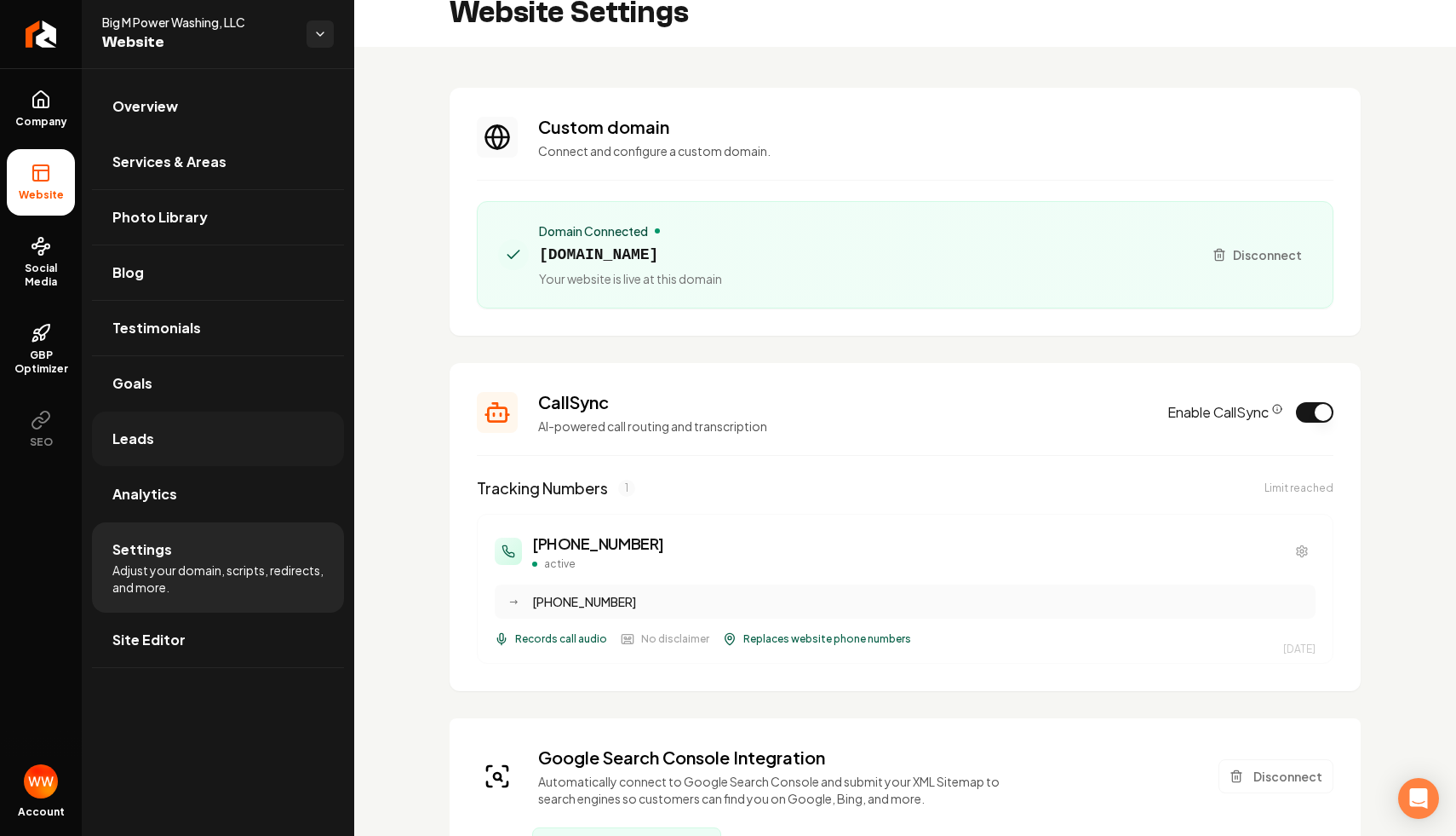
click at [256, 445] on link "Leads" at bounding box center [218, 438] width 252 height 54
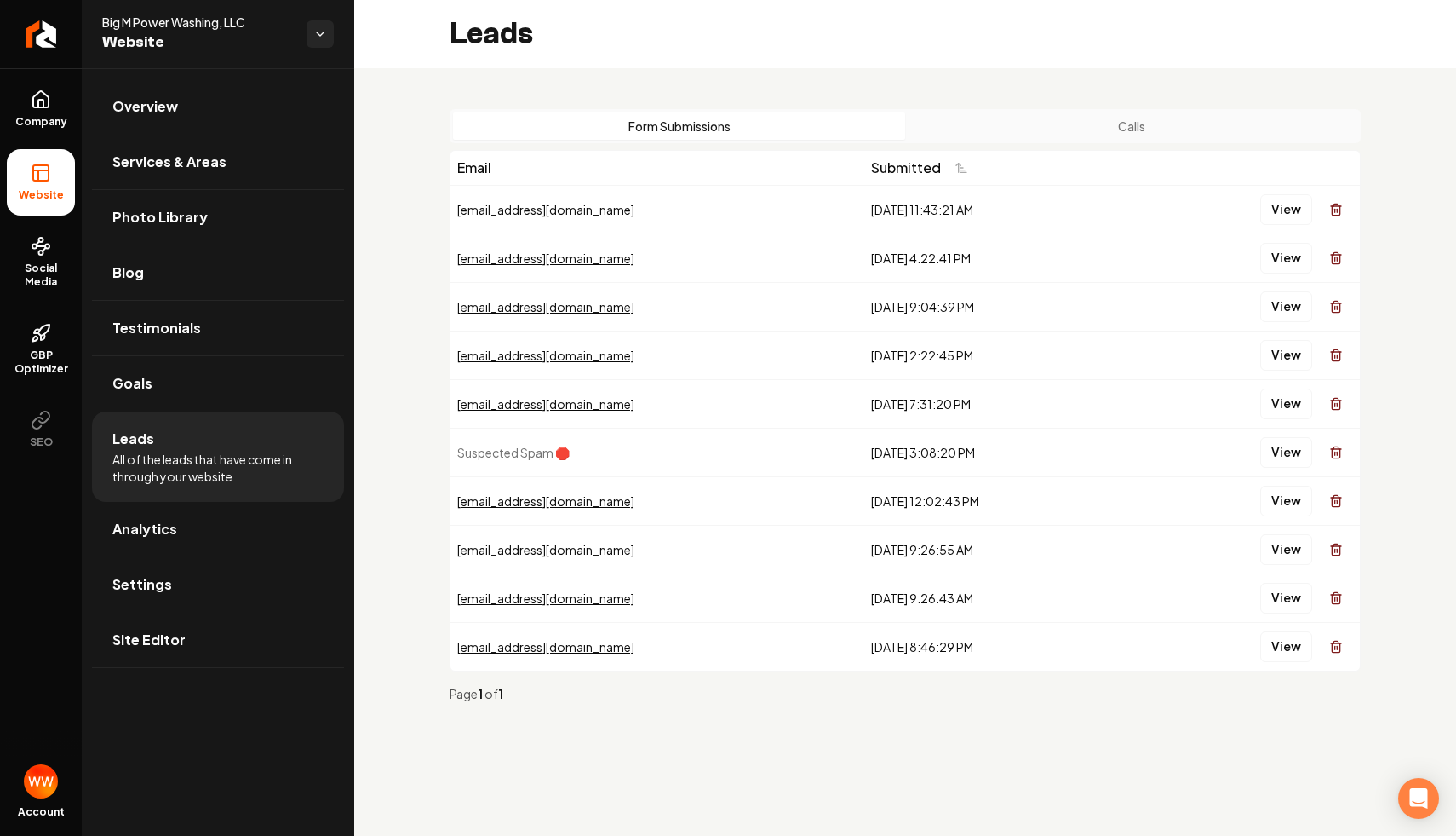
click at [1125, 118] on button "Calls" at bounding box center [1132, 126] width 452 height 28
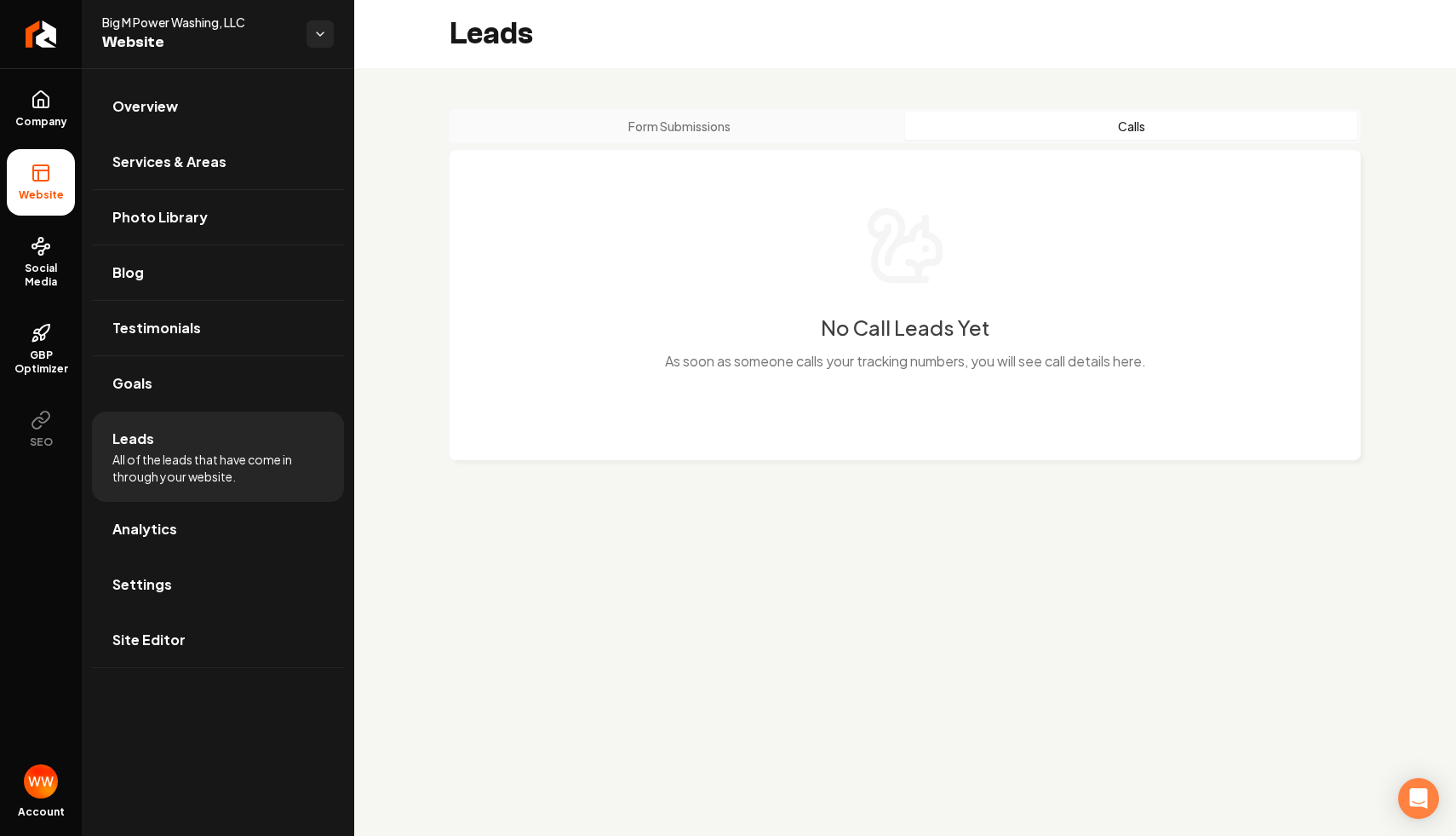
click at [774, 90] on div "Form Submissions Calls No Call Leads Yet As soon as someone calls your tracking…" at bounding box center [904, 298] width 1102 height 460
click at [759, 136] on button "Form Submissions" at bounding box center [679, 126] width 452 height 28
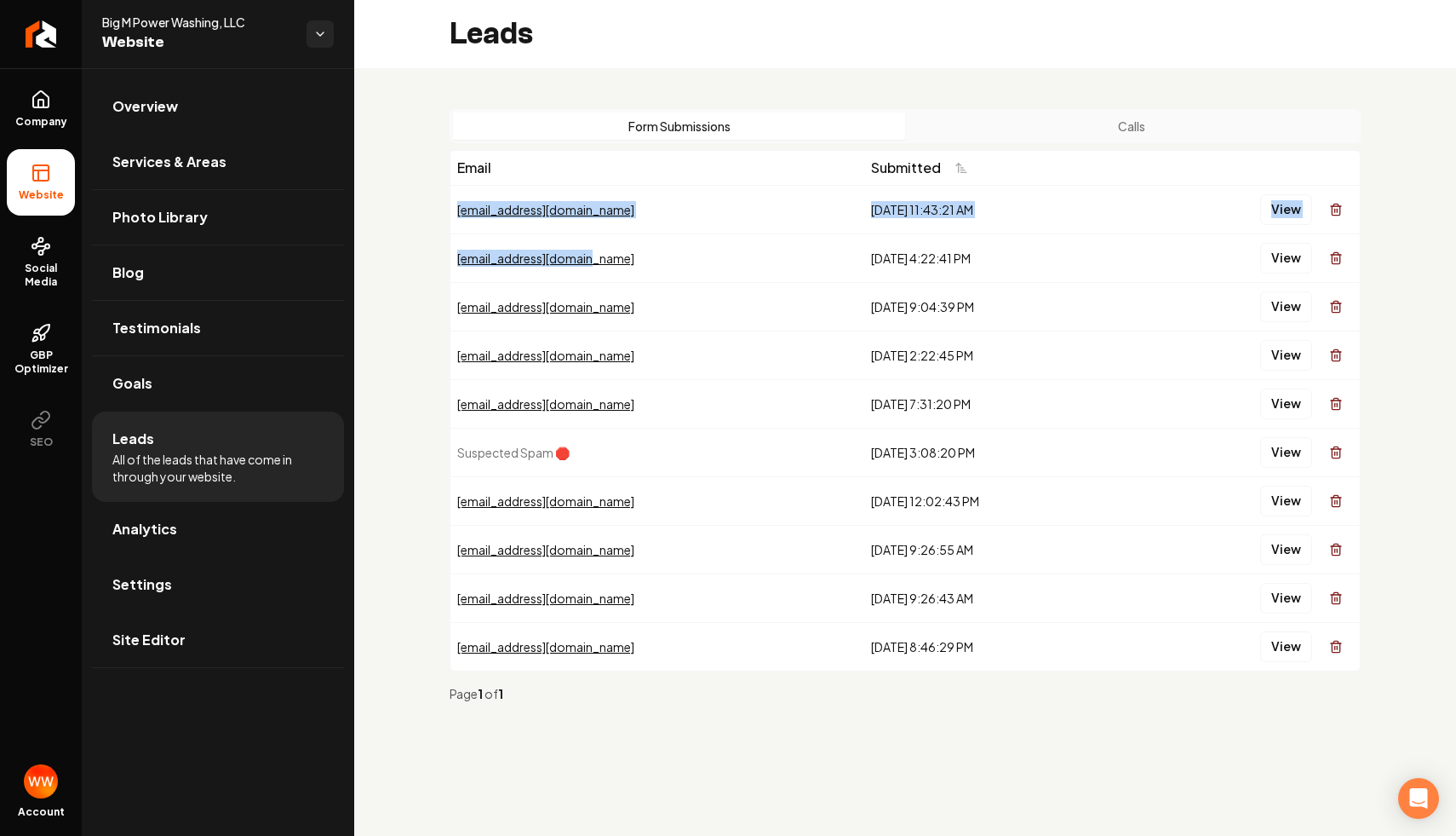
drag, startPoint x: 664, startPoint y: 198, endPoint x: 716, endPoint y: 300, distance: 114.5
click at [716, 300] on tbody "[EMAIL_ADDRESS][DOMAIN_NAME] [DATE] 11:43:21 AM View [EMAIL_ADDRESS][DOMAIN_NAM…" at bounding box center [904, 428] width 909 height 486
click at [705, 106] on div "Form Submissions Calls Email Submitted [EMAIL_ADDRESS][DOMAIN_NAME] [DATE] 11:4…" at bounding box center [904, 412] width 1102 height 689
click at [1055, 126] on button "Calls" at bounding box center [1132, 126] width 452 height 28
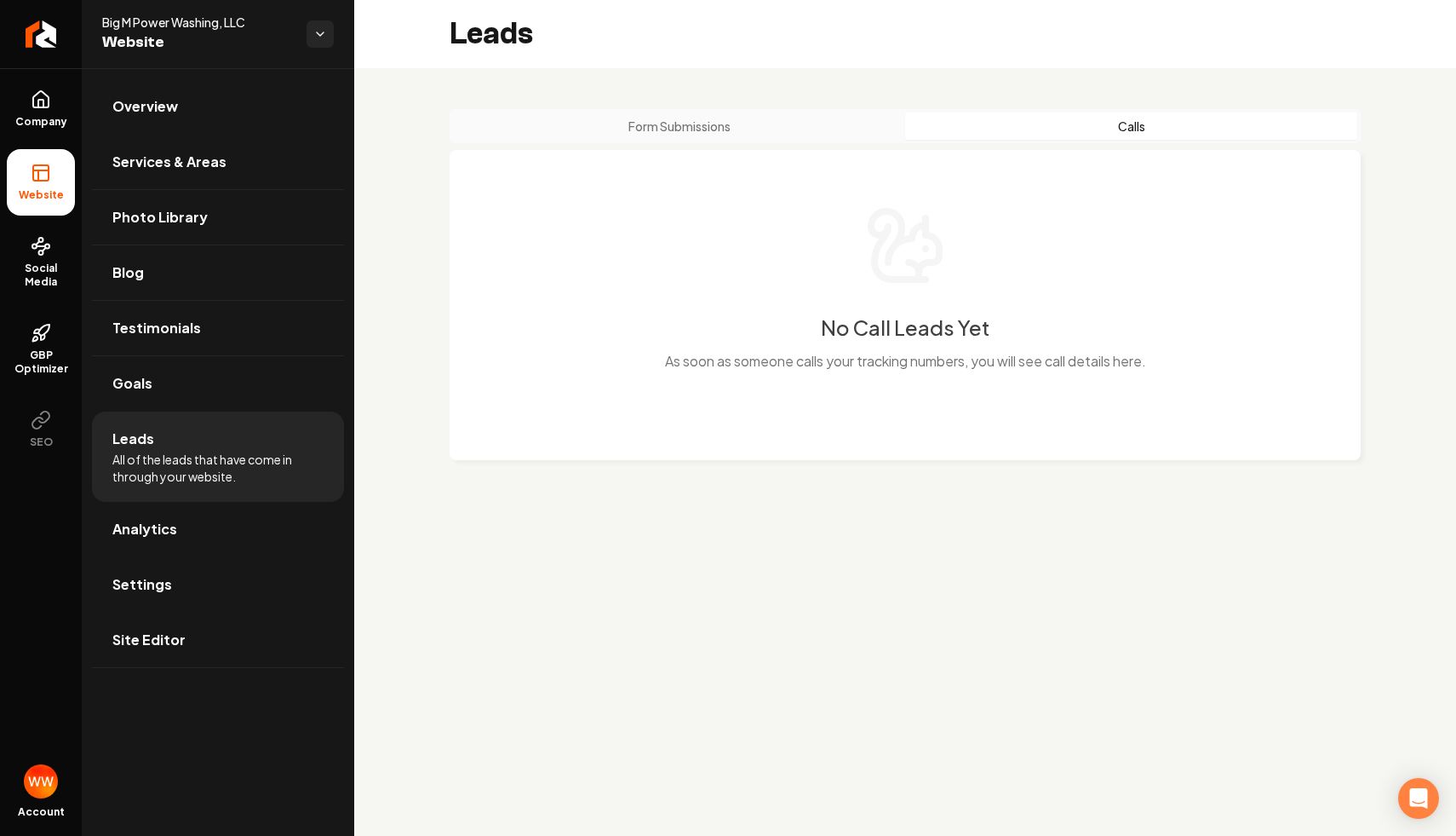
click at [821, 119] on button "Form Submissions" at bounding box center [679, 126] width 452 height 28
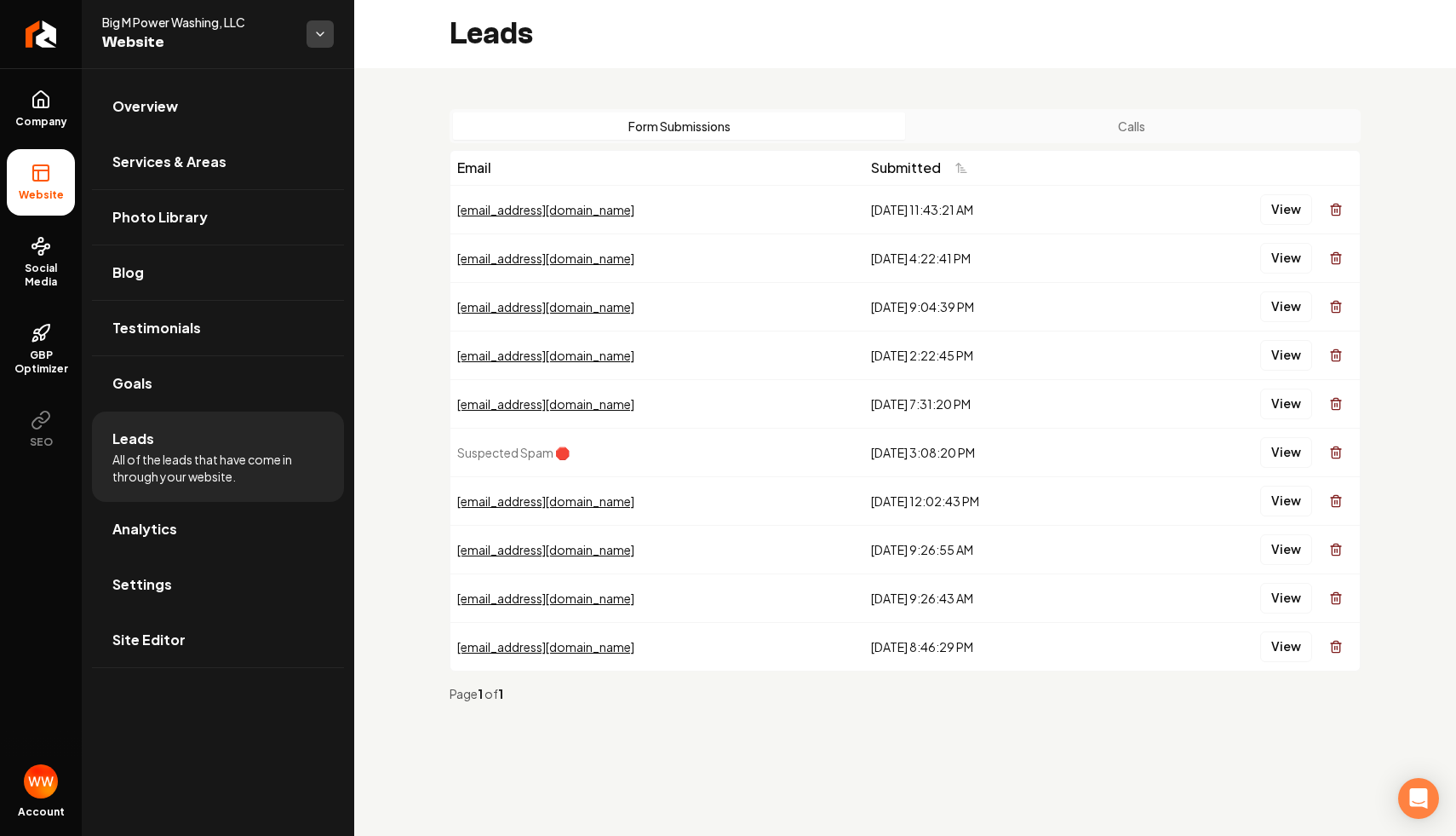
click at [330, 39] on html "Company Website Social Media GBP Optimizer SEO Account Big M Power Washing, LLC…" at bounding box center [728, 418] width 1456 height 836
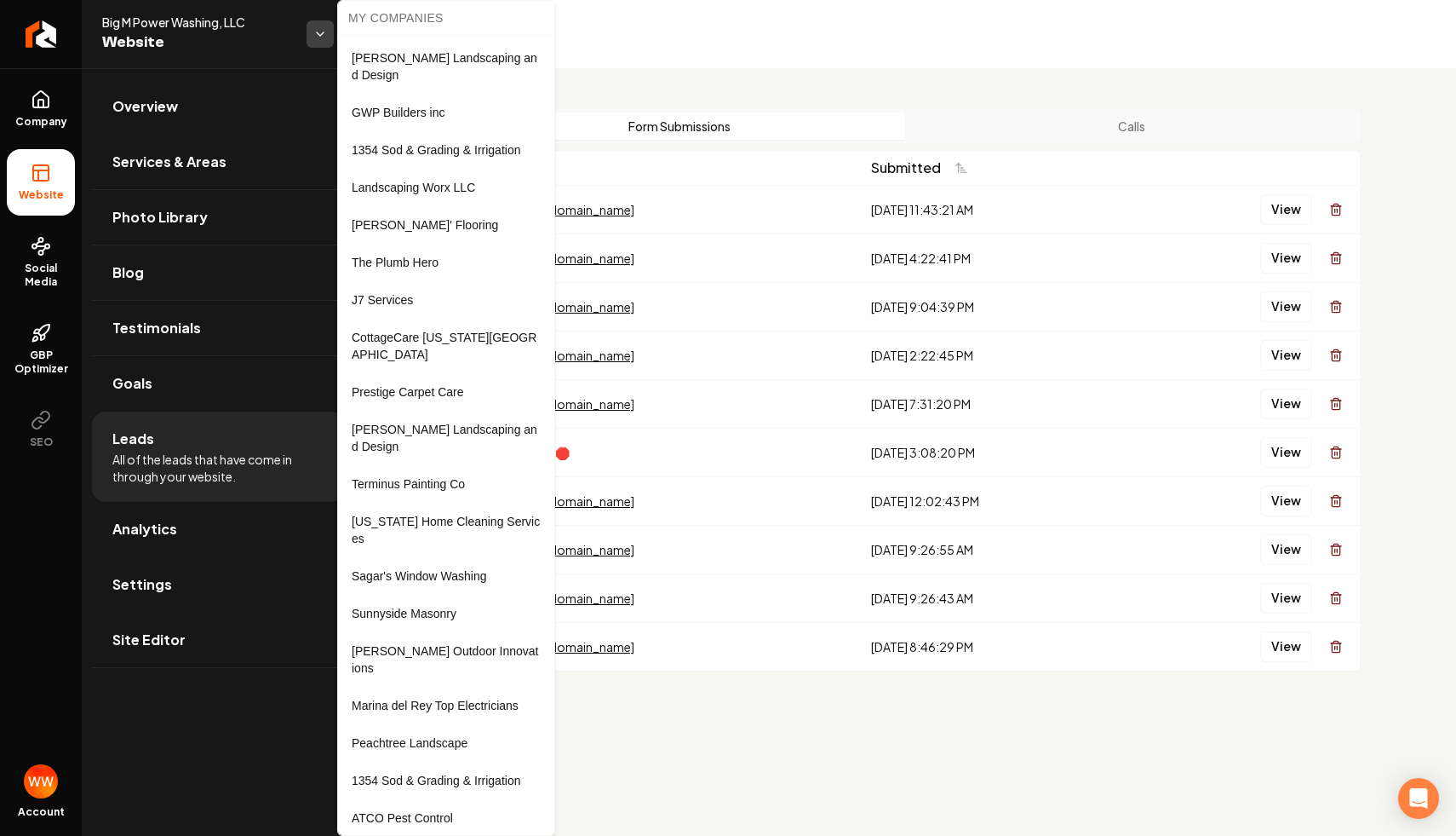
click at [330, 39] on html "Company Website Social Media GBP Optimizer SEO Account Big M Power Washing, LLC…" at bounding box center [728, 418] width 1456 height 836
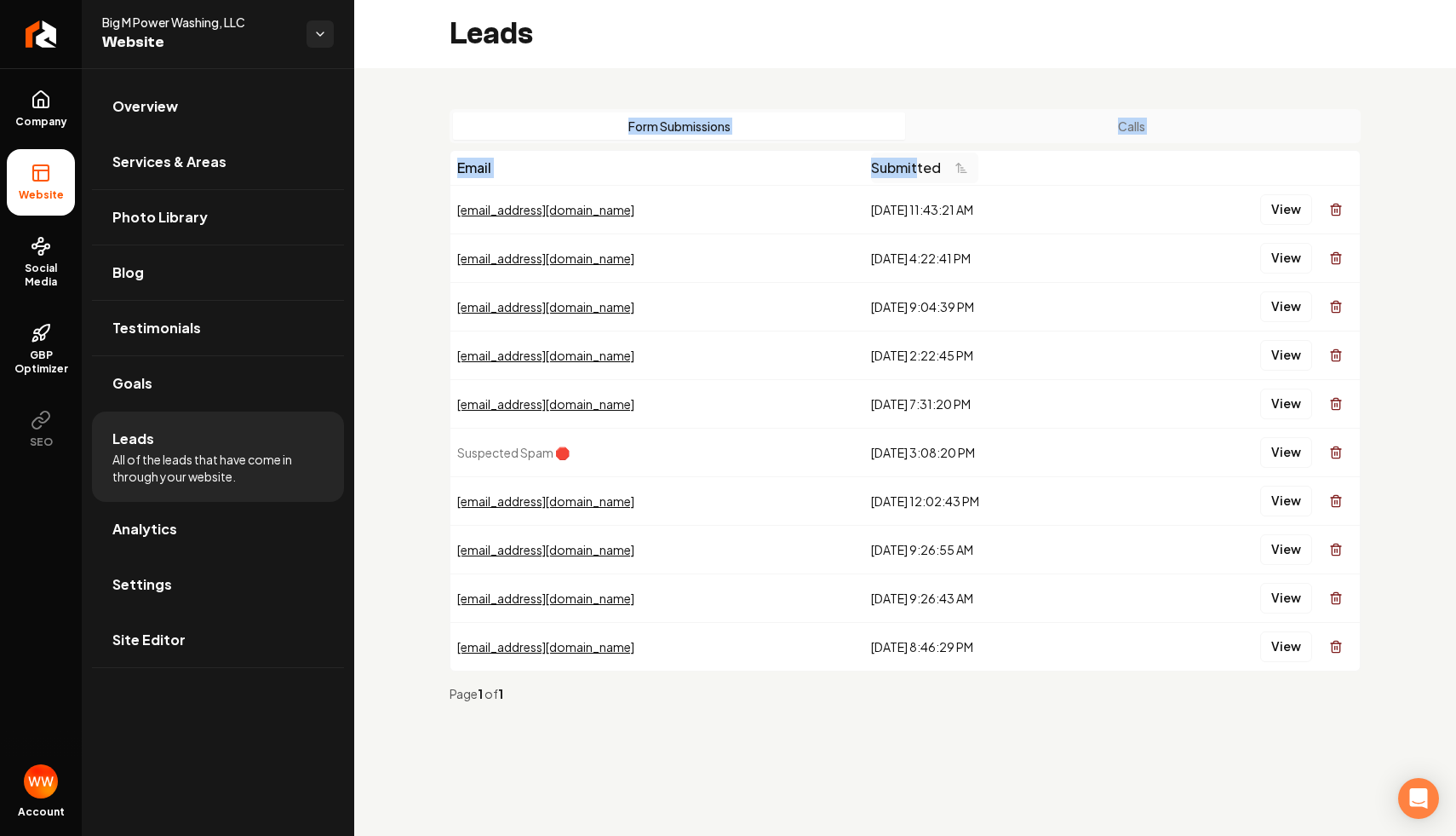
drag, startPoint x: 650, startPoint y: 75, endPoint x: 863, endPoint y: 168, distance: 232.4
click at [863, 168] on div "Form Submissions Calls Email Submitted [EMAIL_ADDRESS][DOMAIN_NAME] [DATE] 11:4…" at bounding box center [904, 412] width 1102 height 689
click at [827, 65] on div "Leads" at bounding box center [904, 34] width 1102 height 68
click at [58, 38] on link "Return to dashboard" at bounding box center [40, 34] width 82 height 68
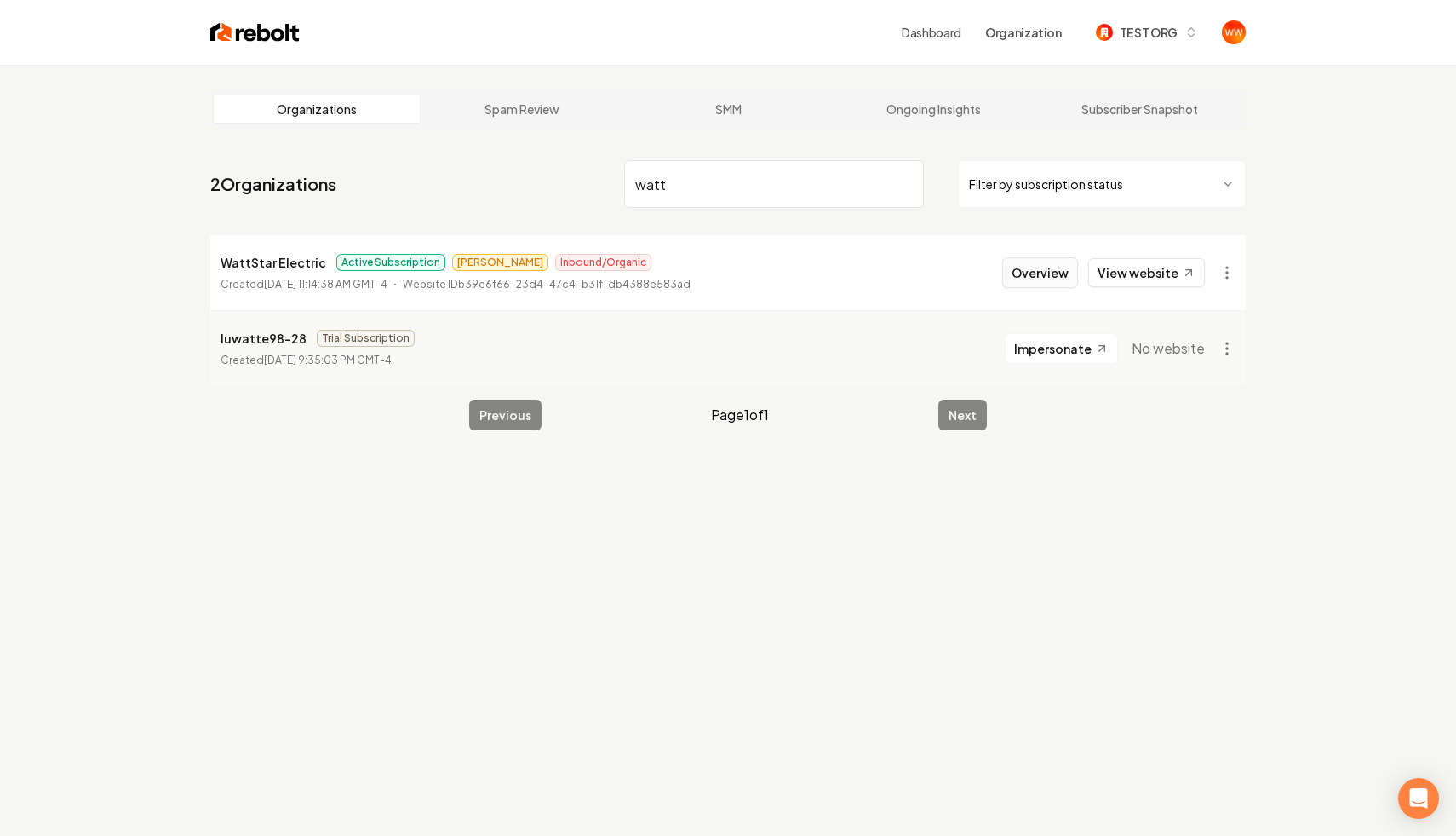
type input "watt"
click at [1033, 270] on button "Overview" at bounding box center [1040, 272] width 75 height 30
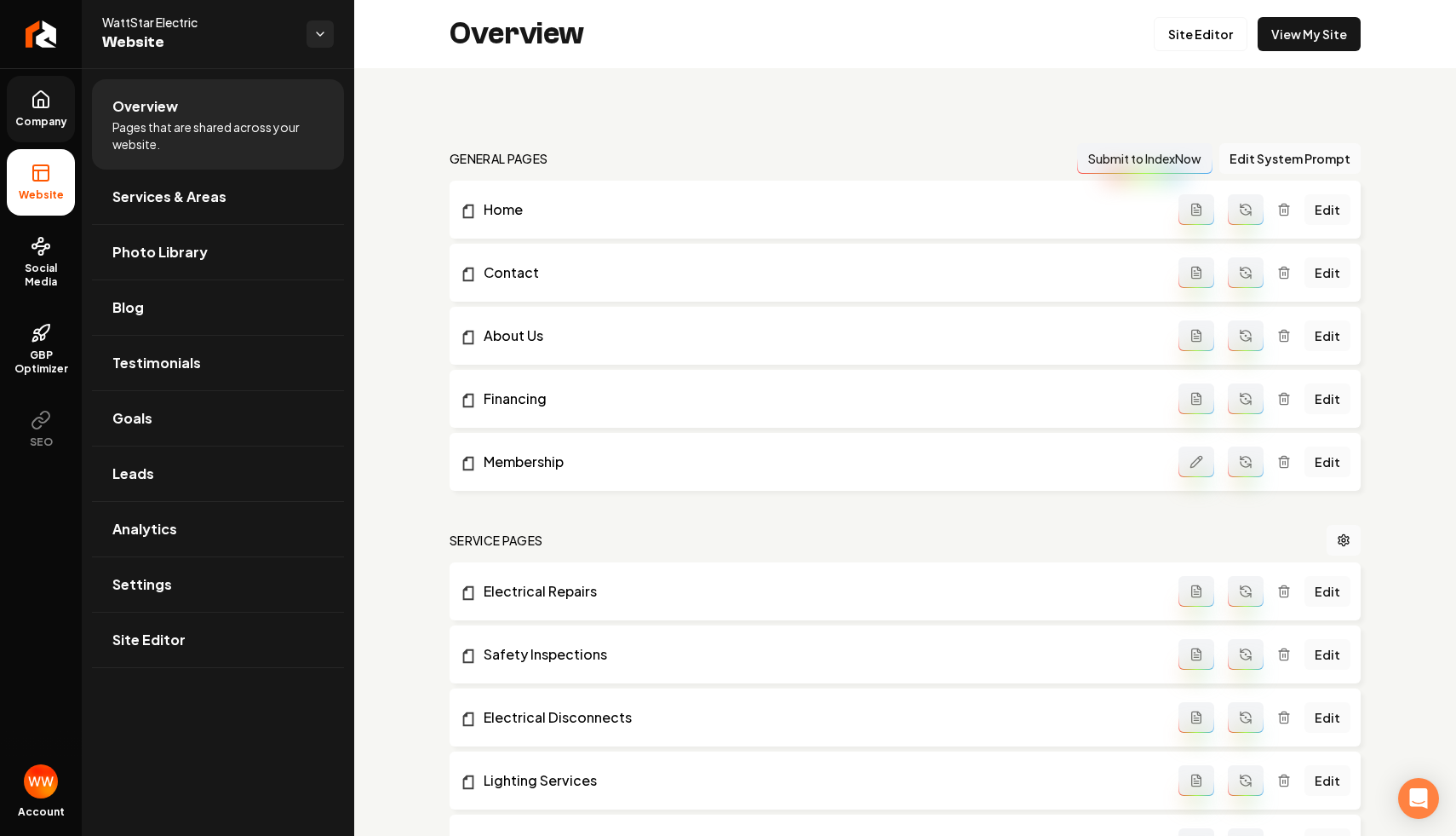
click at [59, 125] on span "Company" at bounding box center [40, 121] width 65 height 14
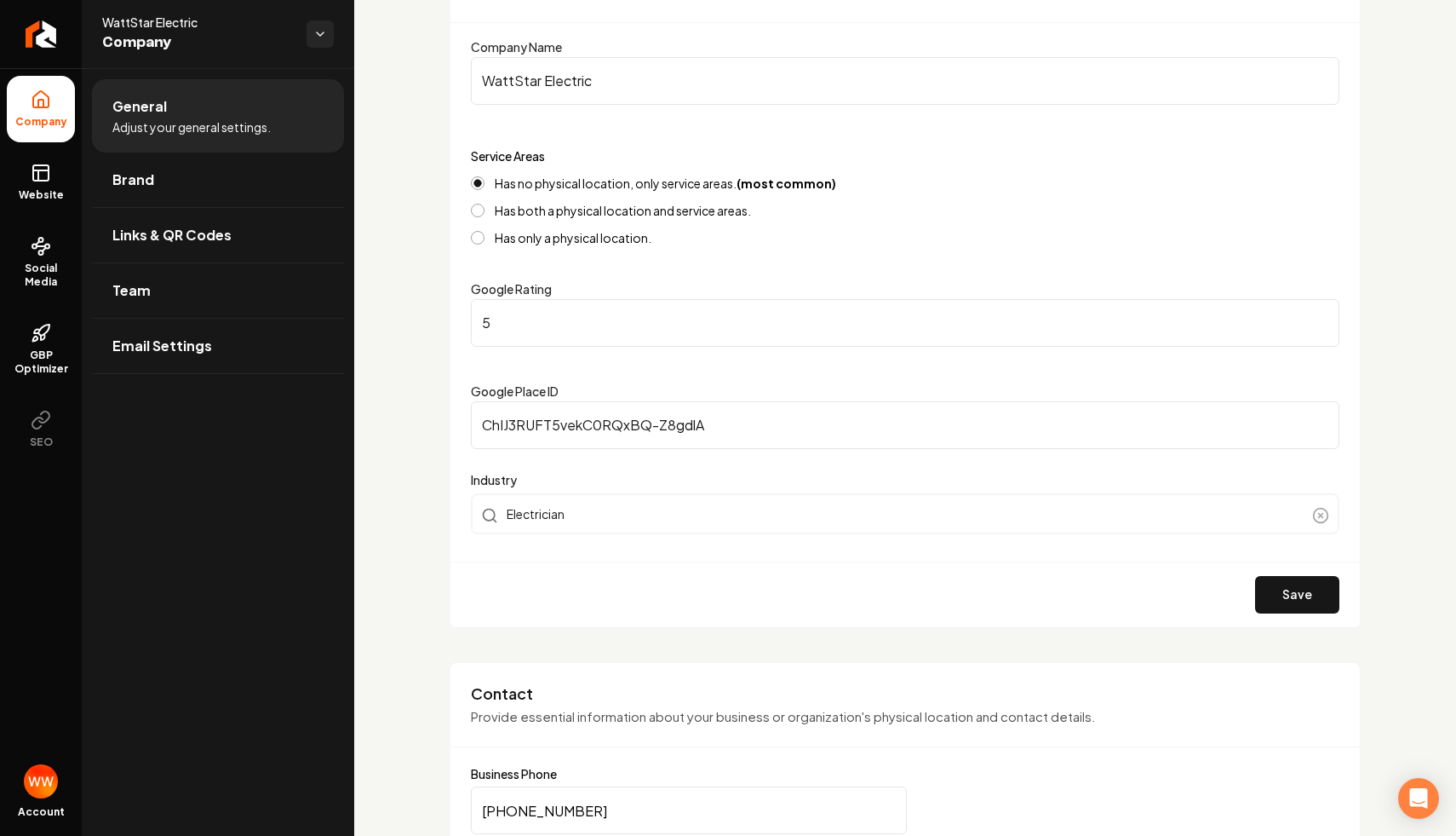
scroll to position [200, 0]
drag, startPoint x: 858, startPoint y: 183, endPoint x: 479, endPoint y: 182, distance: 379.0
click at [479, 182] on div "Has no physical location, only service areas. (most common)" at bounding box center [904, 182] width 869 height 14
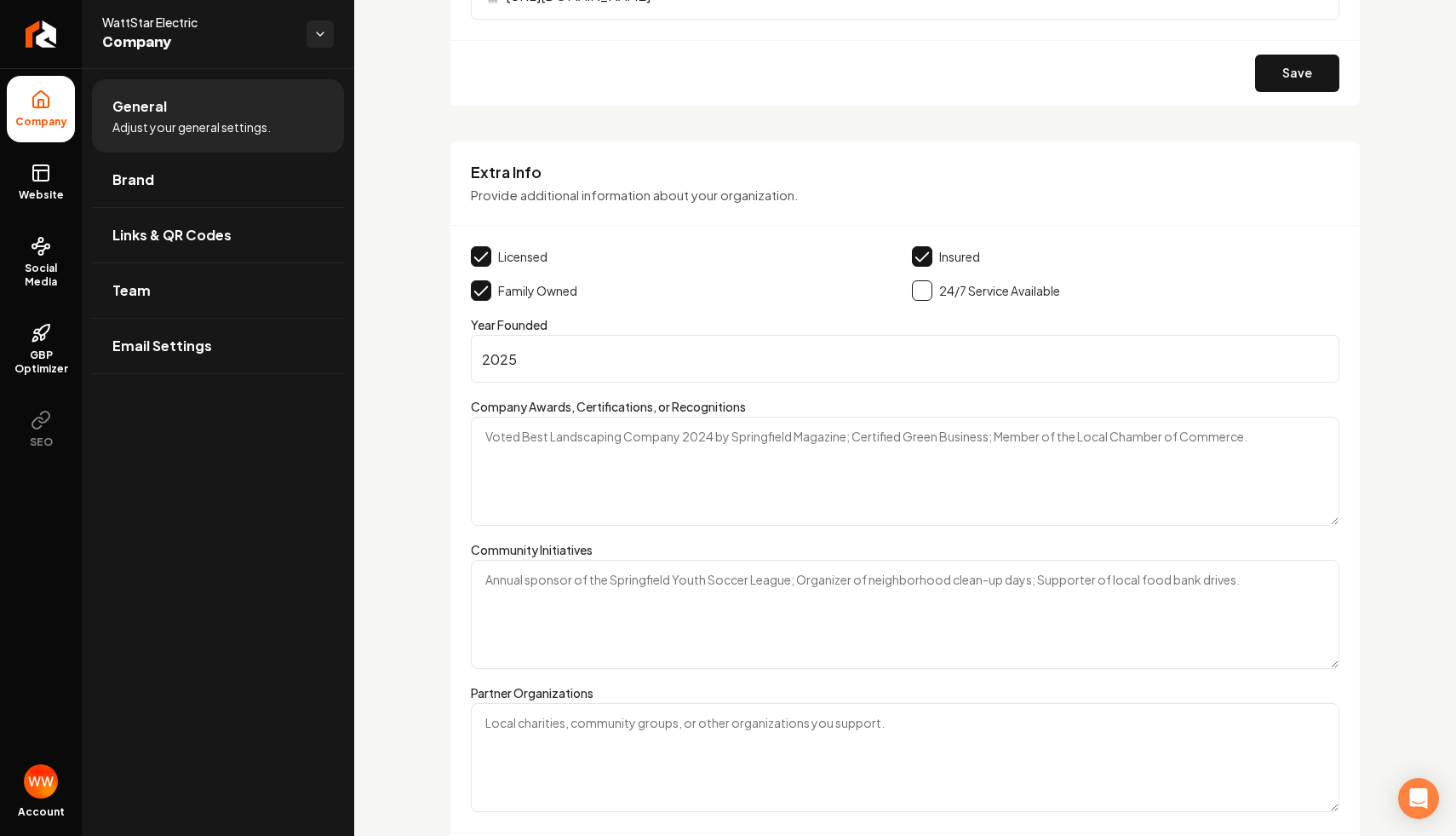
scroll to position [2707, 0]
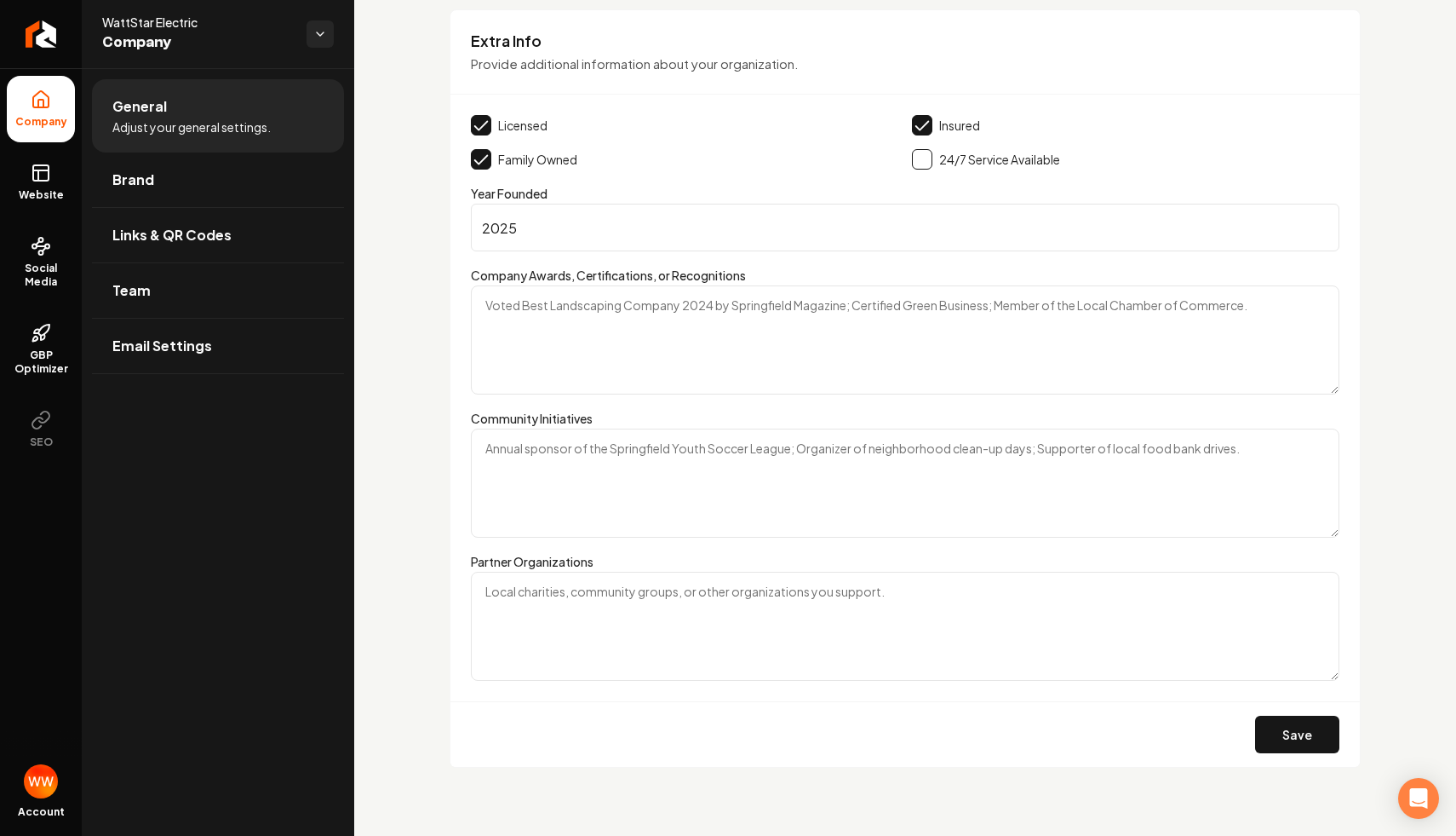
click at [639, 293] on textarea "Company Awards, Certifications, or Recognitions" at bounding box center [904, 339] width 869 height 109
click at [612, 343] on textarea "Company Awards, Certifications, or Recognitions" at bounding box center [904, 339] width 869 height 109
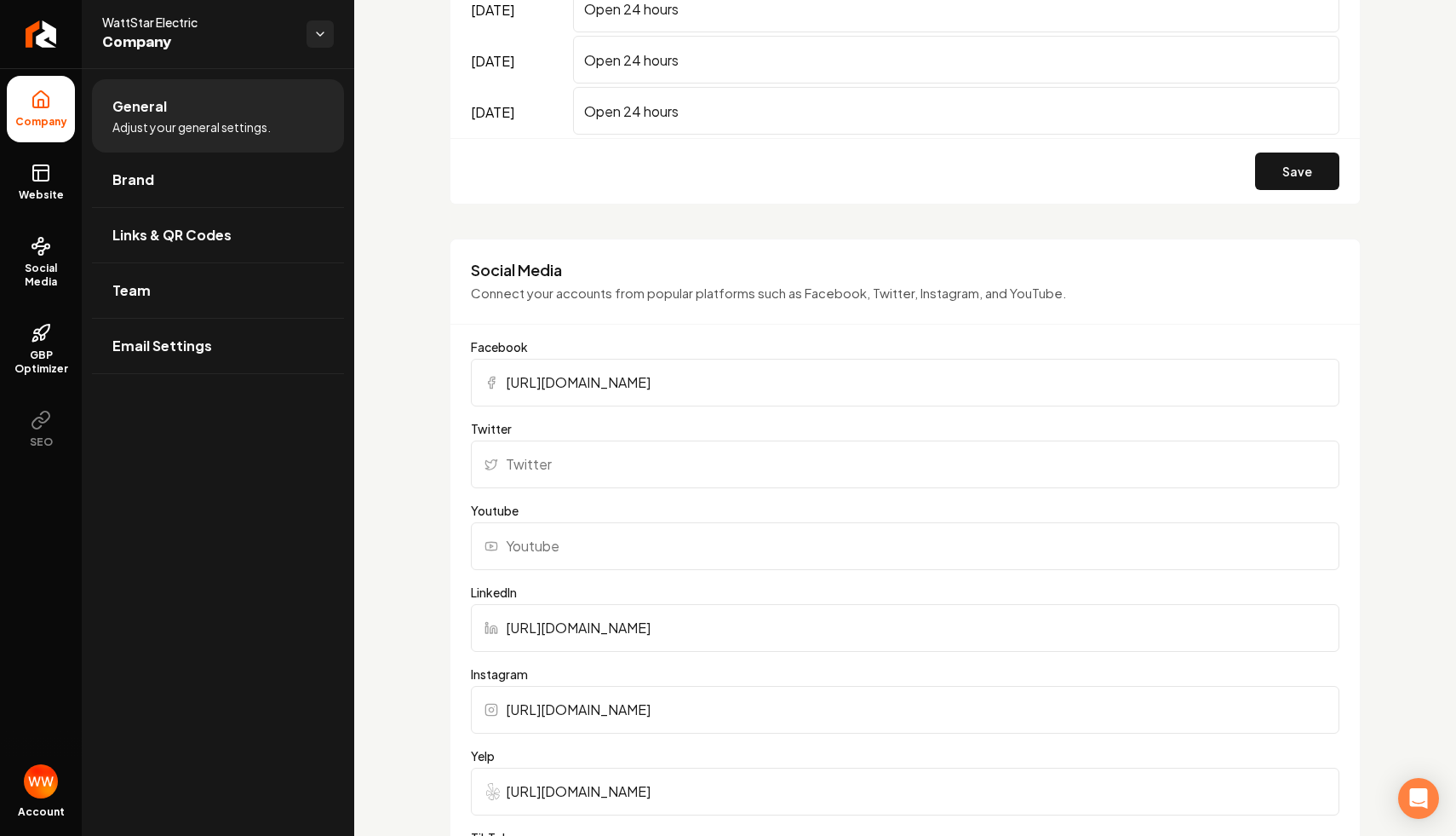
scroll to position [1501, 0]
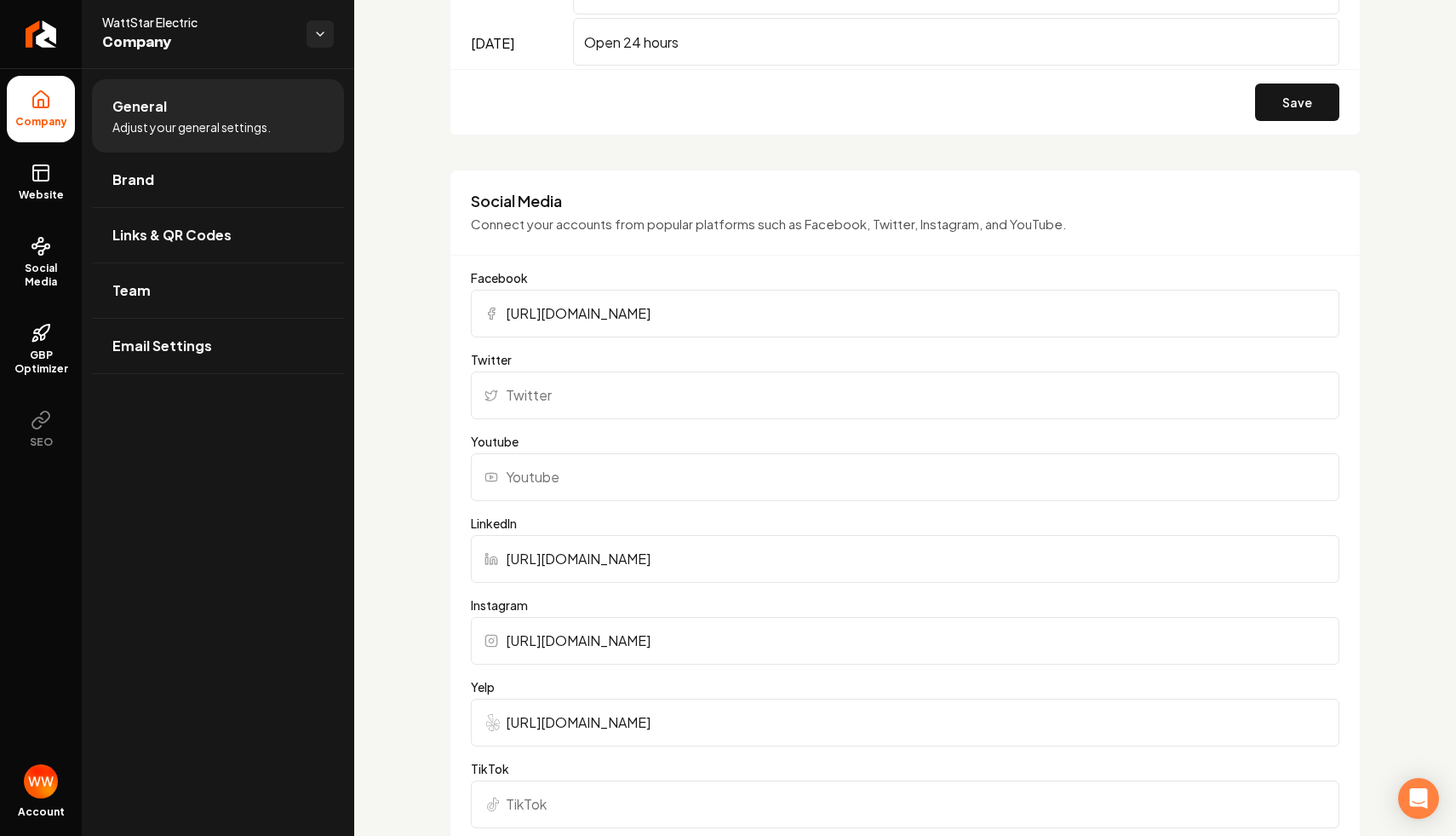
click at [668, 311] on input "[URL][DOMAIN_NAME]" at bounding box center [904, 314] width 869 height 48
click at [385, 457] on div "Basics The more information you provide, the better your site will turn out sin…" at bounding box center [904, 304] width 1102 height 3475
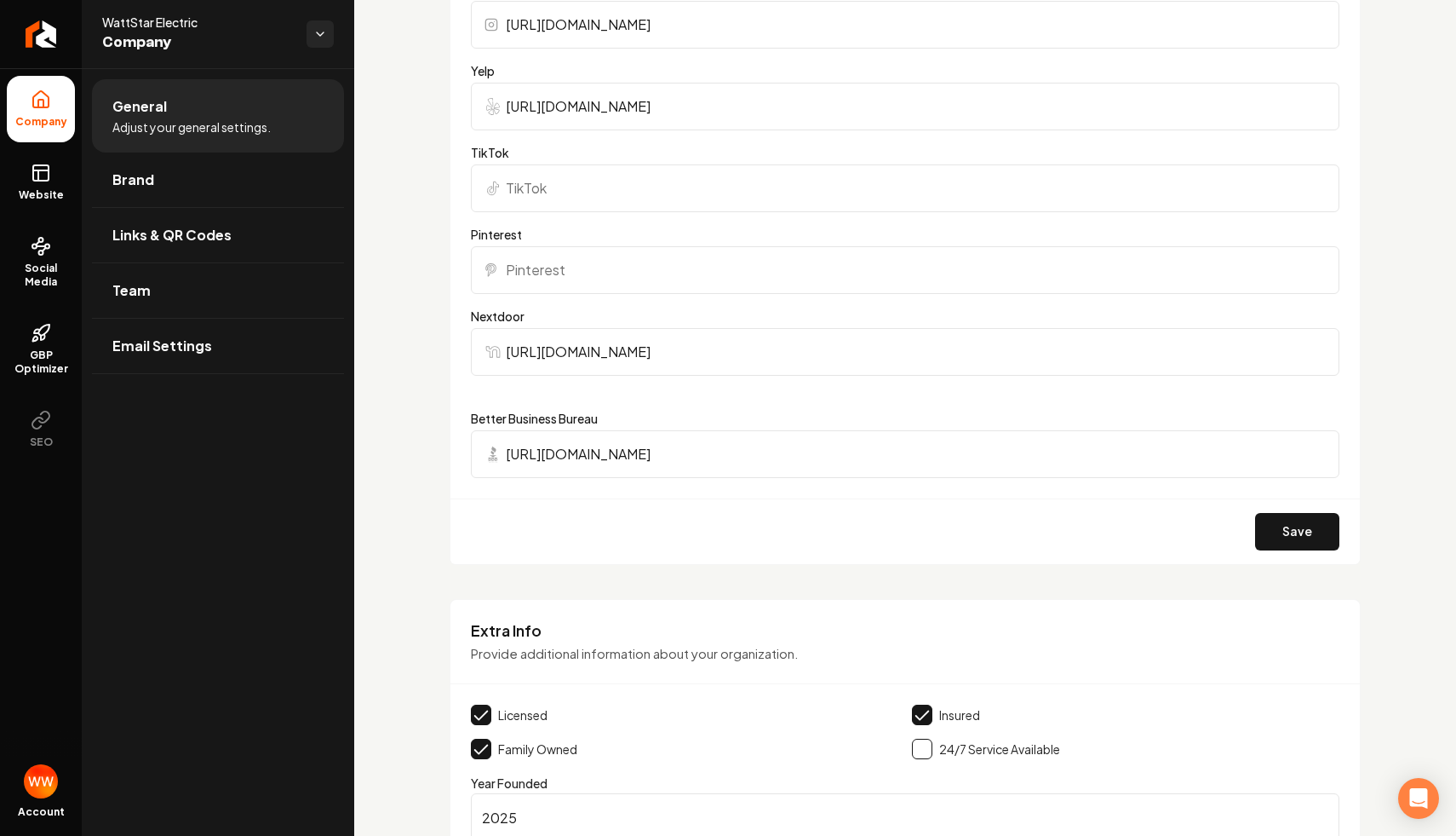
scroll to position [2131, 0]
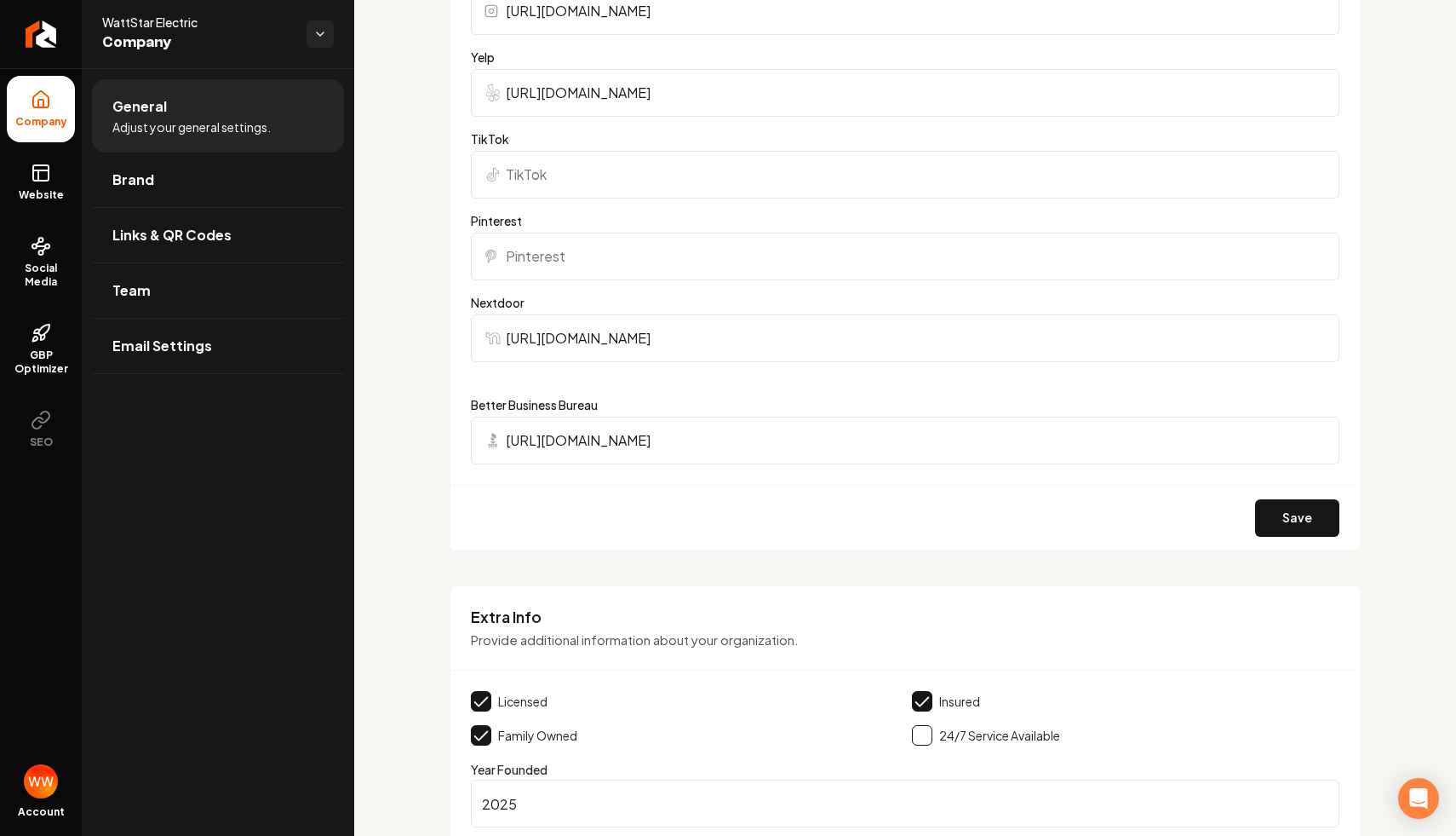
click at [734, 441] on input "[URL][DOMAIN_NAME]" at bounding box center [904, 441] width 869 height 48
click at [772, 429] on input "[URL][DOMAIN_NAME]" at bounding box center [904, 441] width 869 height 48
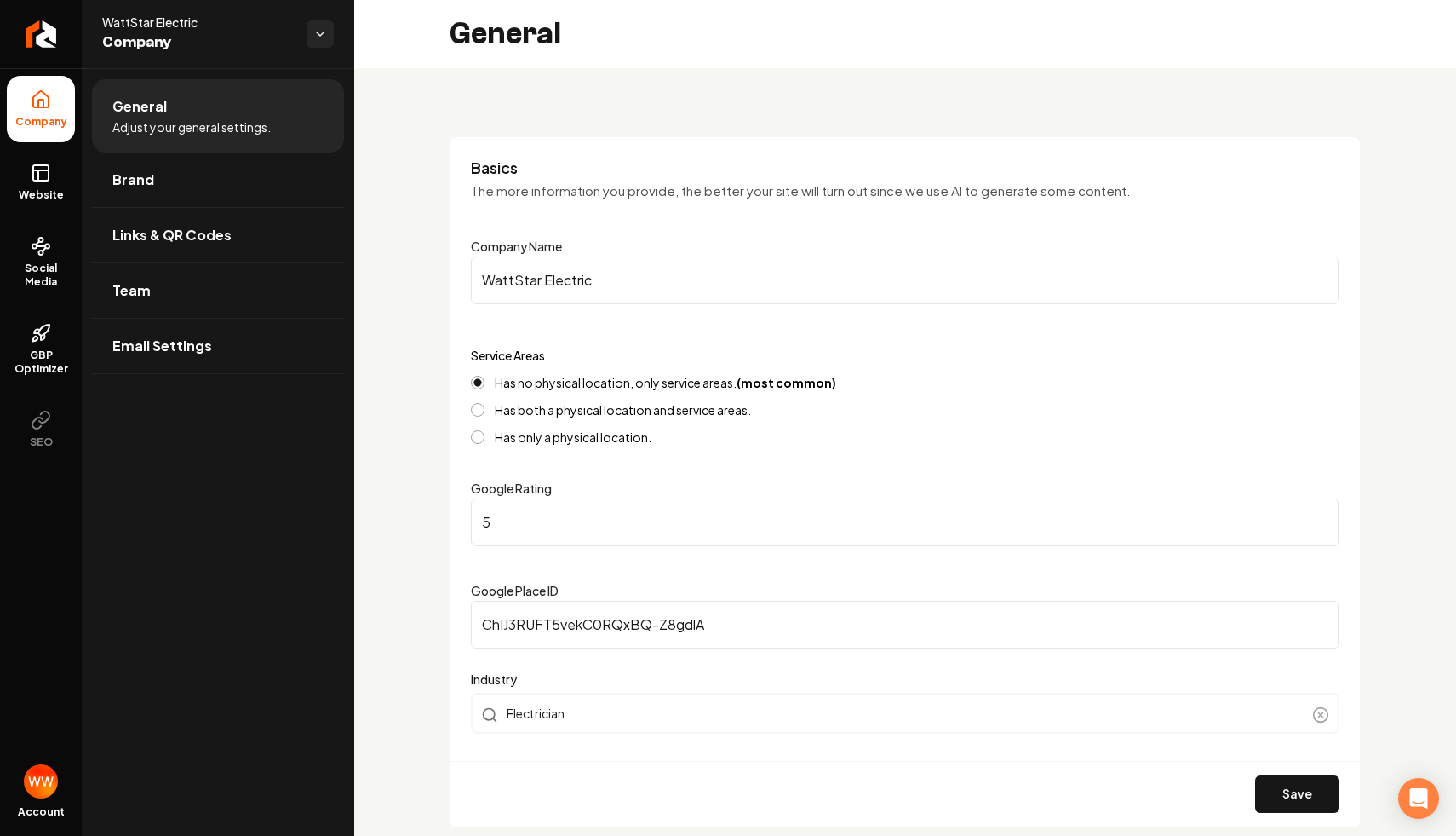
scroll to position [16, 0]
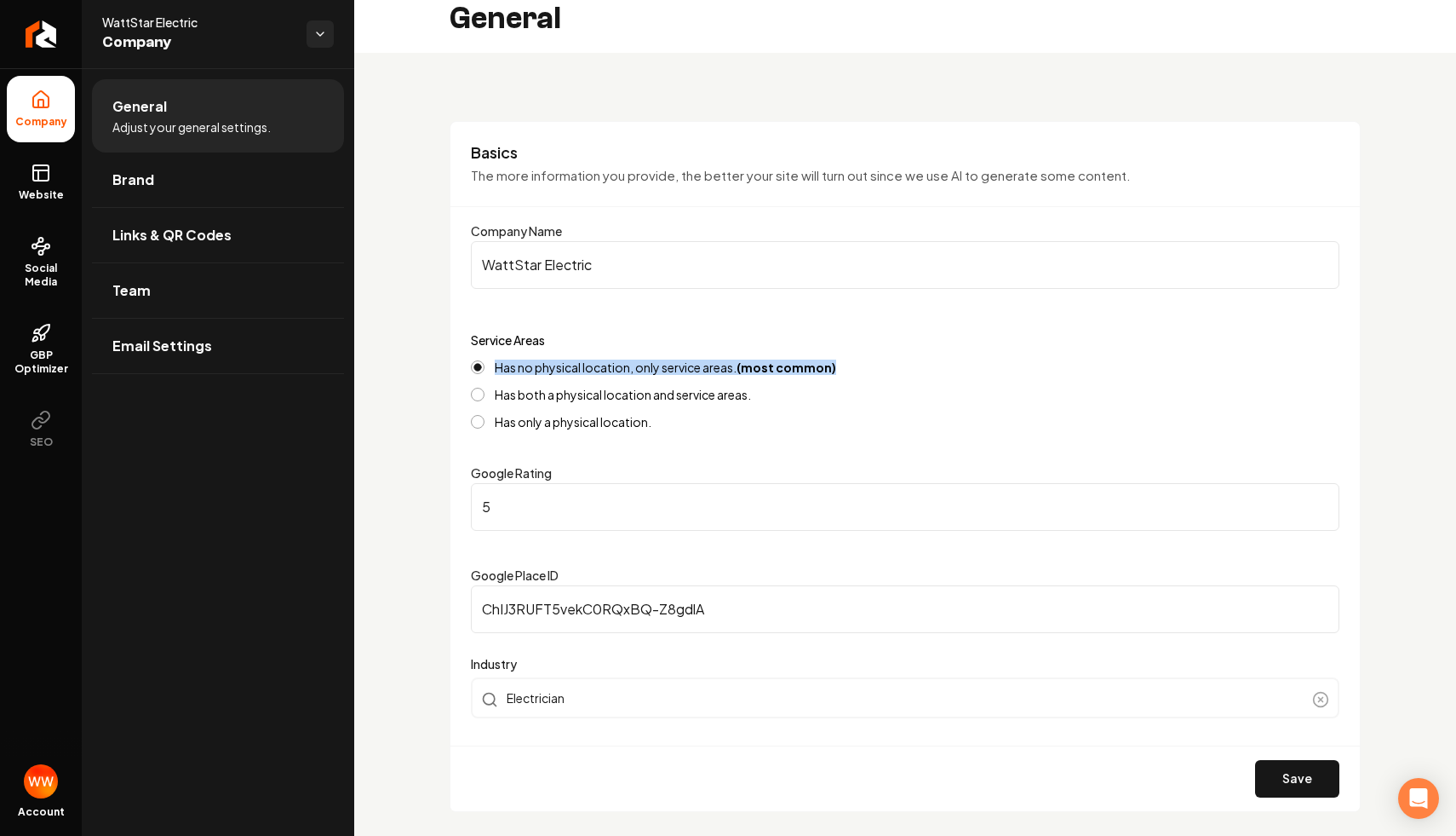
drag, startPoint x: 495, startPoint y: 365, endPoint x: 876, endPoint y: 372, distance: 381.1
click at [876, 372] on div "Has no physical location, only service areas. (most common)" at bounding box center [904, 367] width 869 height 14
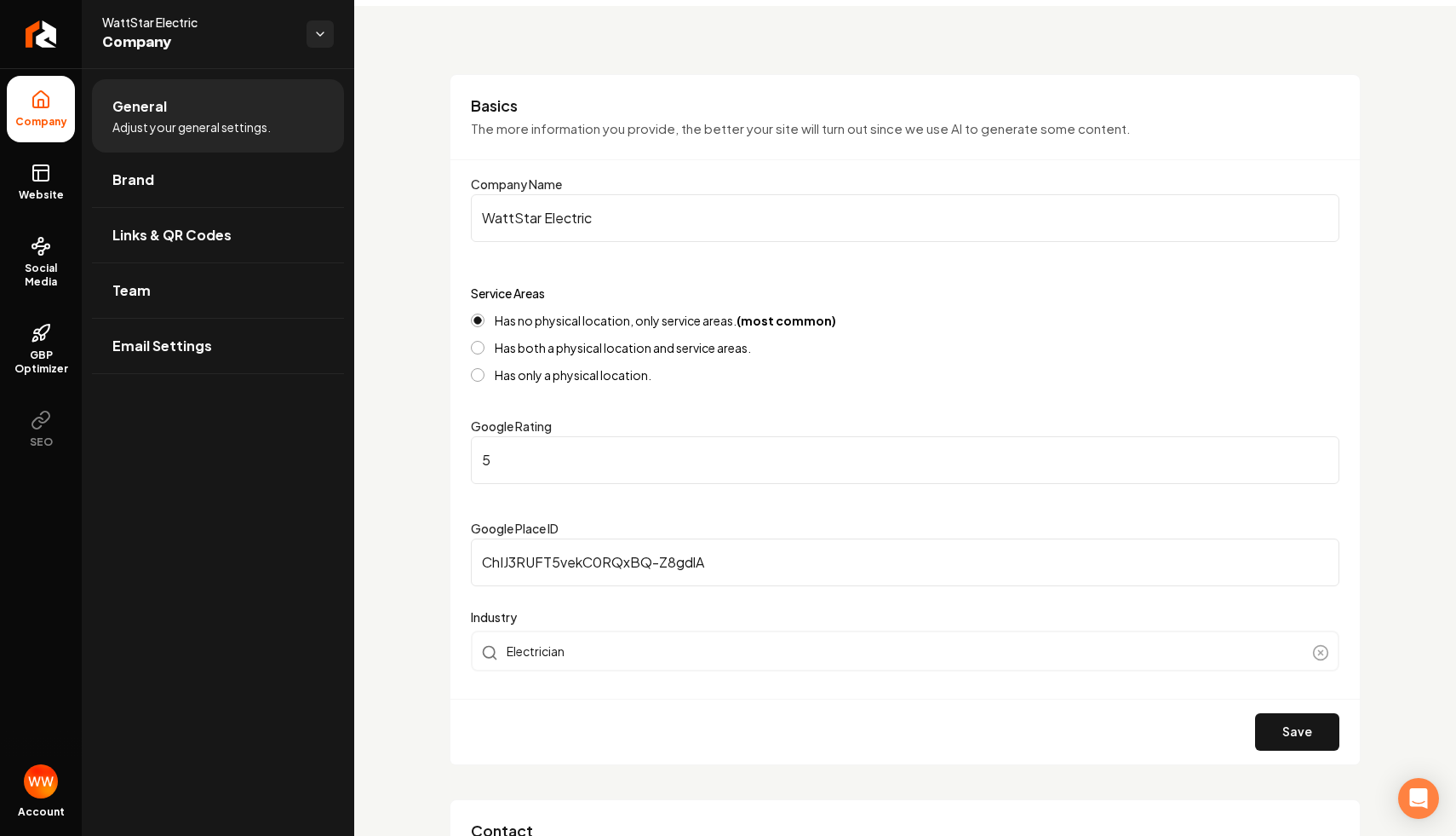
scroll to position [66, 0]
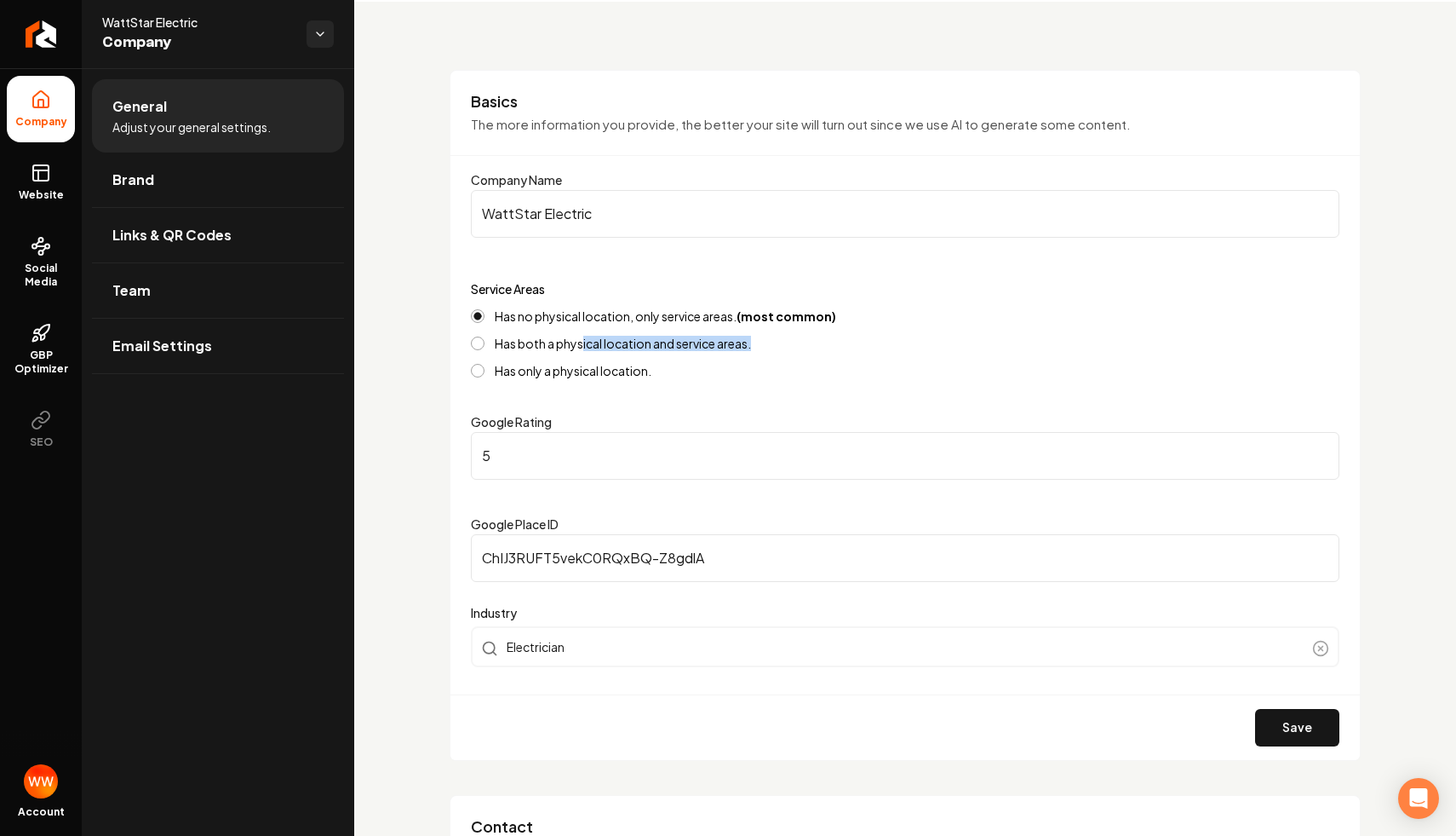
drag, startPoint x: 769, startPoint y: 338, endPoint x: 582, endPoint y: 338, distance: 187.0
click at [582, 338] on div "Has both a physical location and service areas." at bounding box center [904, 343] width 869 height 14
click at [828, 279] on div "Service Areas Has no physical location, only service areas. (most common) Has b…" at bounding box center [904, 327] width 869 height 98
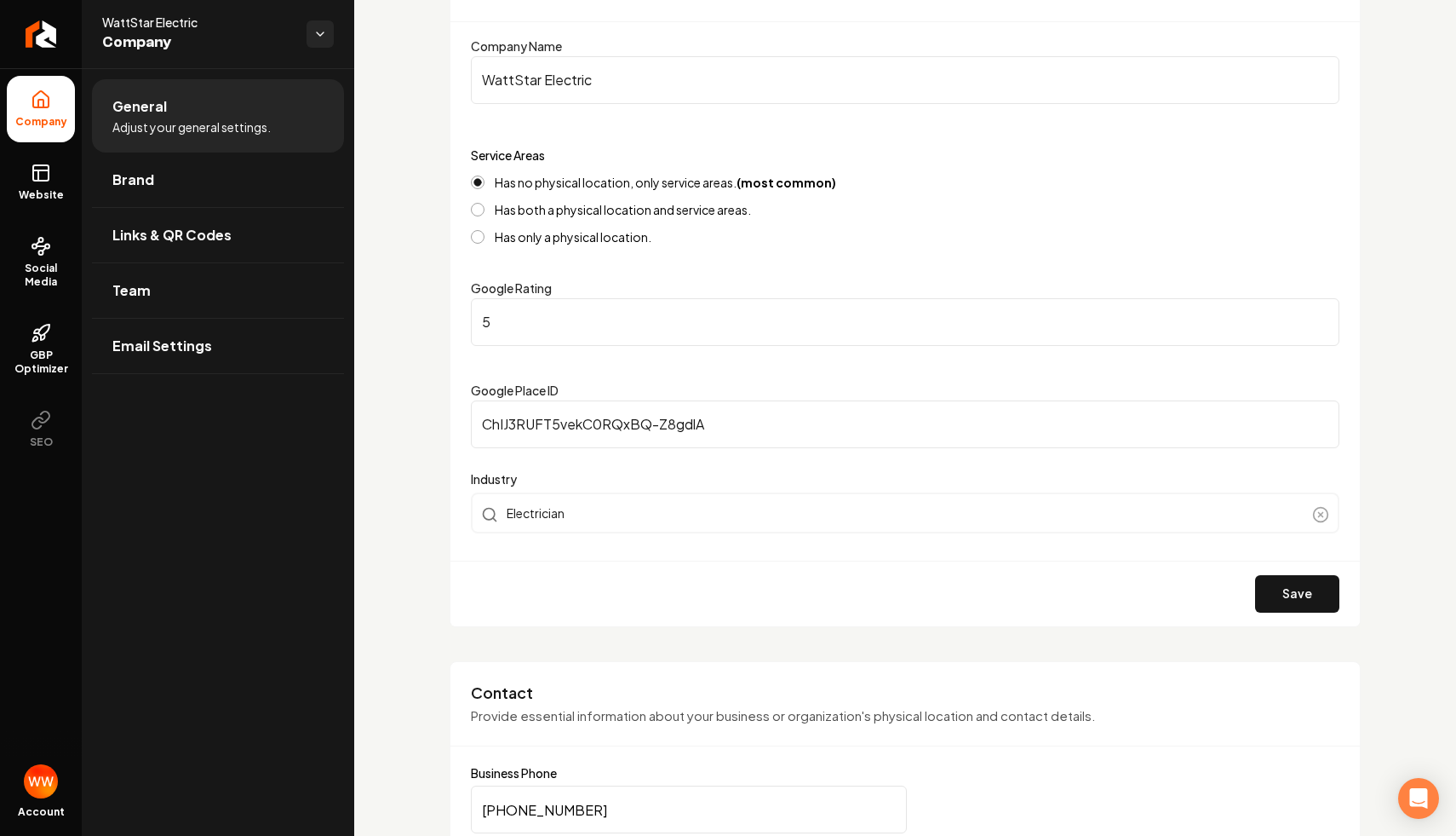
scroll to position [0, 0]
